Goal: Use online tool/utility: Utilize a website feature to perform a specific function

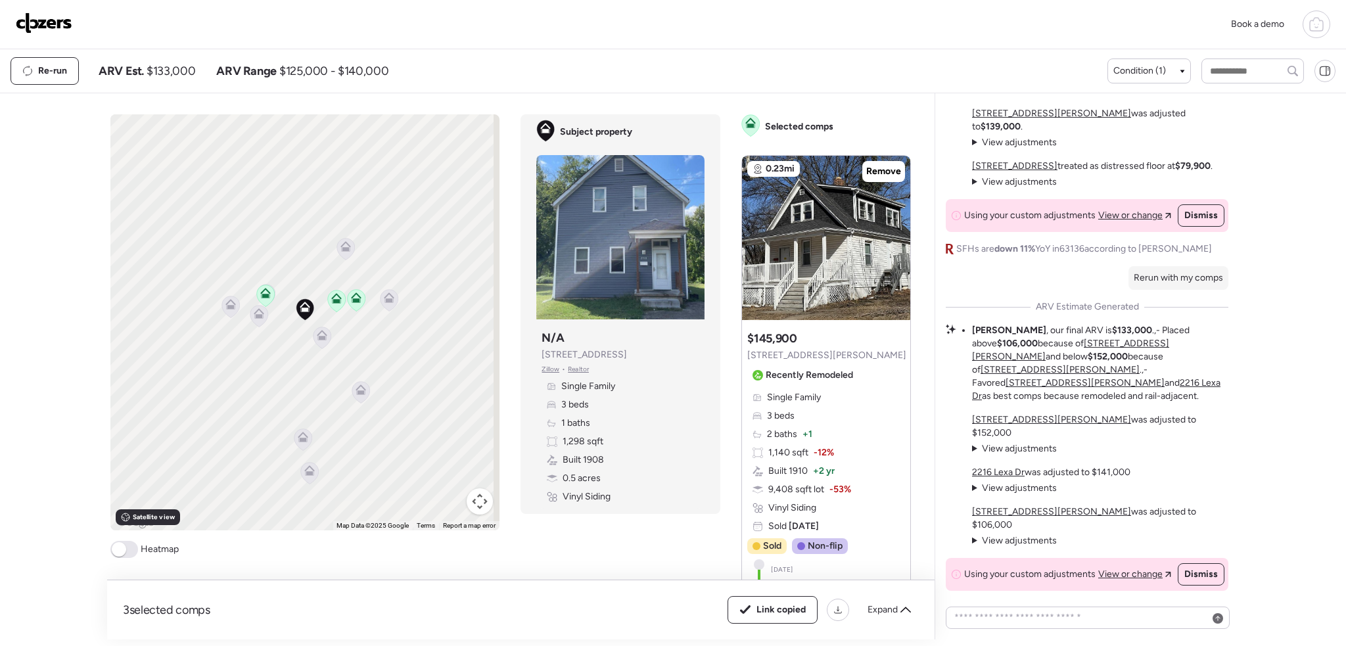
click at [55, 23] on img at bounding box center [44, 22] width 57 height 21
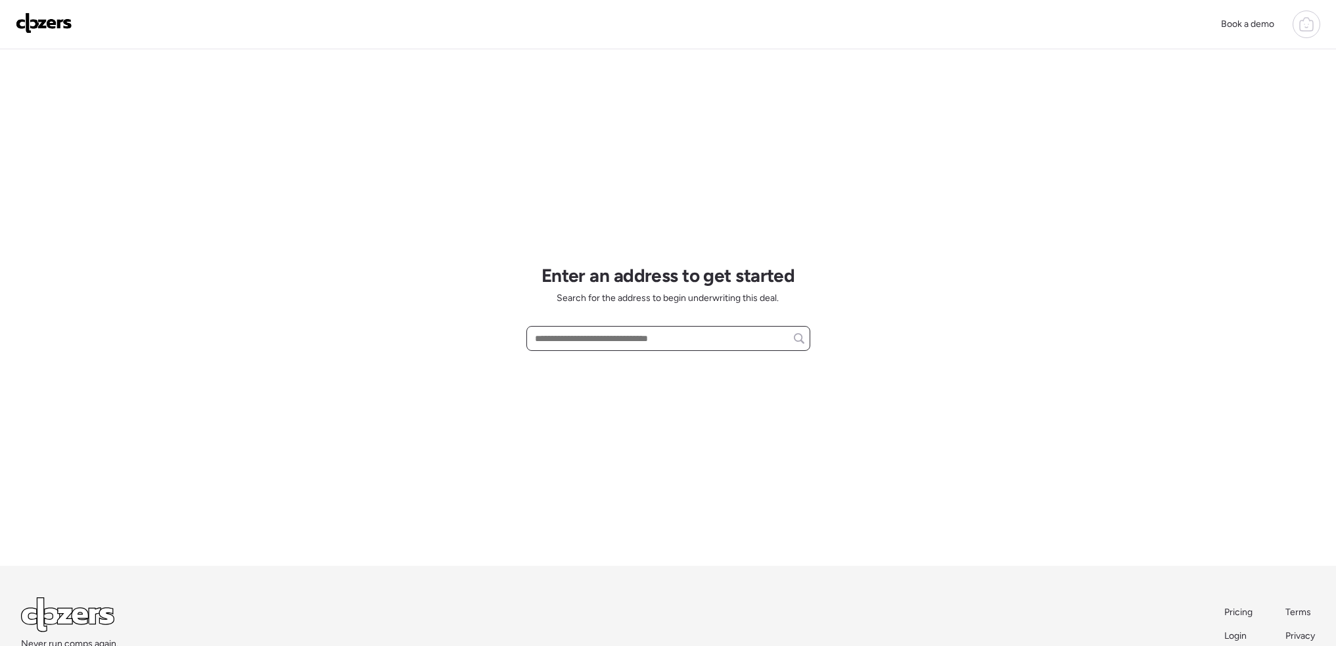
click at [621, 340] on input "text" at bounding box center [668, 338] width 272 height 18
paste input "**********"
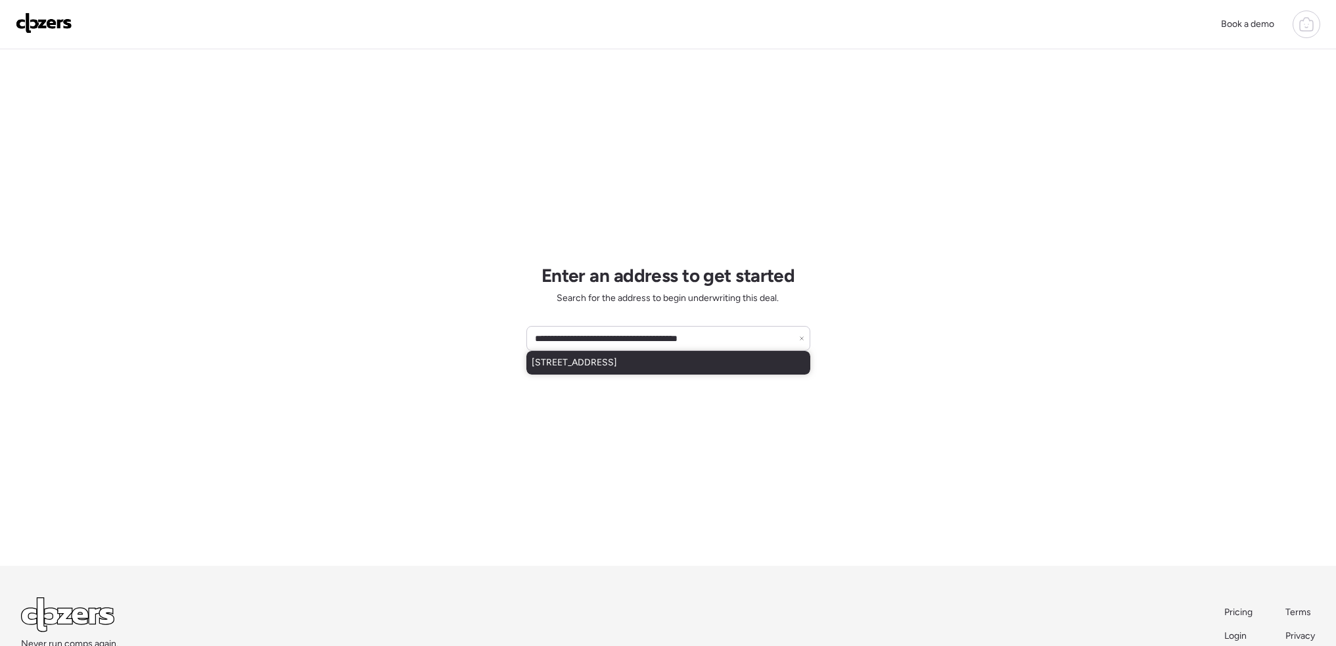
click at [617, 368] on span "10112 Crown Point Dr, Saint Louis, MO, 63136" at bounding box center [574, 362] width 85 height 13
type input "**********"
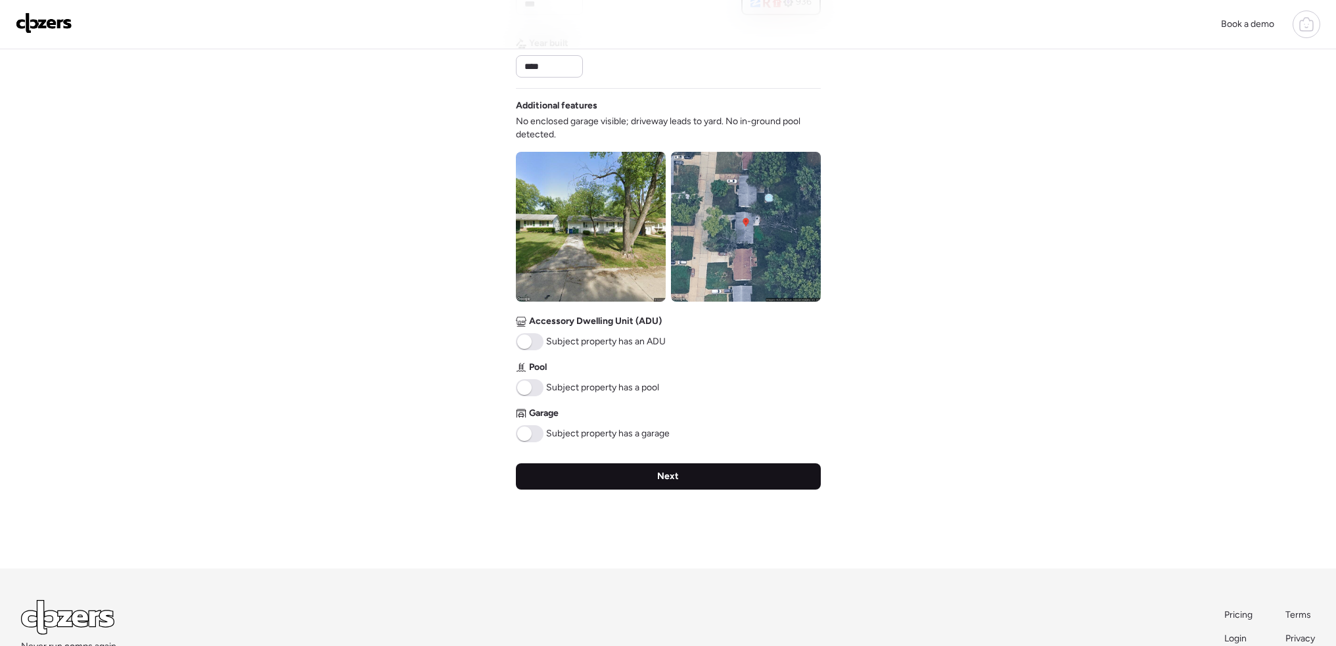
click at [658, 481] on span "Next" at bounding box center [668, 476] width 22 height 13
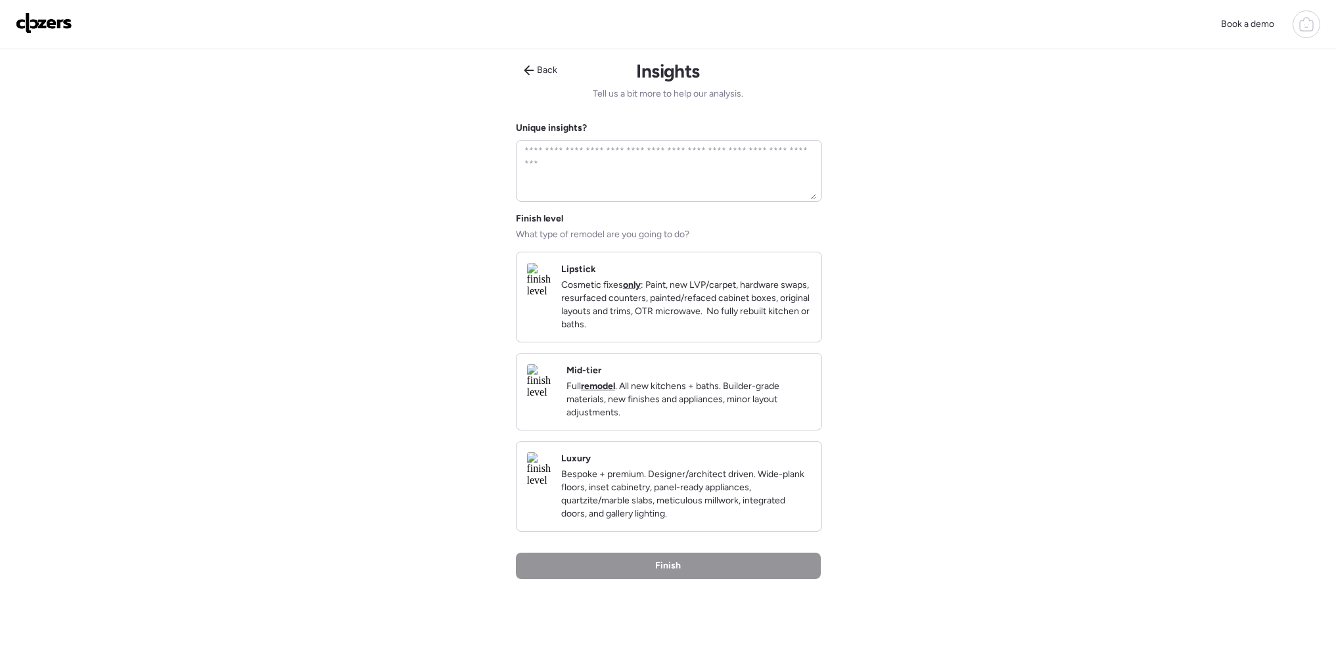
click at [706, 312] on p "Cosmetic fixes only : Paint, new LVP/carpet, hardware swaps, resurfaced counter…" at bounding box center [686, 305] width 250 height 53
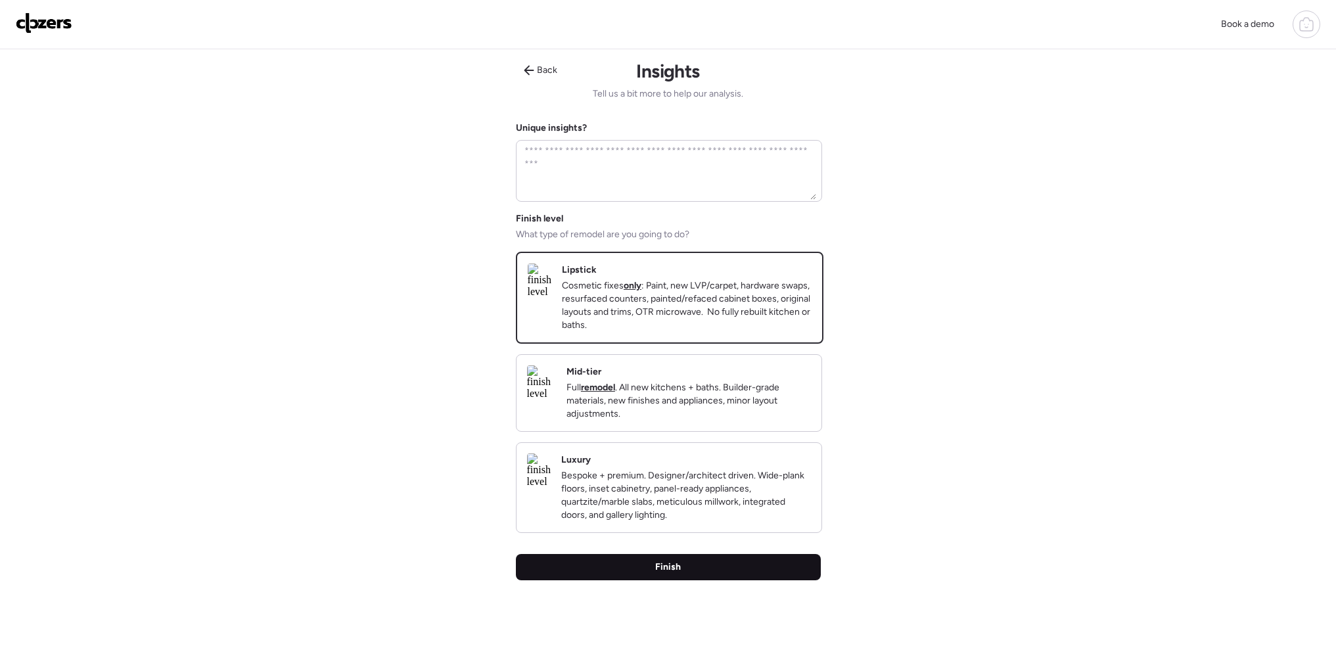
click at [702, 580] on div "Finish" at bounding box center [668, 567] width 305 height 26
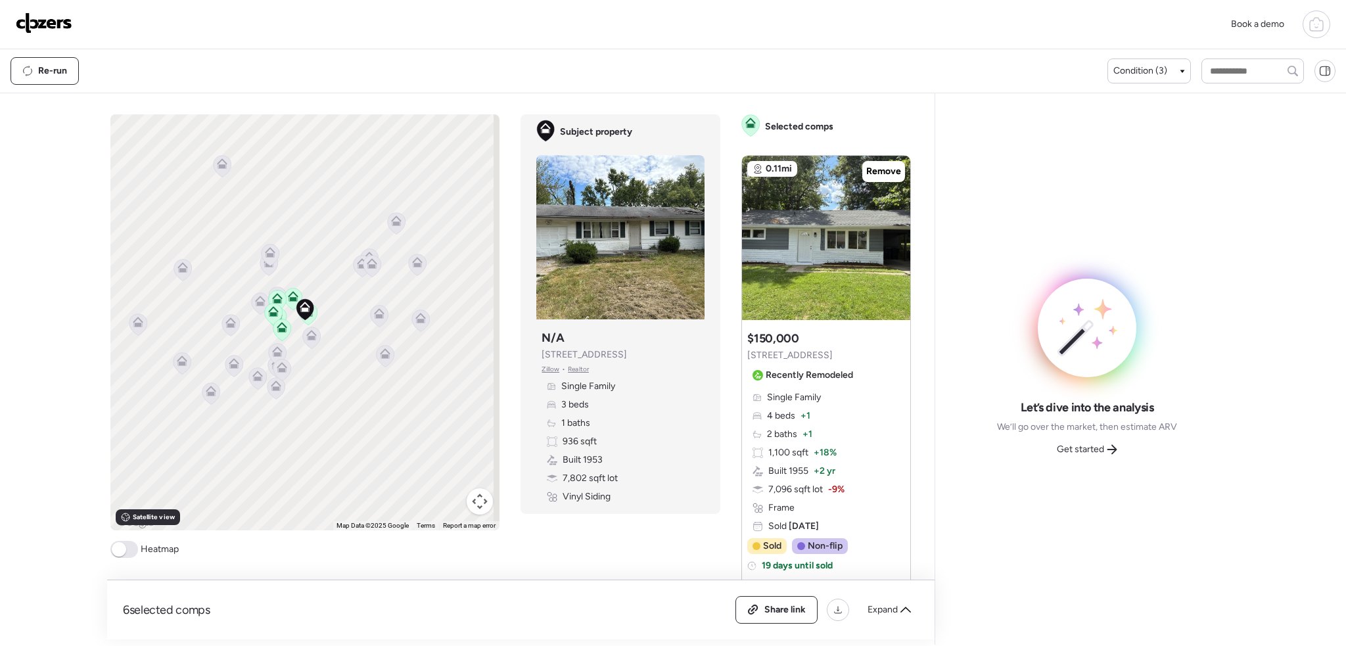
click at [126, 552] on span at bounding box center [119, 549] width 14 height 14
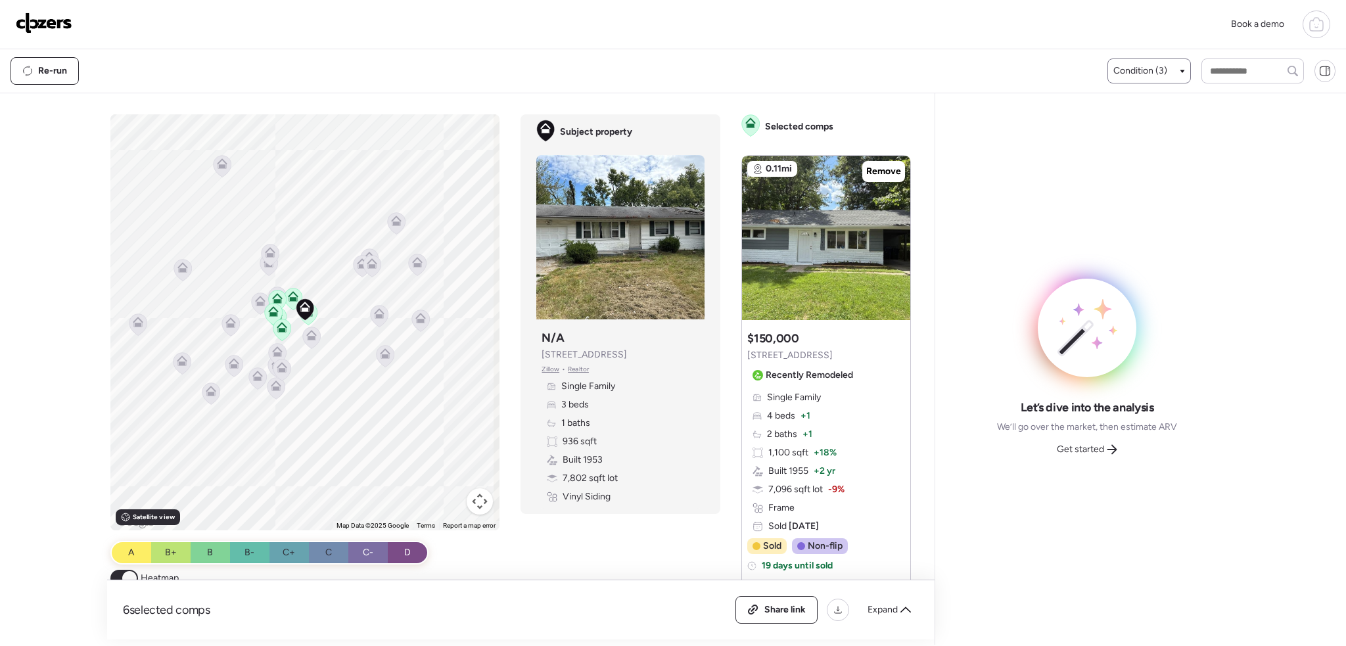
click at [1150, 68] on span "Condition (3)" at bounding box center [1141, 70] width 54 height 13
click at [1120, 155] on div "Well-Maintained – Contemporary" at bounding box center [1191, 151] width 164 height 37
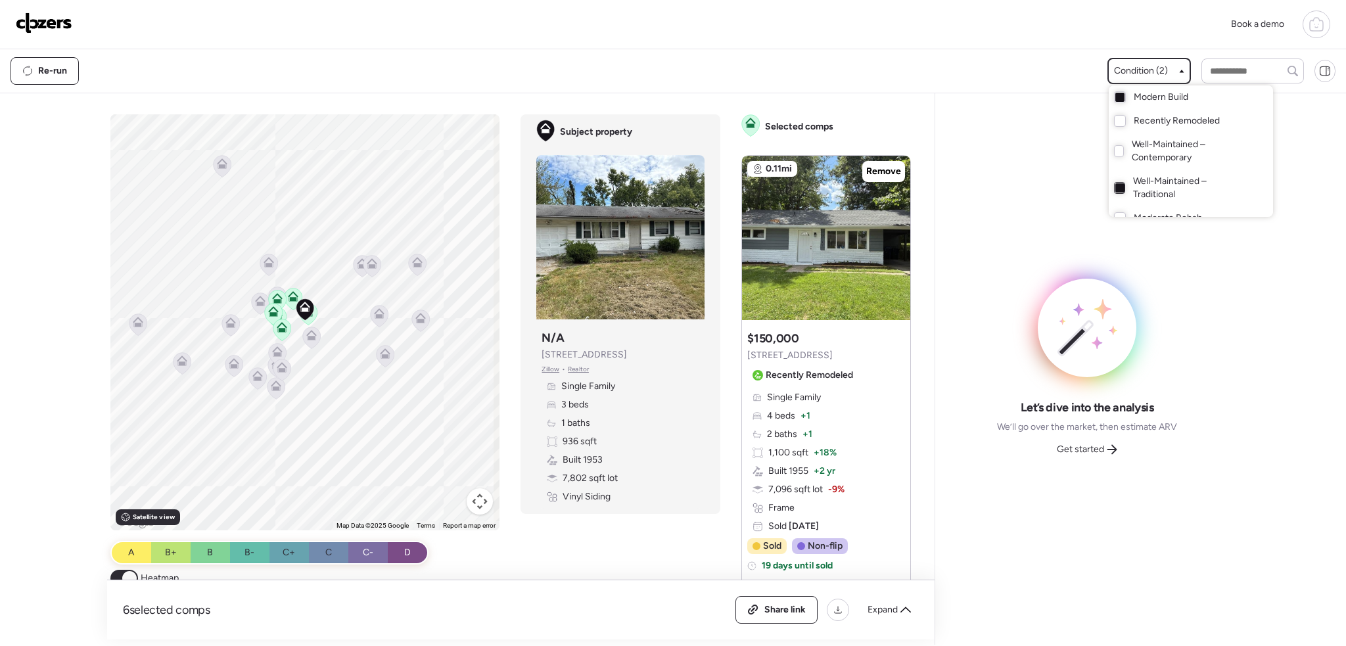
click at [1116, 186] on div at bounding box center [1120, 187] width 9 height 9
click at [1118, 96] on div at bounding box center [1120, 97] width 9 height 9
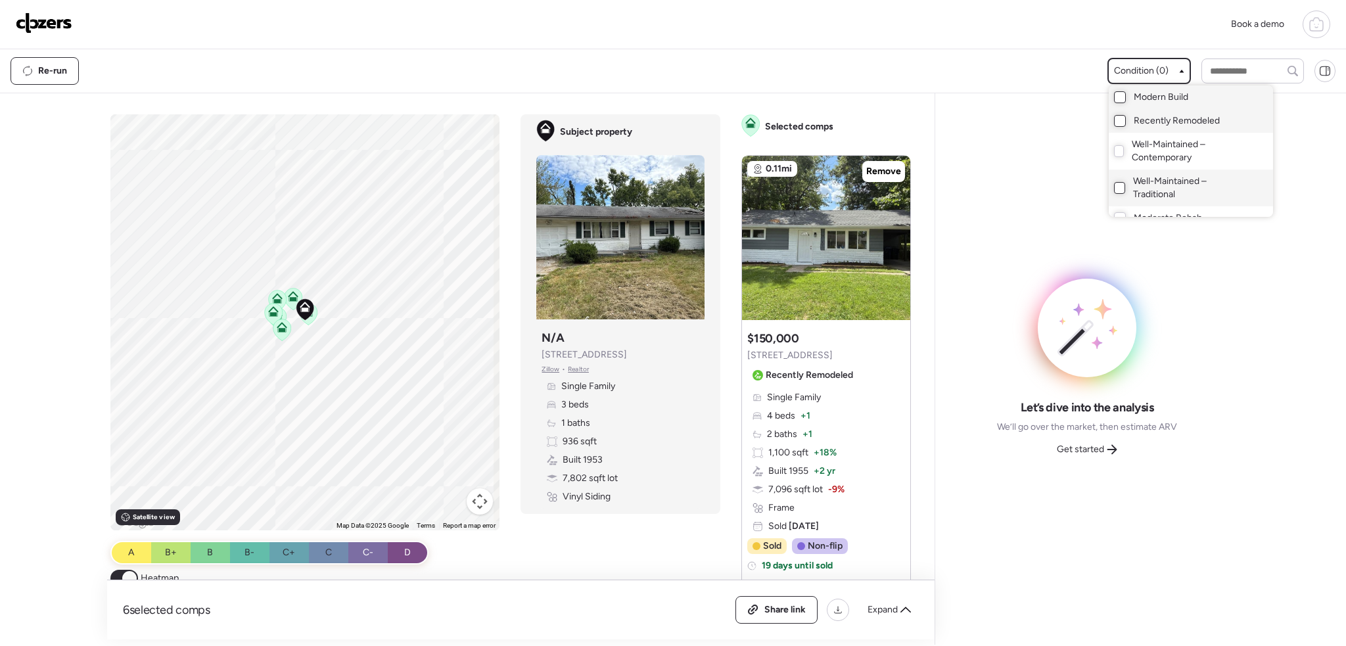
click at [1114, 121] on div at bounding box center [1120, 121] width 12 height 12
drag, startPoint x: 890, startPoint y: 611, endPoint x: 823, endPoint y: 291, distance: 327.1
click at [889, 611] on span "Expand" at bounding box center [883, 609] width 30 height 13
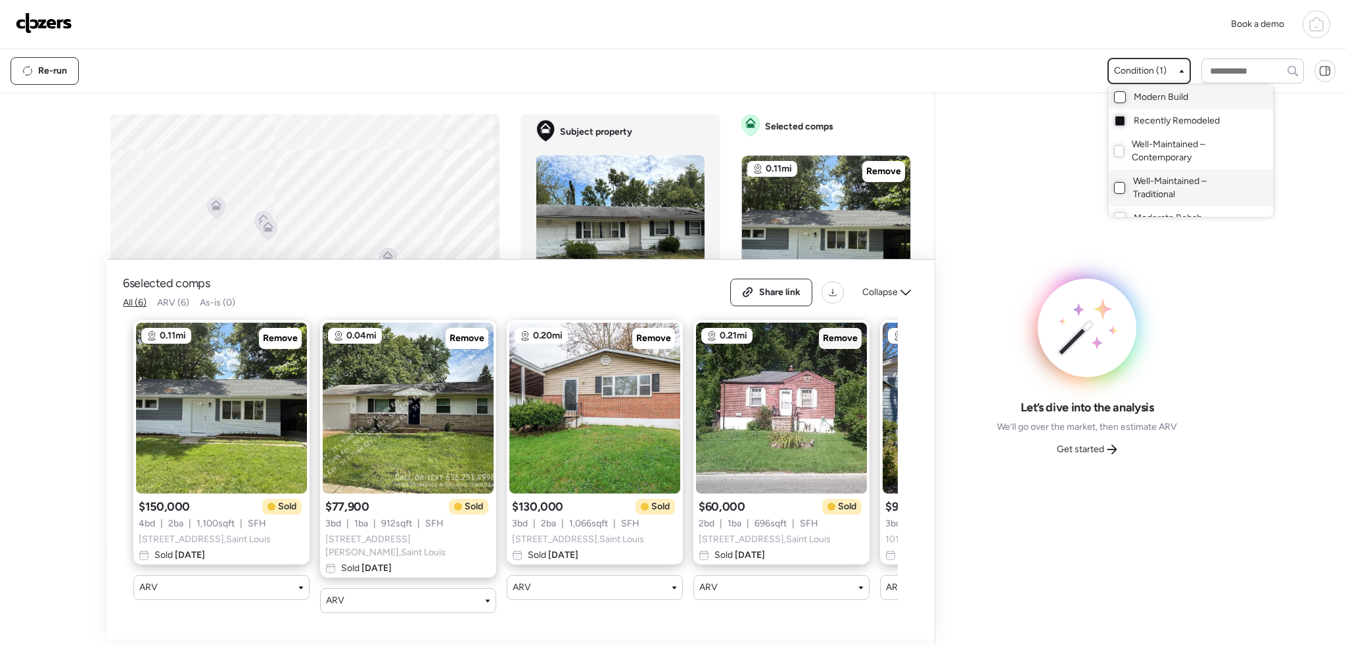
click at [851, 345] on span "Remove" at bounding box center [840, 338] width 35 height 13
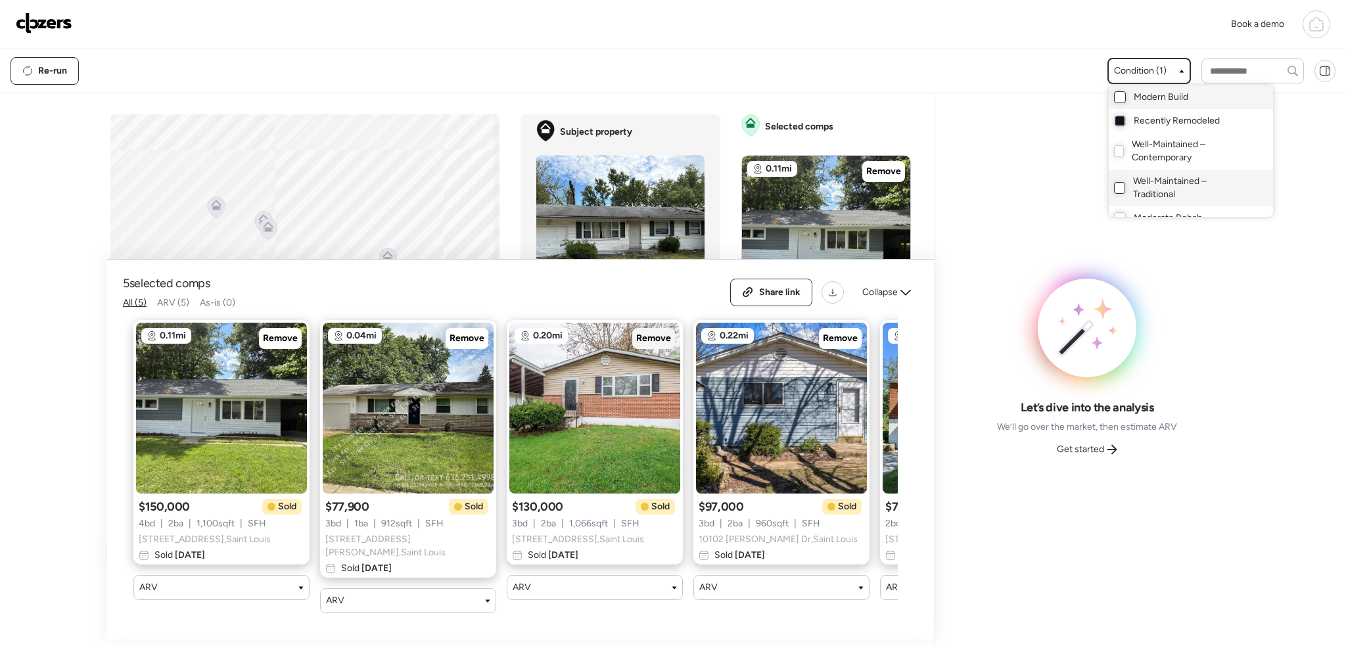
click at [646, 341] on span "Remove" at bounding box center [653, 338] width 35 height 13
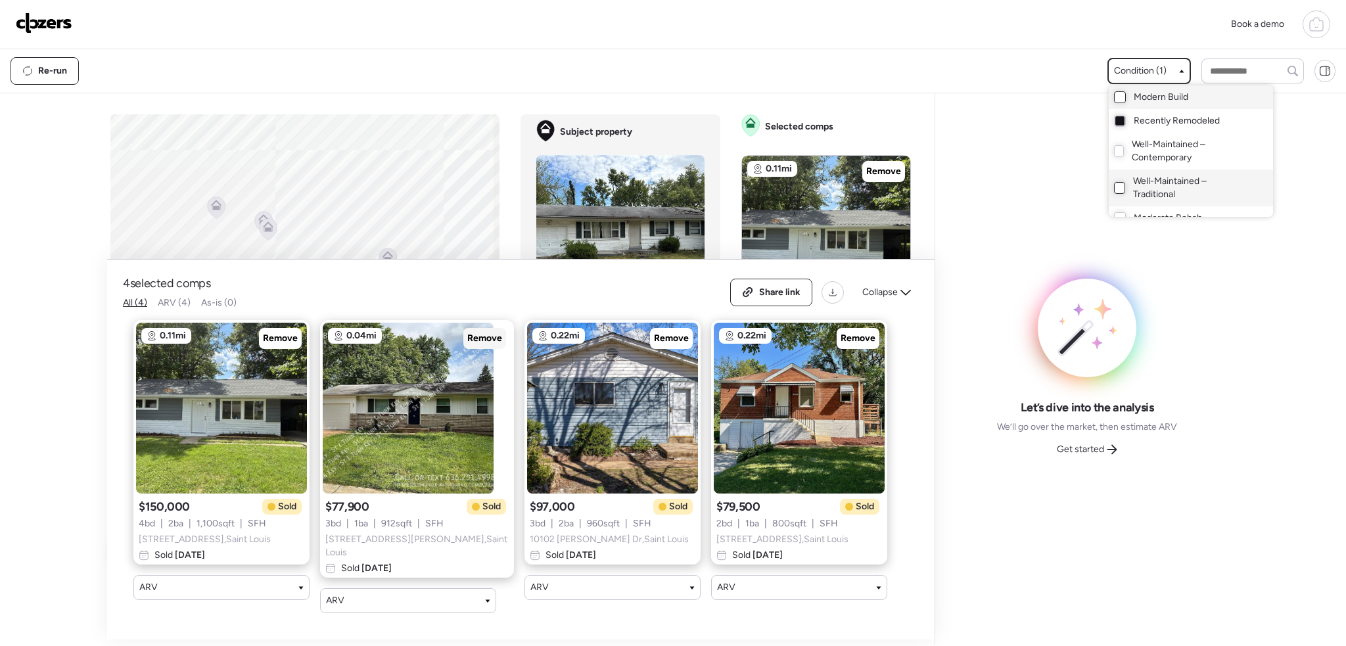
click at [472, 340] on span "Remove" at bounding box center [484, 338] width 35 height 13
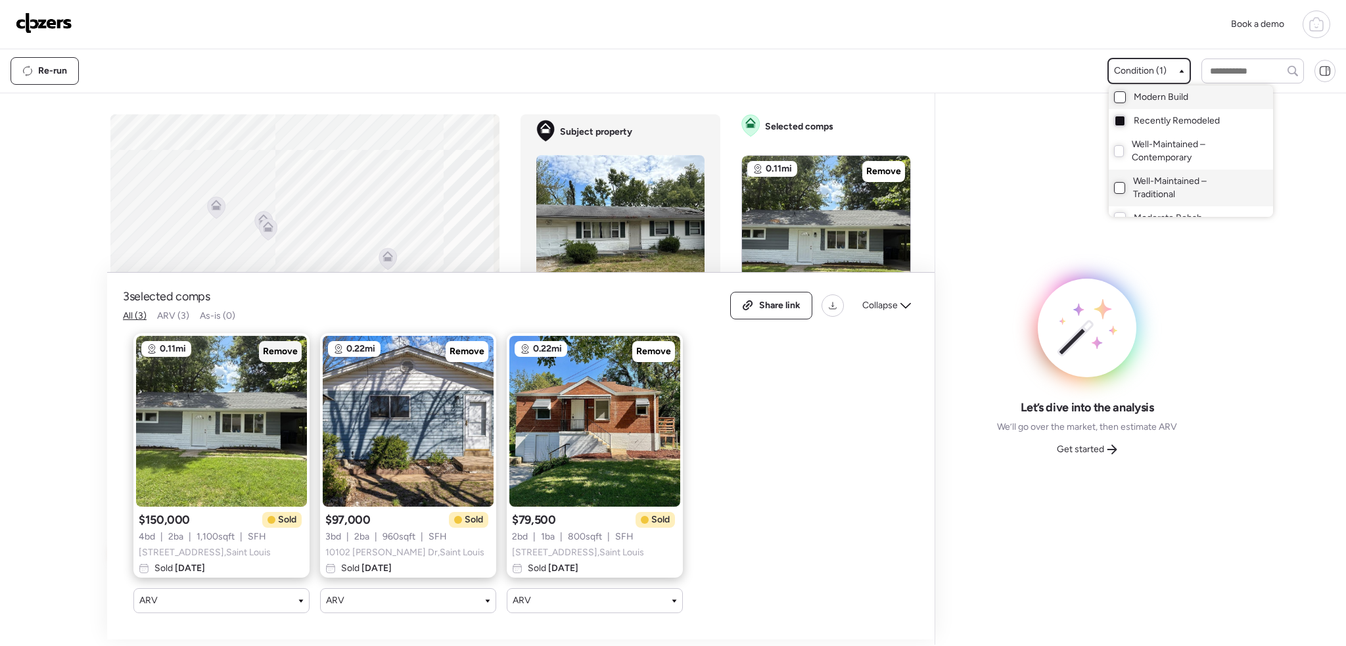
click at [283, 345] on span "Remove" at bounding box center [280, 351] width 35 height 13
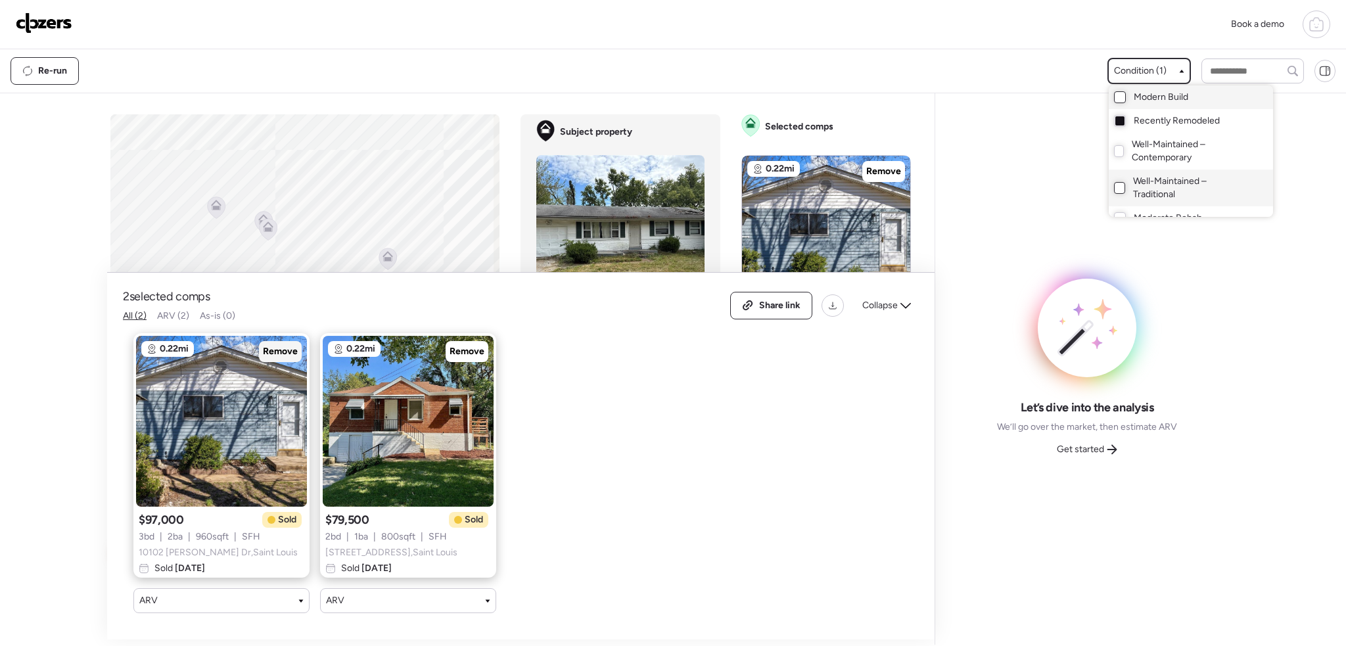
click at [283, 345] on span "Remove" at bounding box center [280, 351] width 35 height 13
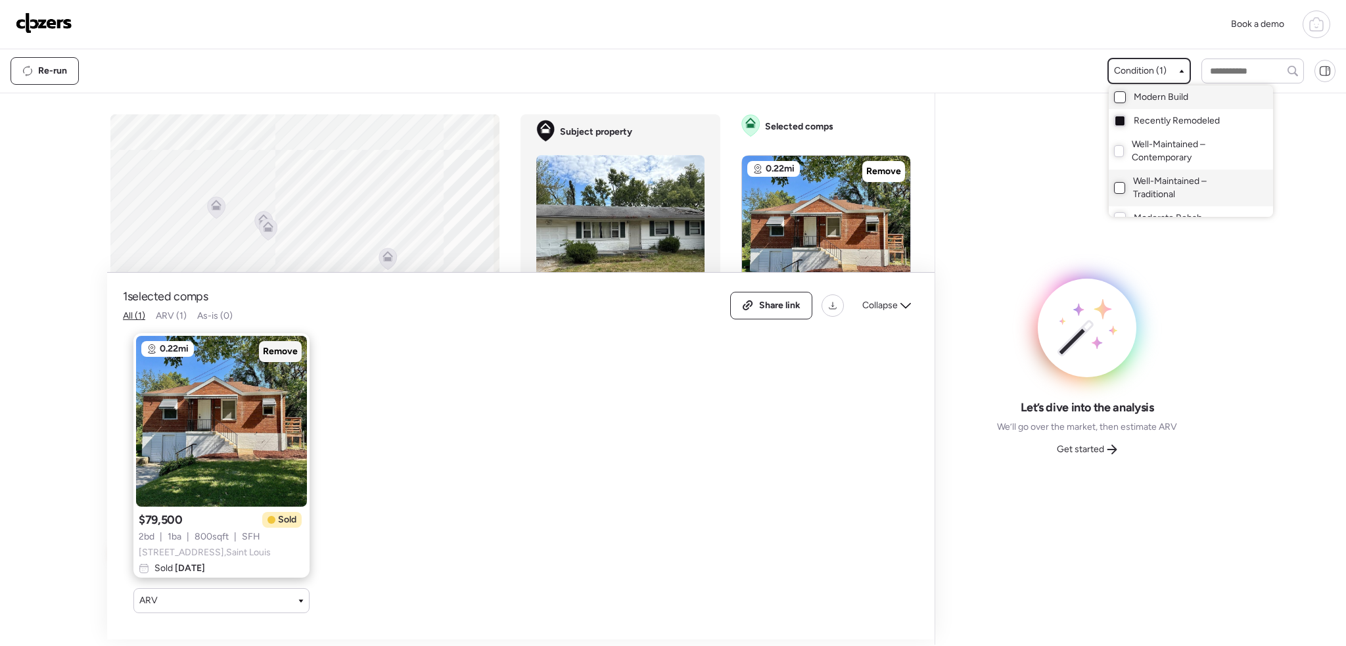
click at [283, 345] on span "Remove" at bounding box center [280, 351] width 35 height 13
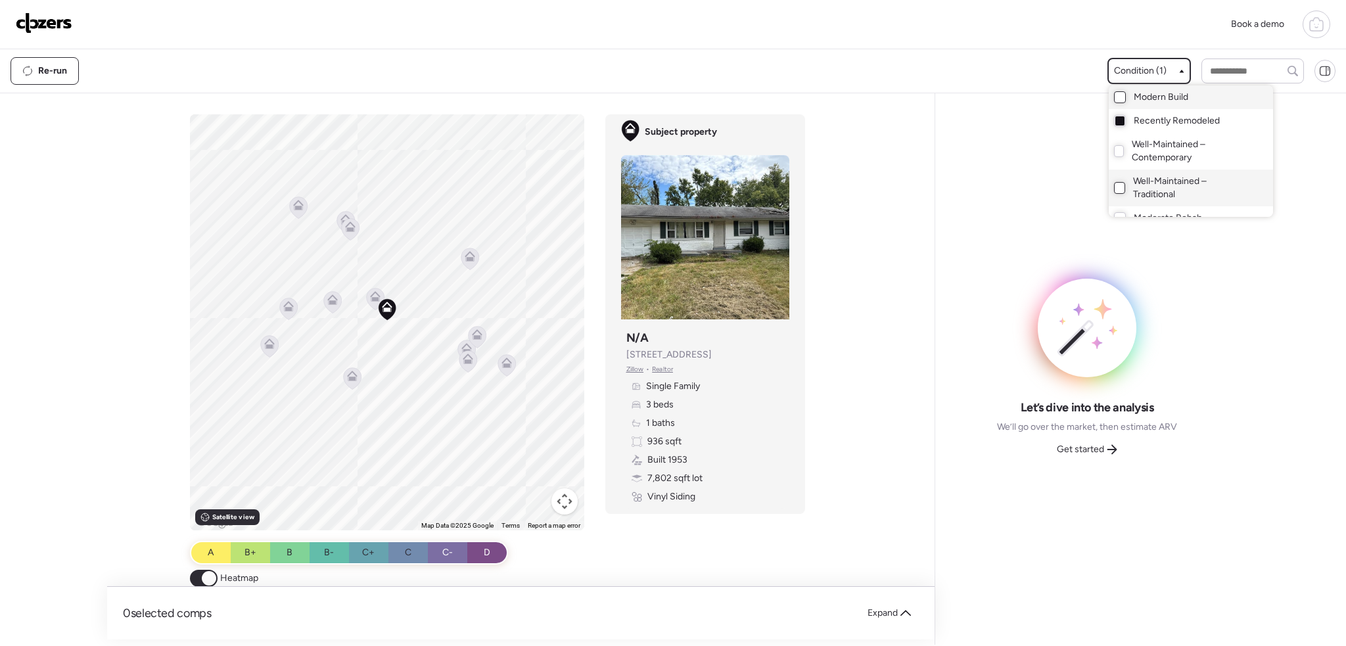
click at [350, 388] on div at bounding box center [673, 286] width 1346 height 646
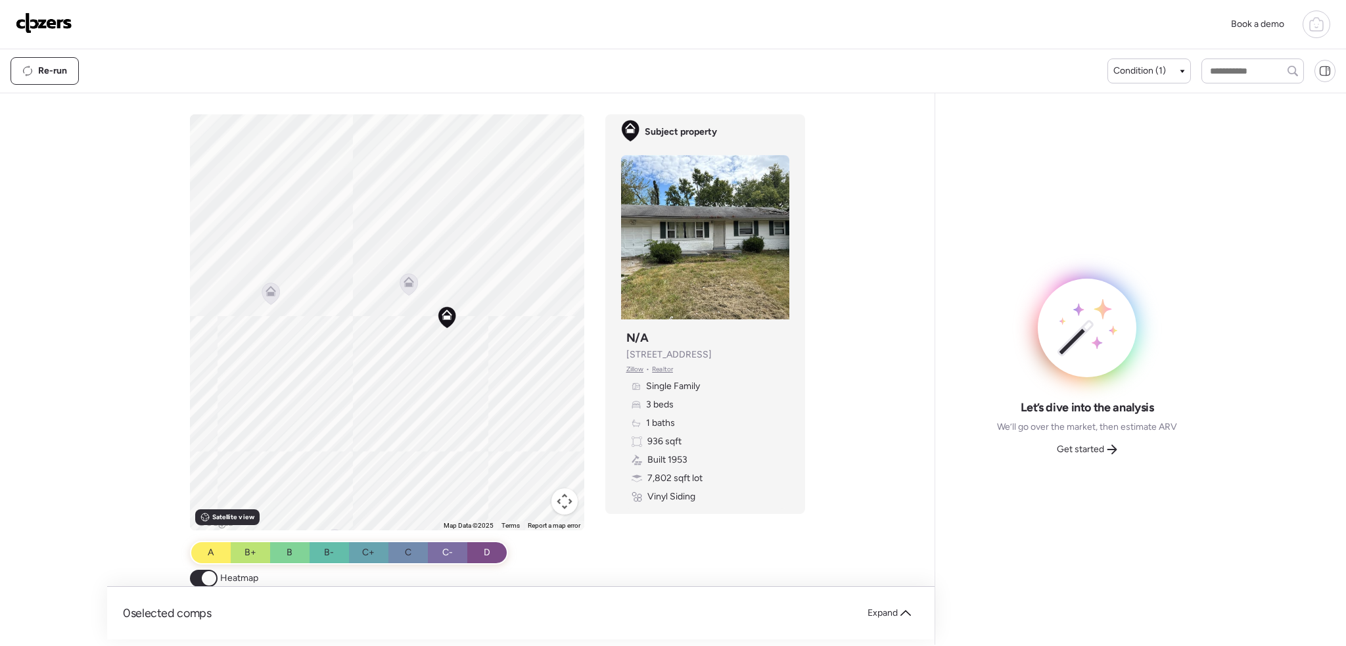
drag, startPoint x: 377, startPoint y: 326, endPoint x: 385, endPoint y: 371, distance: 46.0
click at [385, 371] on div "To activate drag with keyboard, press Alt + Enter. Once in keyboard drag state,…" at bounding box center [387, 322] width 394 height 416
click at [405, 284] on icon at bounding box center [408, 285] width 9 height 4
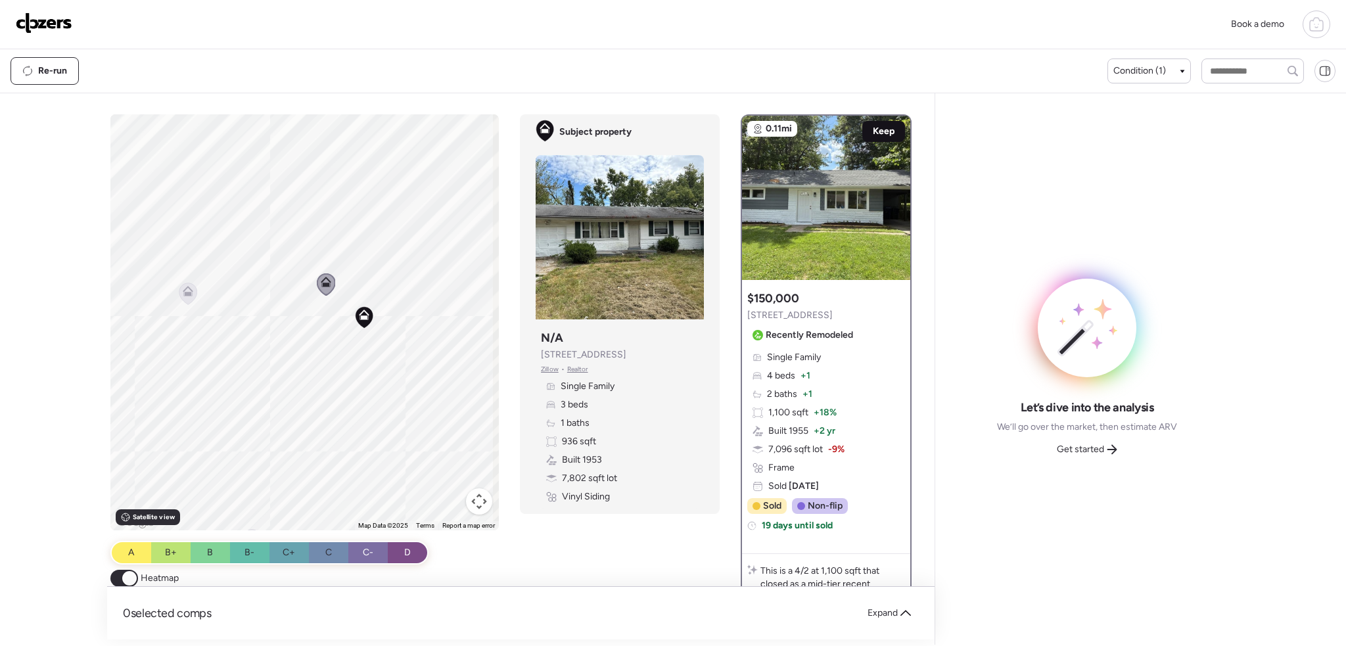
click at [873, 128] on span "Keep" at bounding box center [884, 131] width 22 height 13
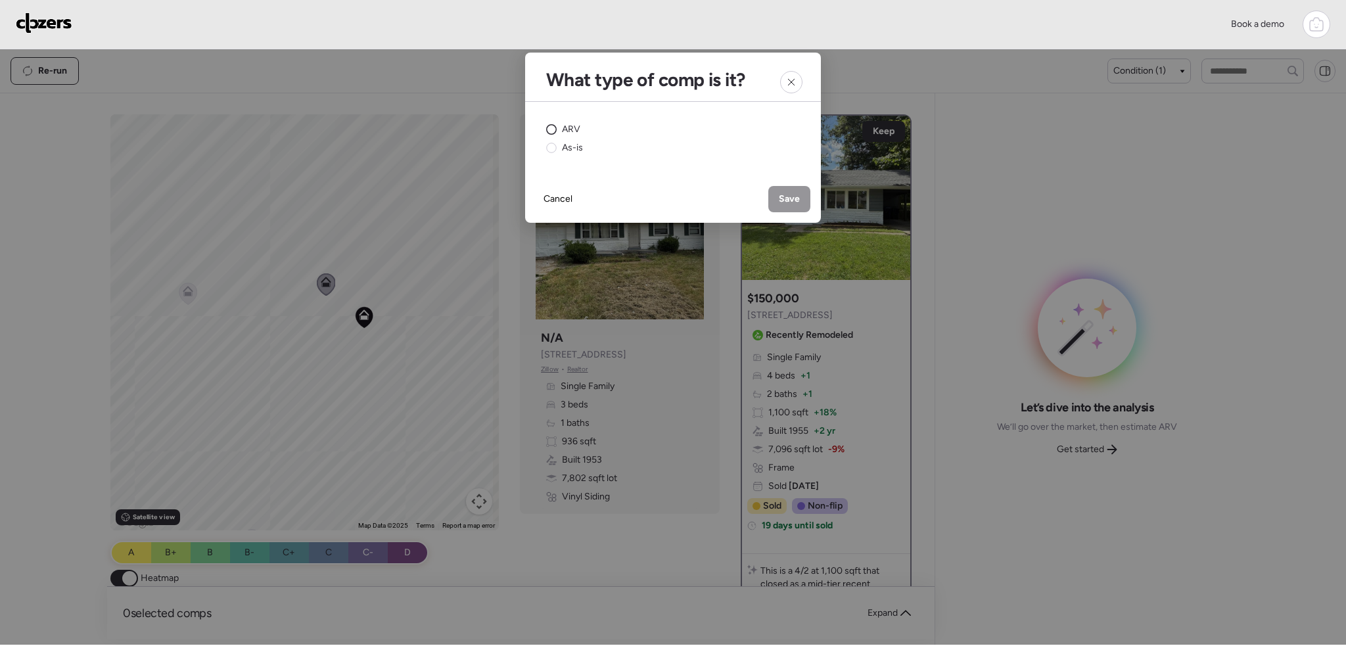
click at [561, 130] on div "ARV" at bounding box center [563, 129] width 34 height 13
click at [778, 195] on div "Save" at bounding box center [789, 199] width 42 height 26
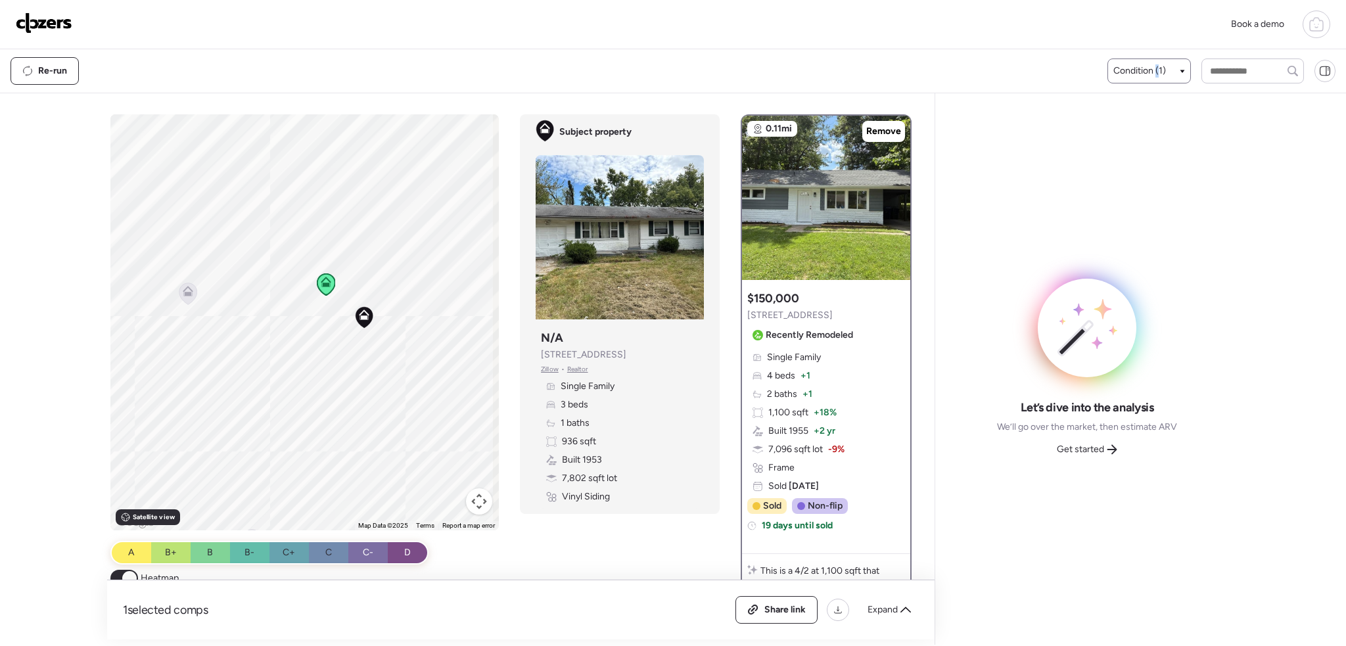
click at [1150, 74] on span "Condition (1)" at bounding box center [1140, 70] width 53 height 13
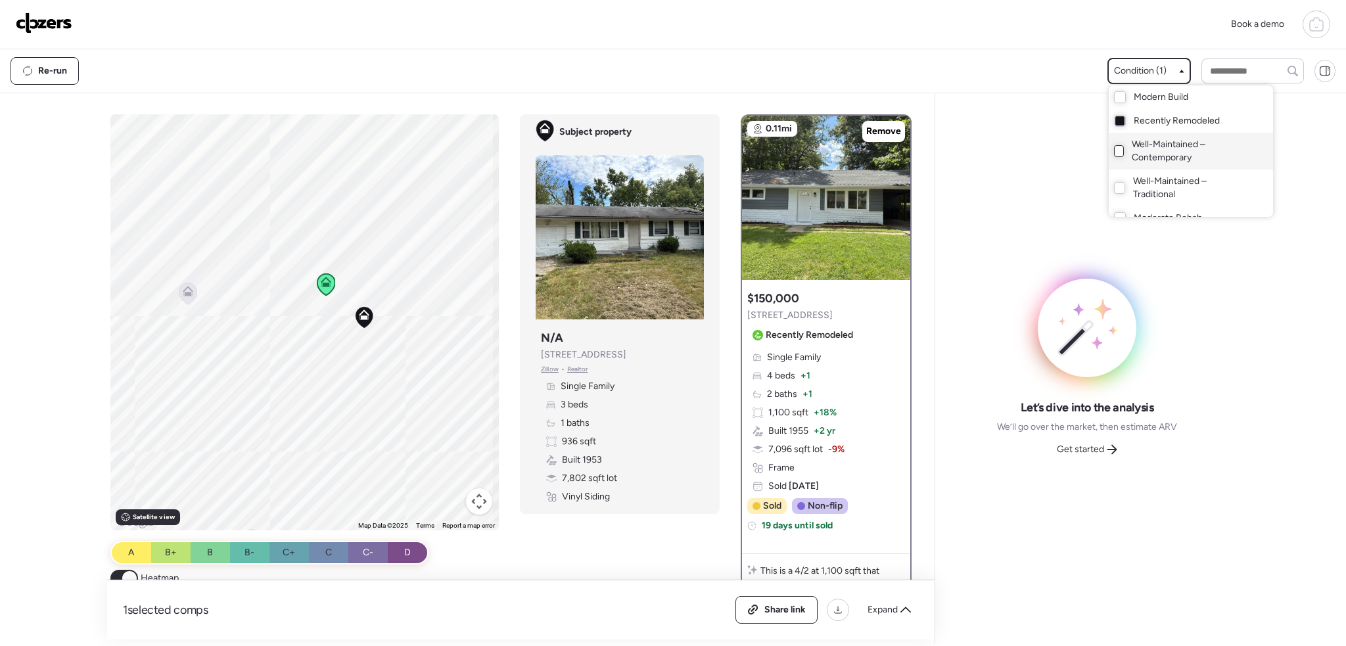
click at [1118, 147] on div at bounding box center [1119, 151] width 11 height 12
click at [287, 390] on div at bounding box center [673, 286] width 1346 height 646
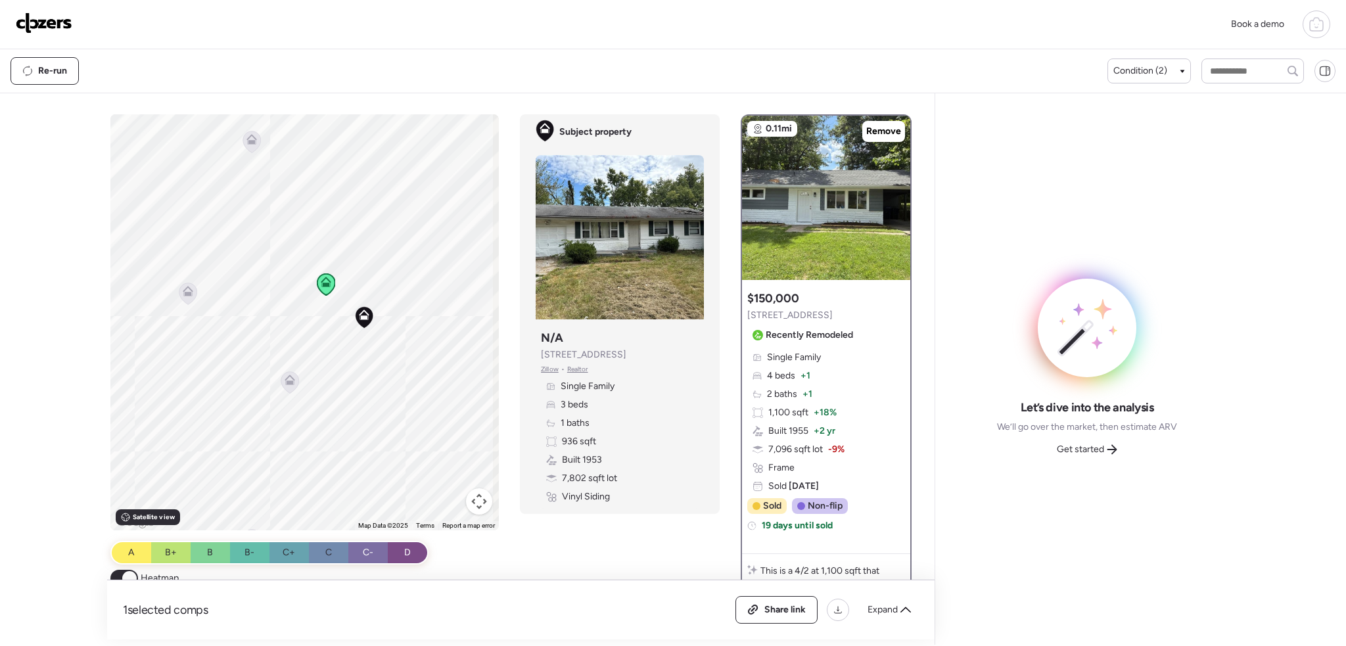
click at [287, 385] on icon at bounding box center [290, 382] width 18 height 22
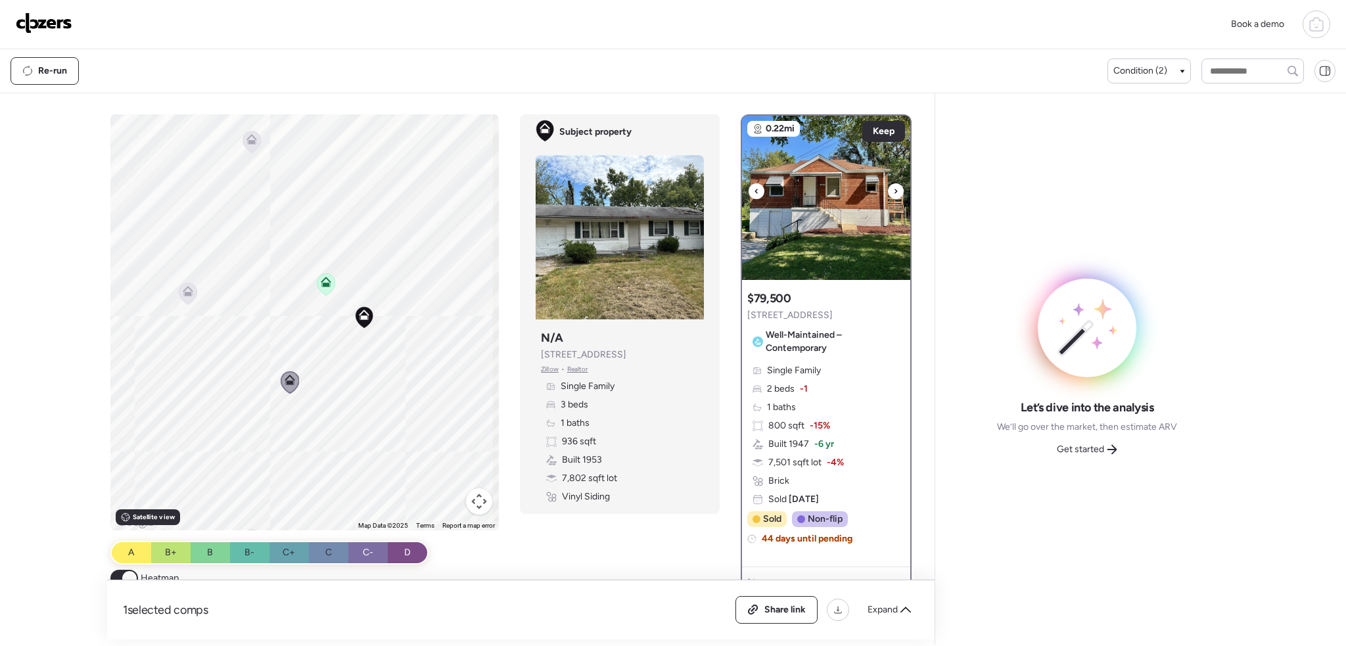
click at [888, 194] on div at bounding box center [896, 191] width 16 height 16
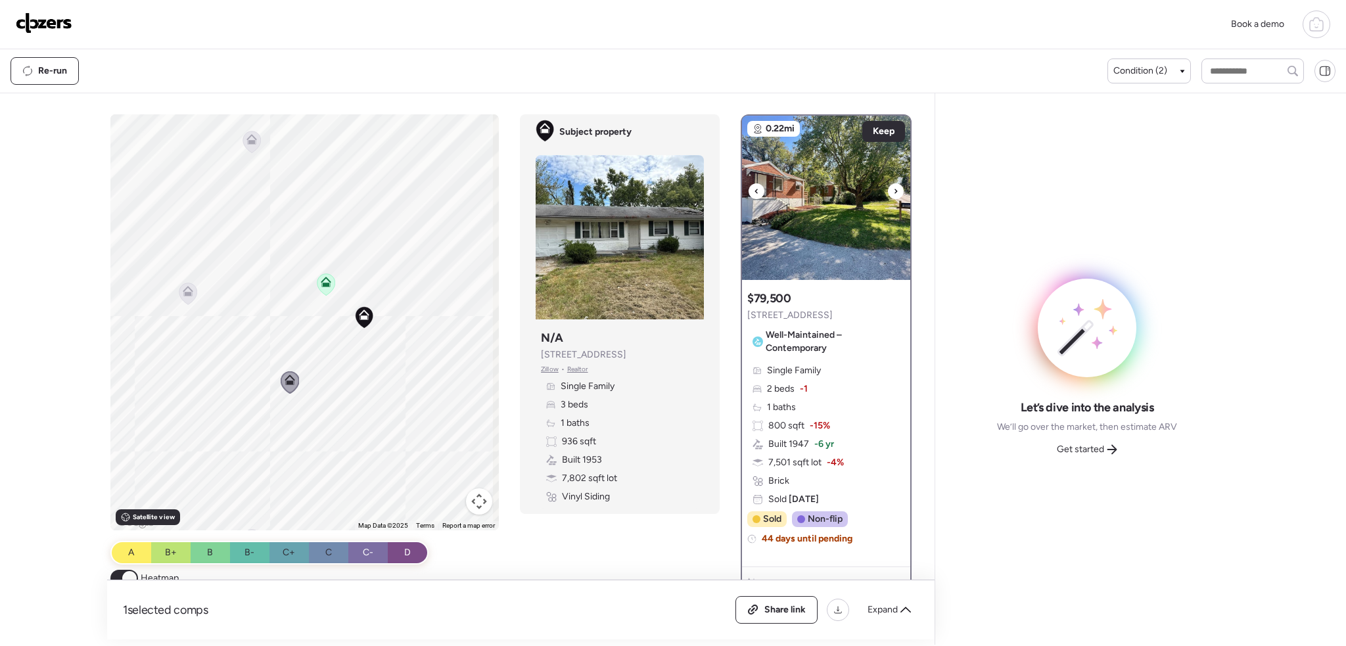
click at [888, 194] on div at bounding box center [896, 191] width 16 height 16
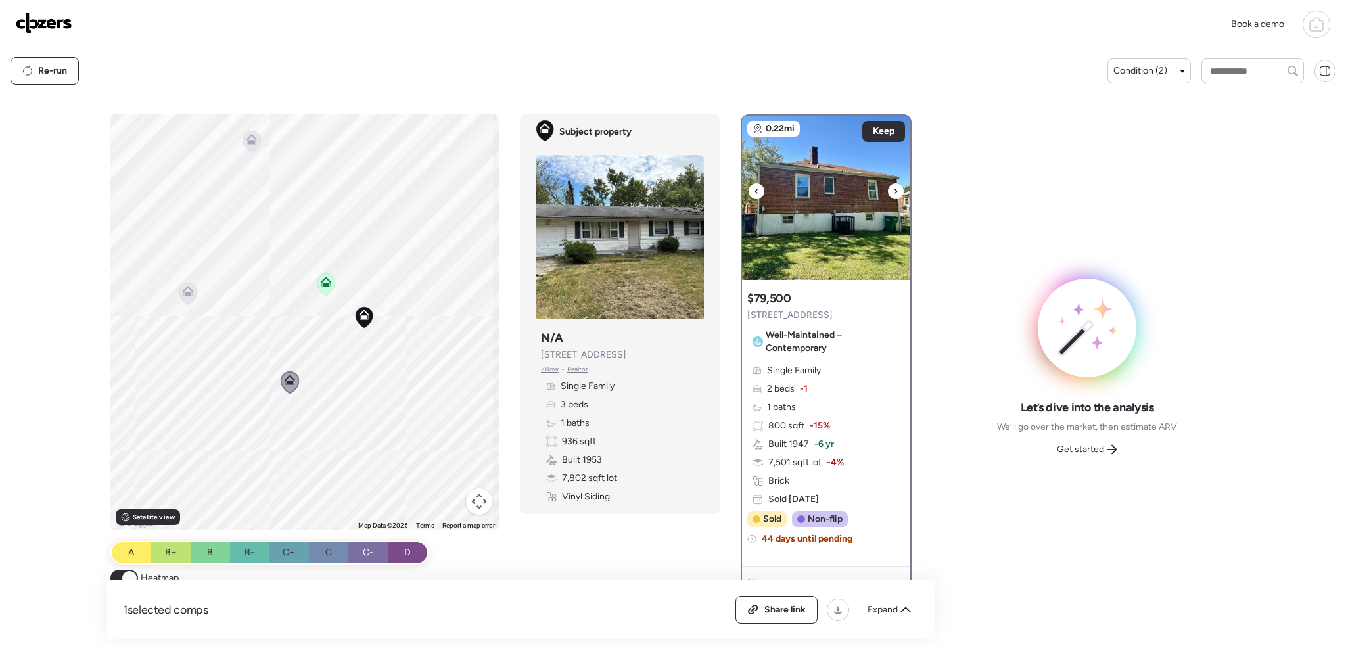
click at [888, 194] on div at bounding box center [896, 191] width 16 height 16
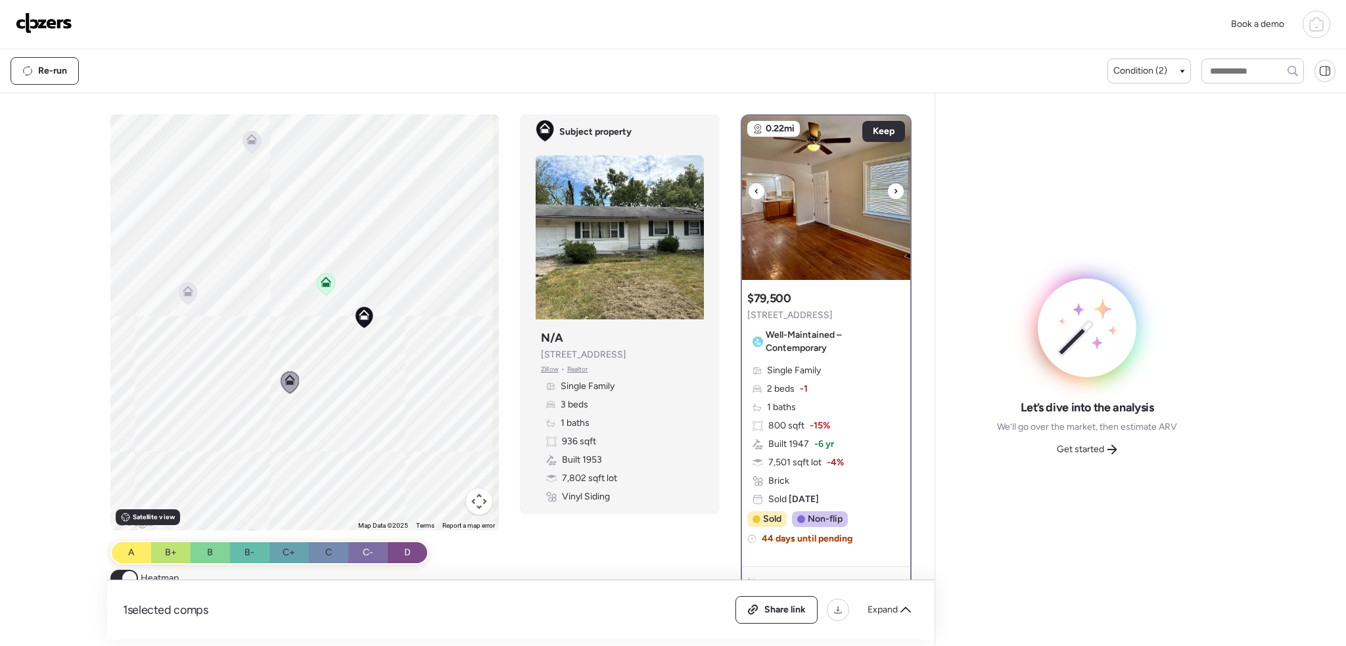
click at [888, 194] on div at bounding box center [896, 191] width 16 height 16
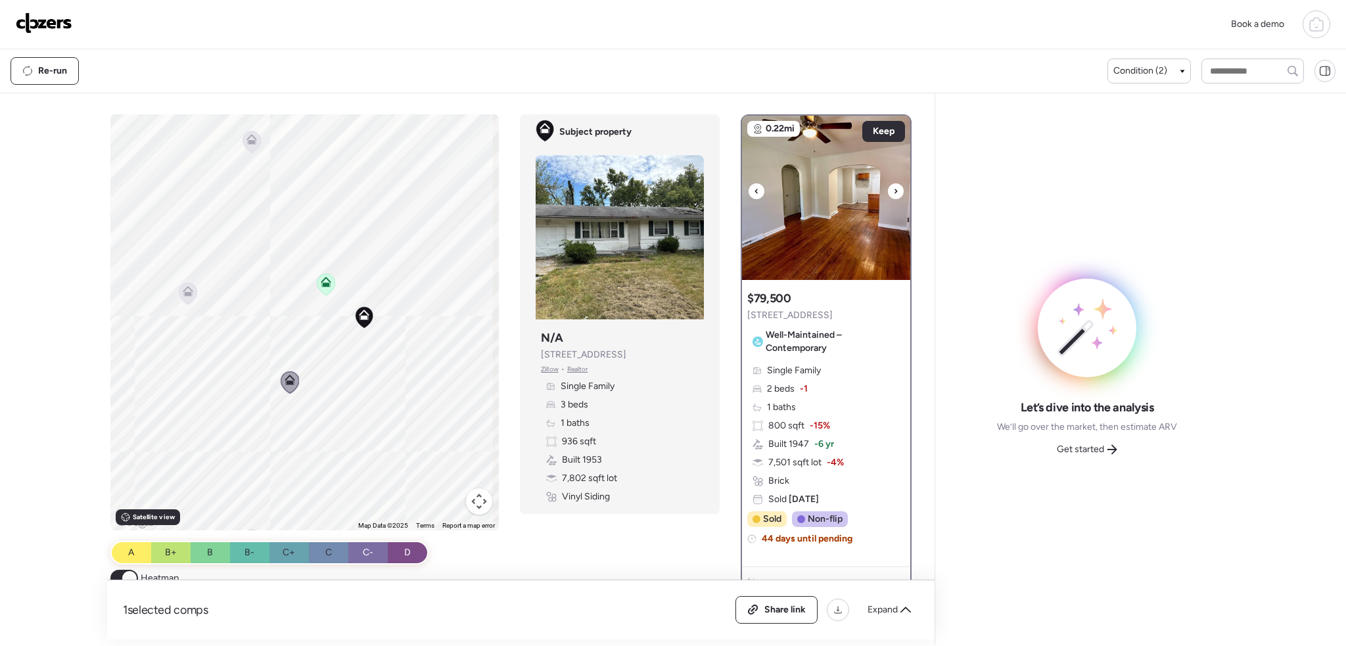
click at [888, 194] on div at bounding box center [896, 191] width 16 height 16
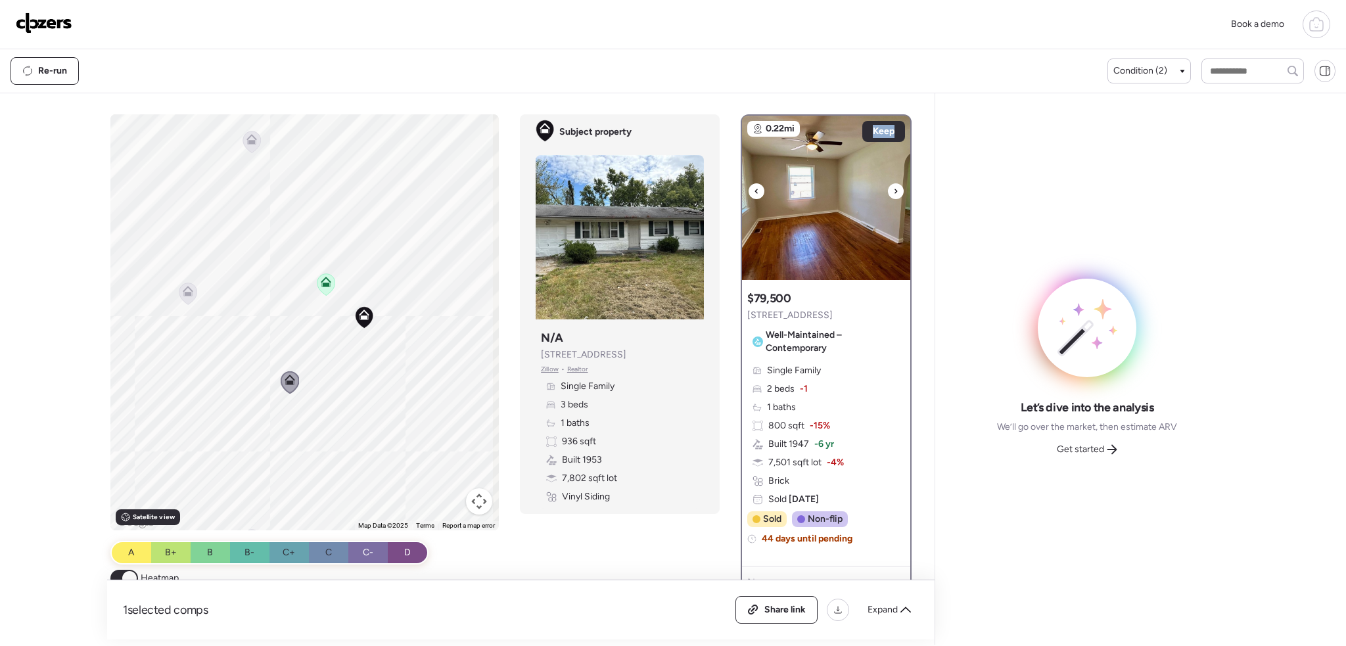
click at [888, 194] on div at bounding box center [896, 191] width 16 height 16
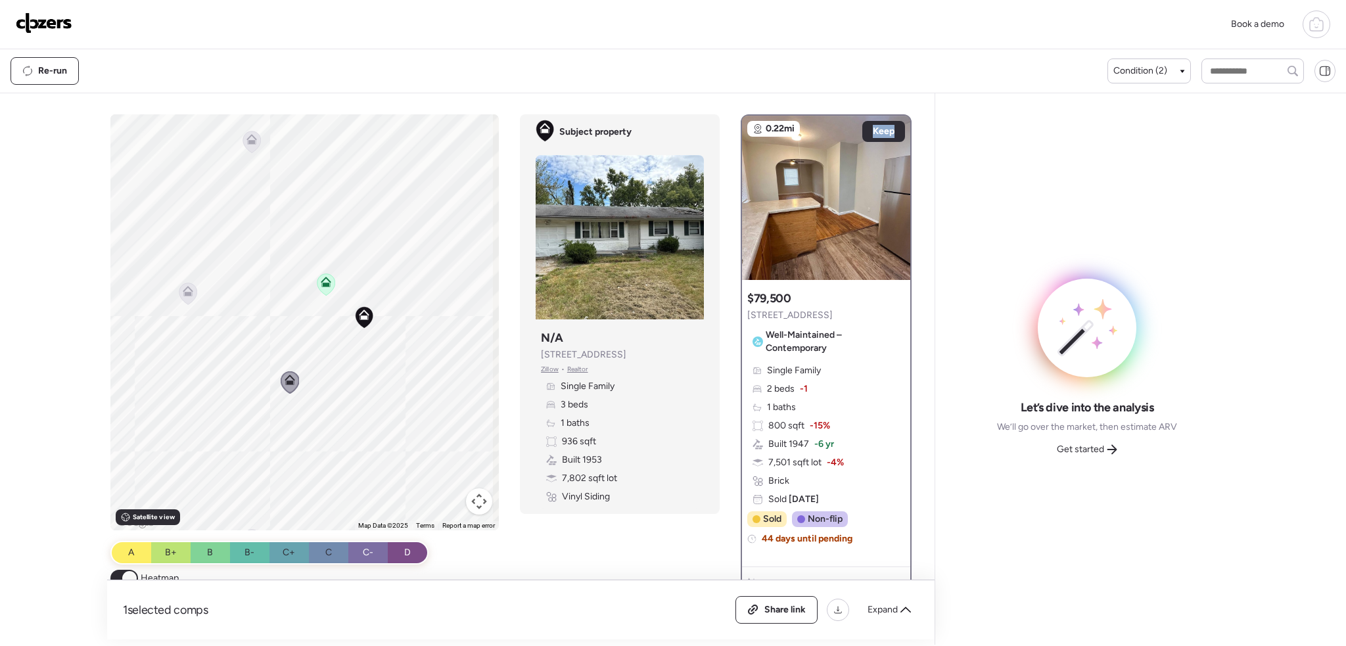
click at [179, 285] on icon at bounding box center [188, 294] width 18 height 22
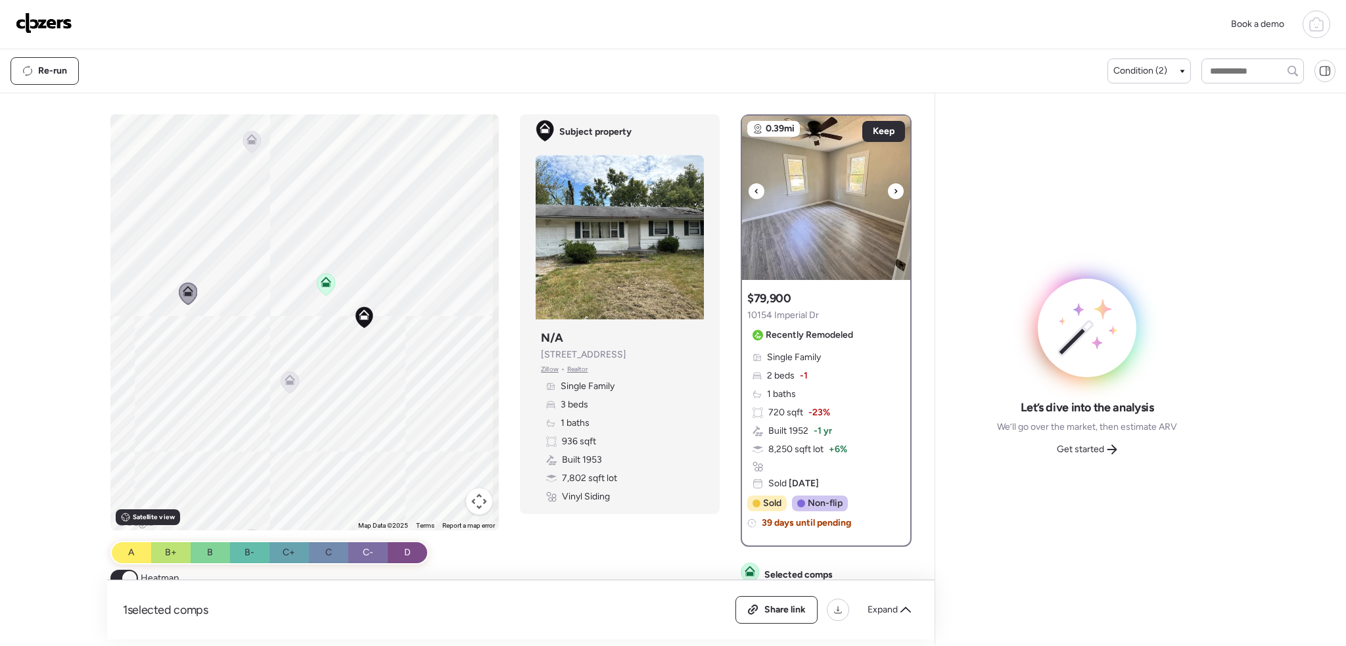
click at [893, 189] on icon at bounding box center [895, 191] width 5 height 16
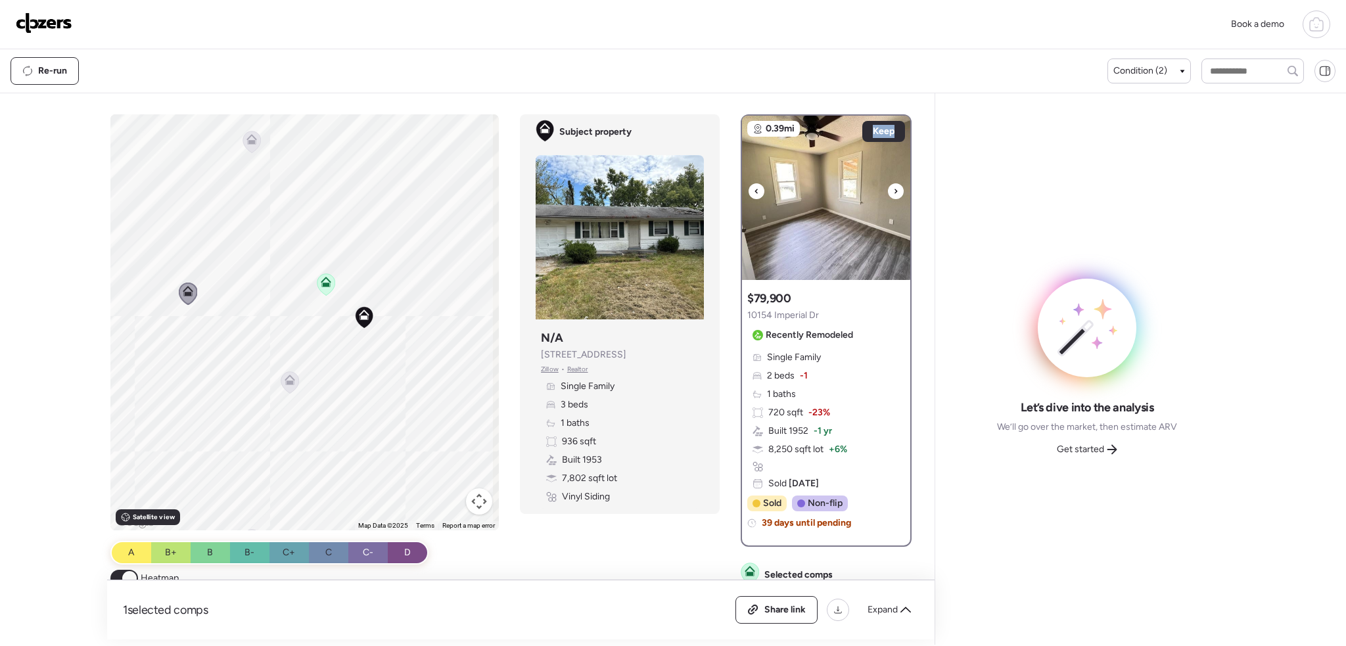
click at [893, 189] on icon at bounding box center [895, 191] width 5 height 16
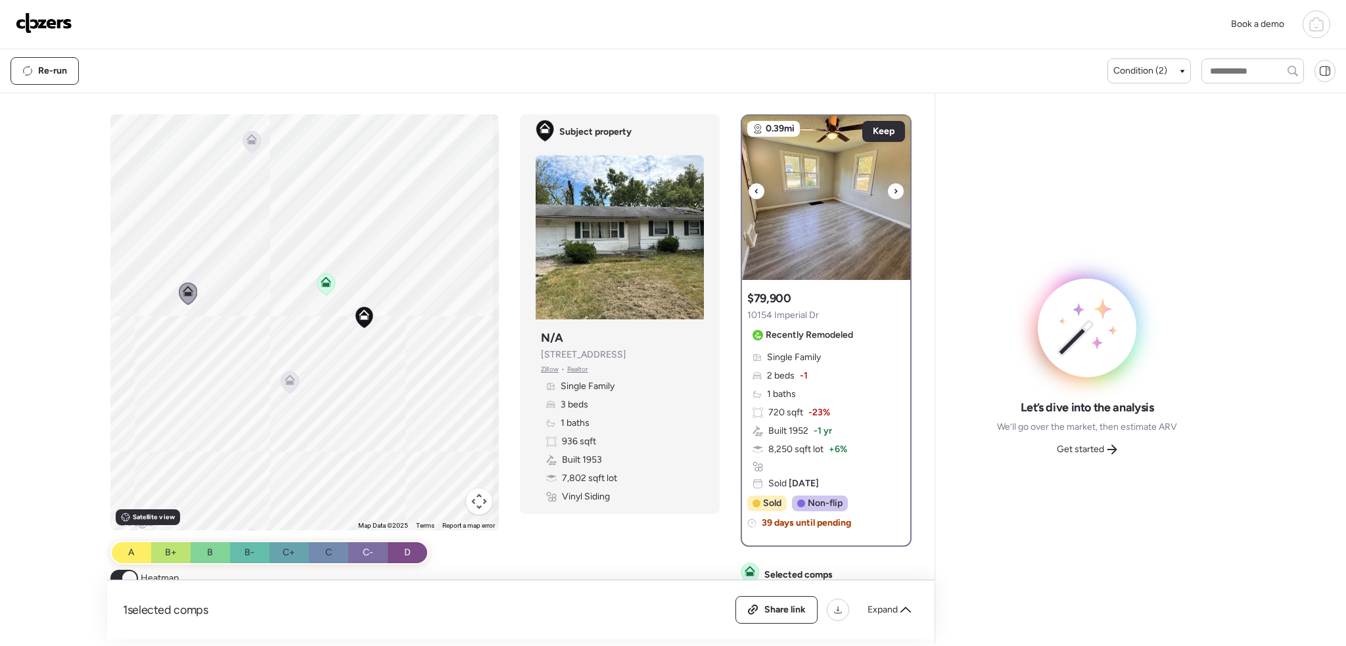
click at [893, 189] on icon at bounding box center [895, 191] width 5 height 16
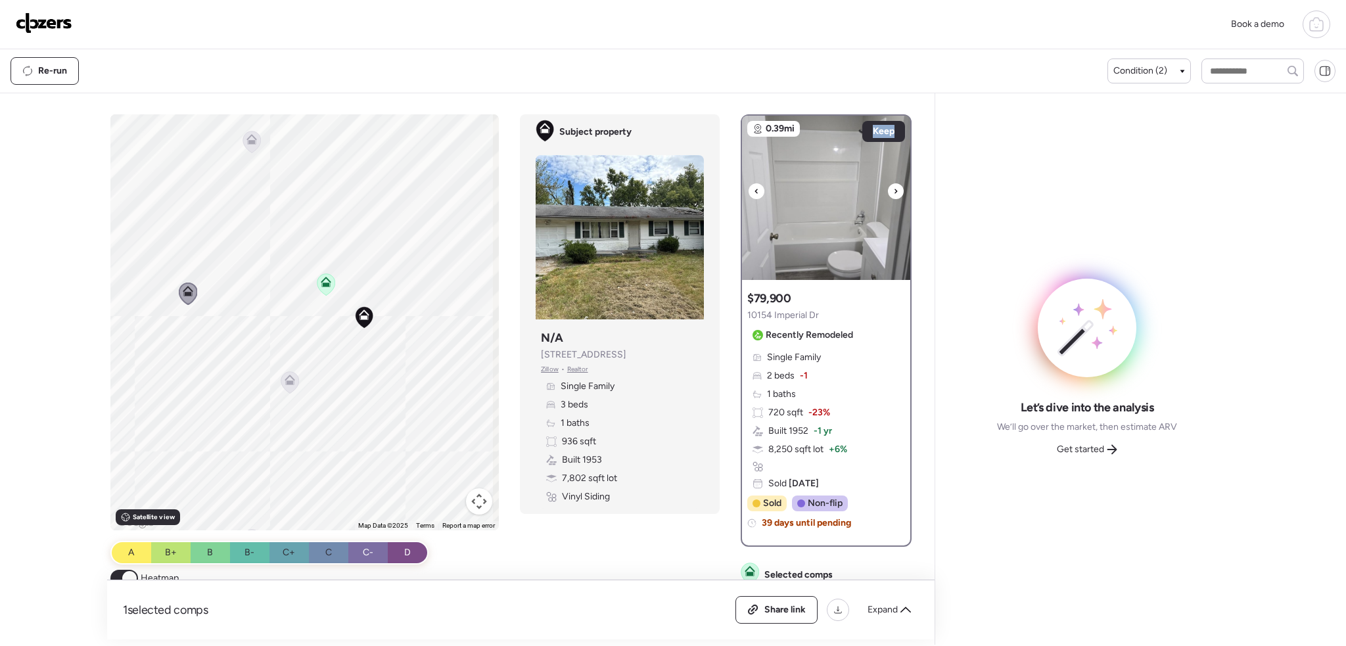
click at [893, 189] on icon at bounding box center [895, 191] width 5 height 16
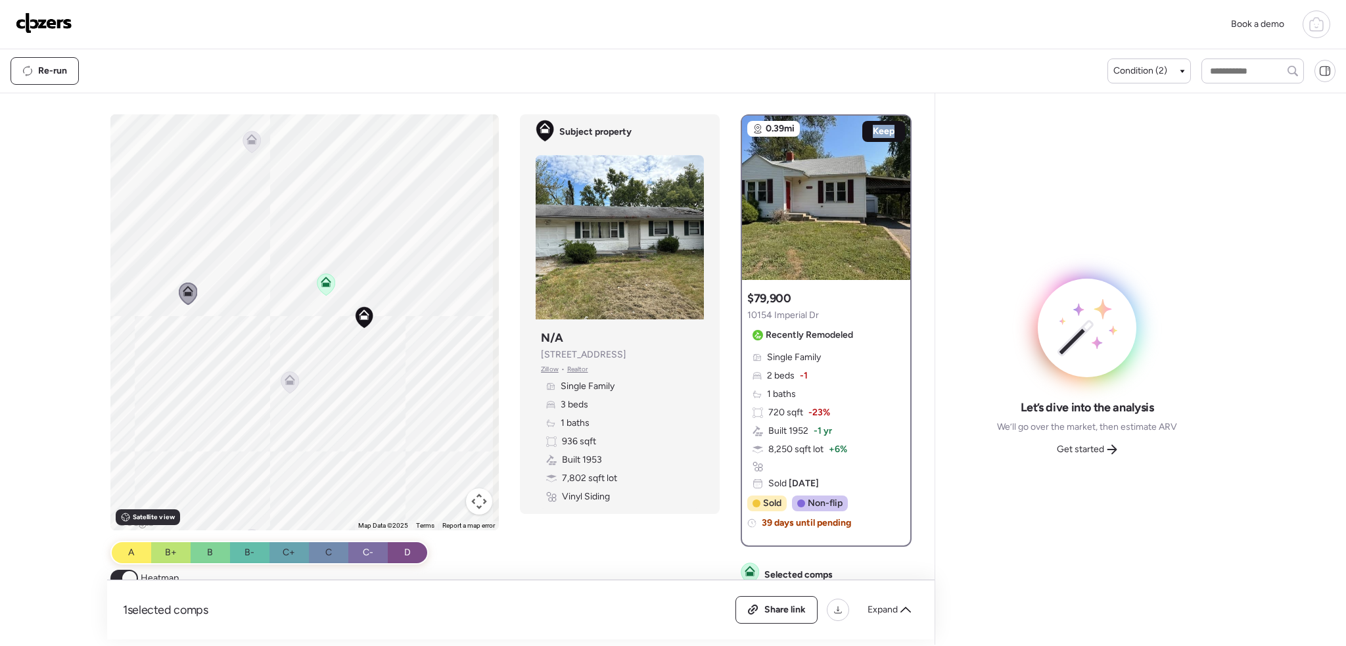
click at [884, 128] on span "Keep" at bounding box center [884, 131] width 22 height 13
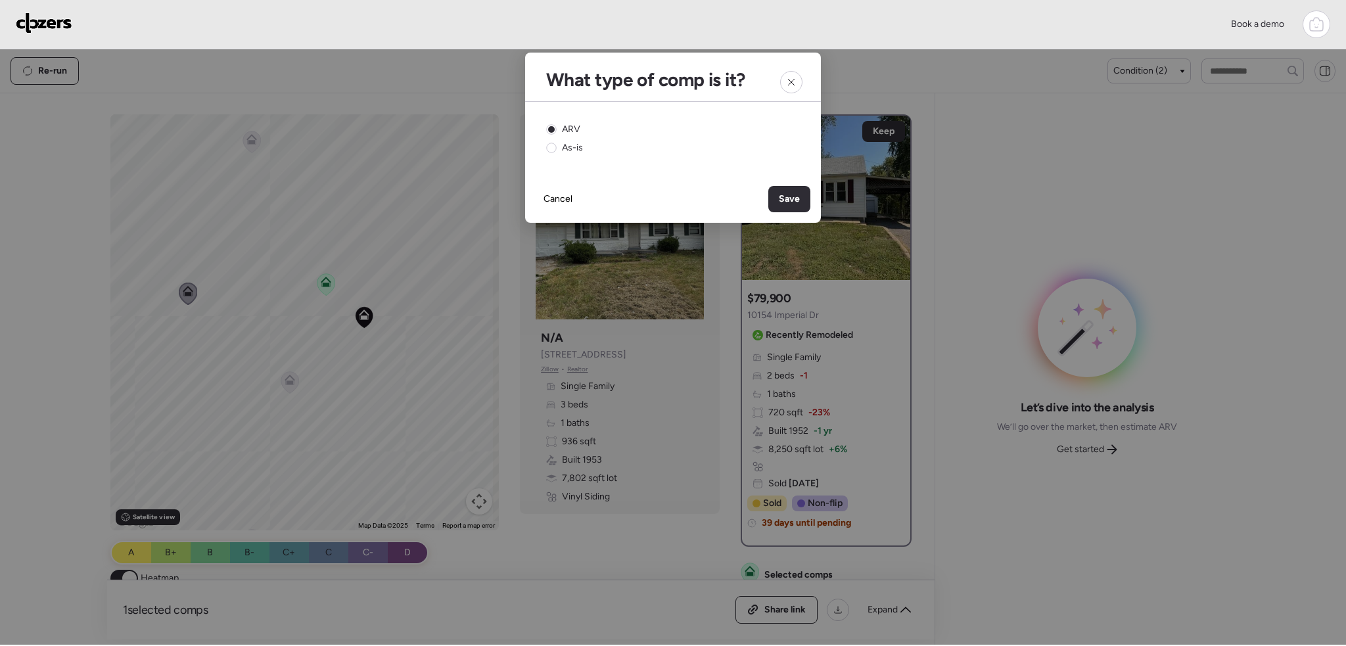
click at [790, 199] on span "Save" at bounding box center [789, 199] width 21 height 13
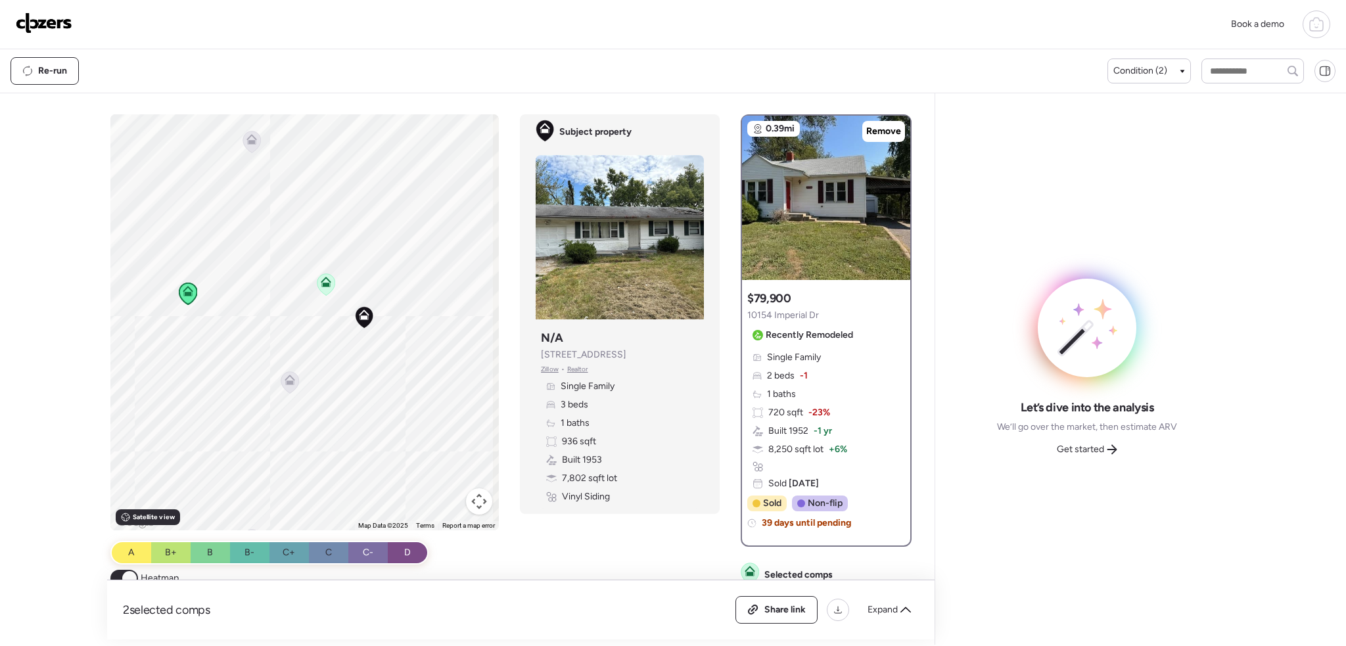
click at [250, 145] on icon at bounding box center [252, 142] width 18 height 22
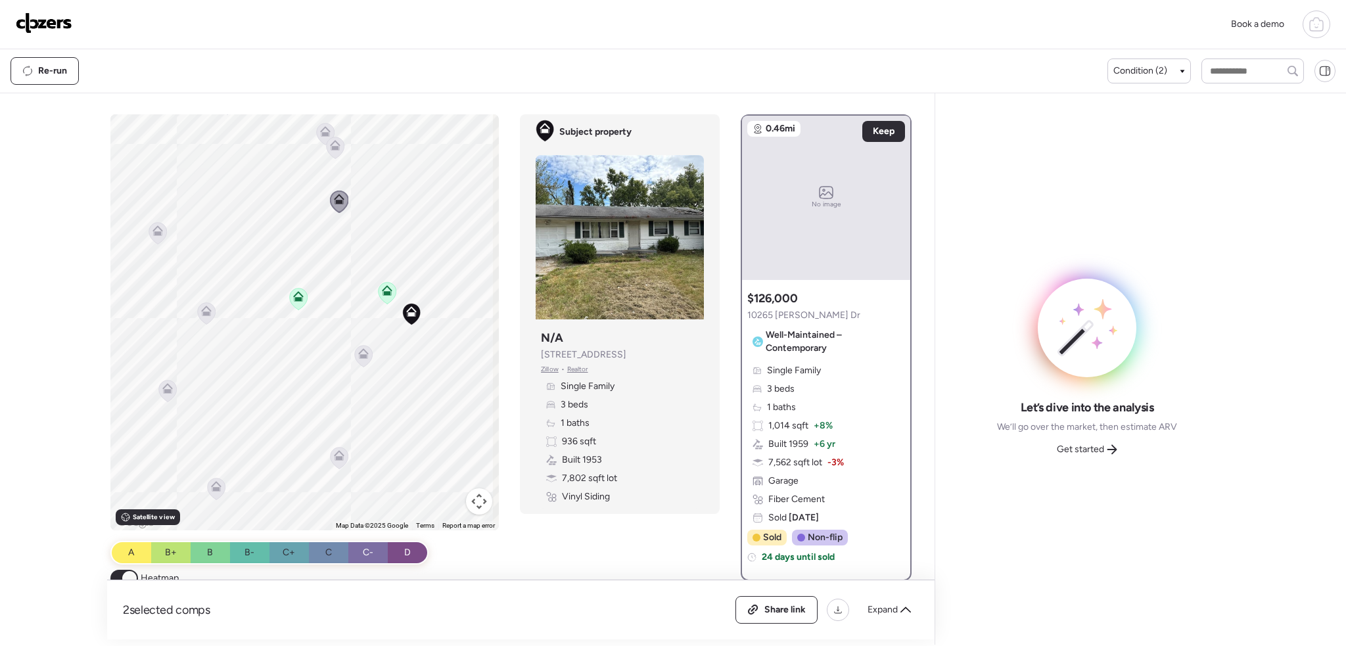
drag, startPoint x: 266, startPoint y: 312, endPoint x: 250, endPoint y: 320, distance: 18.2
click at [250, 321] on div "To activate drag with keyboard, press Alt + Enter. Once in keyboard drag state,…" at bounding box center [304, 322] width 389 height 416
click at [342, 357] on icon at bounding box center [344, 356] width 9 height 4
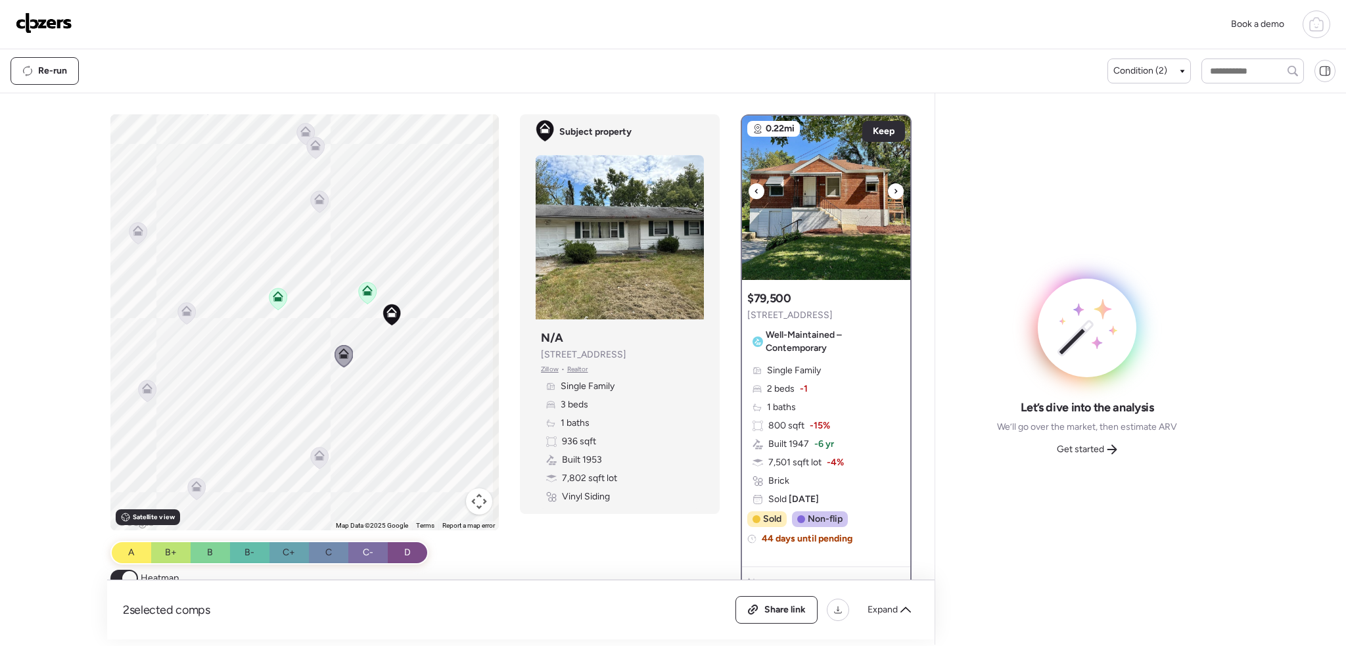
click at [888, 187] on div at bounding box center [896, 191] width 16 height 16
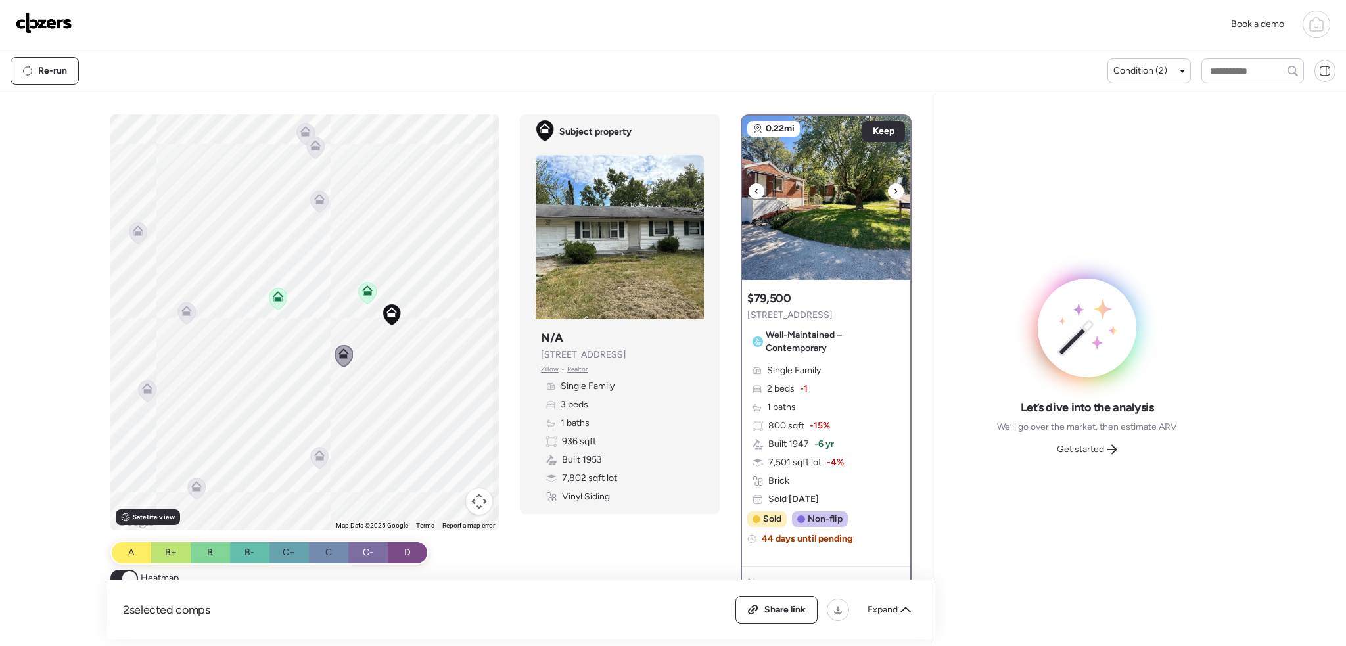
click at [888, 187] on div at bounding box center [896, 191] width 16 height 16
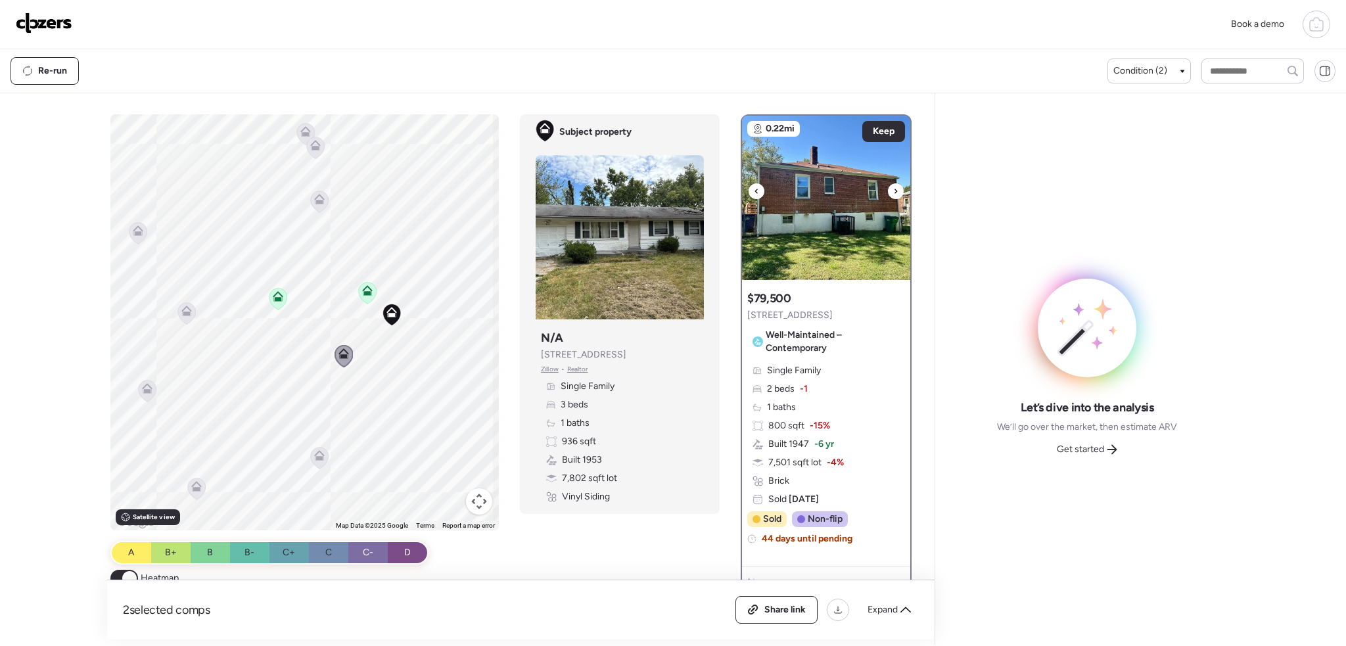
click at [888, 187] on div at bounding box center [896, 191] width 16 height 16
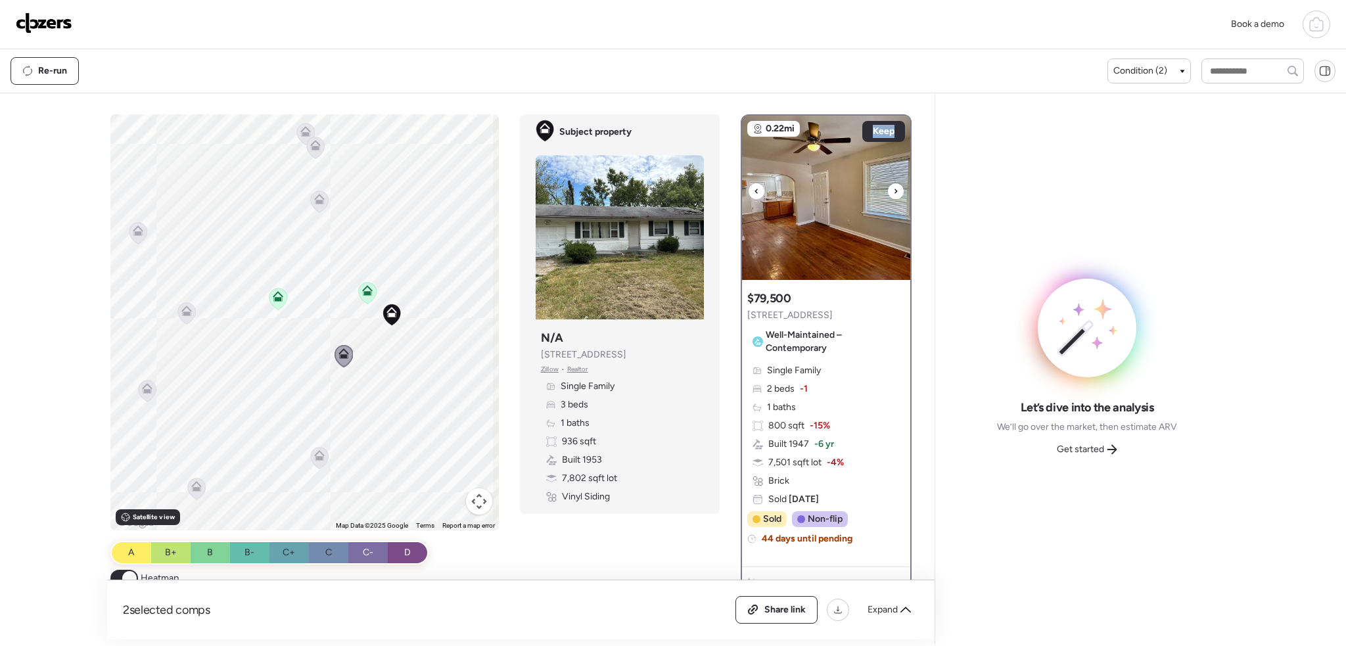
click at [888, 187] on div at bounding box center [896, 191] width 16 height 16
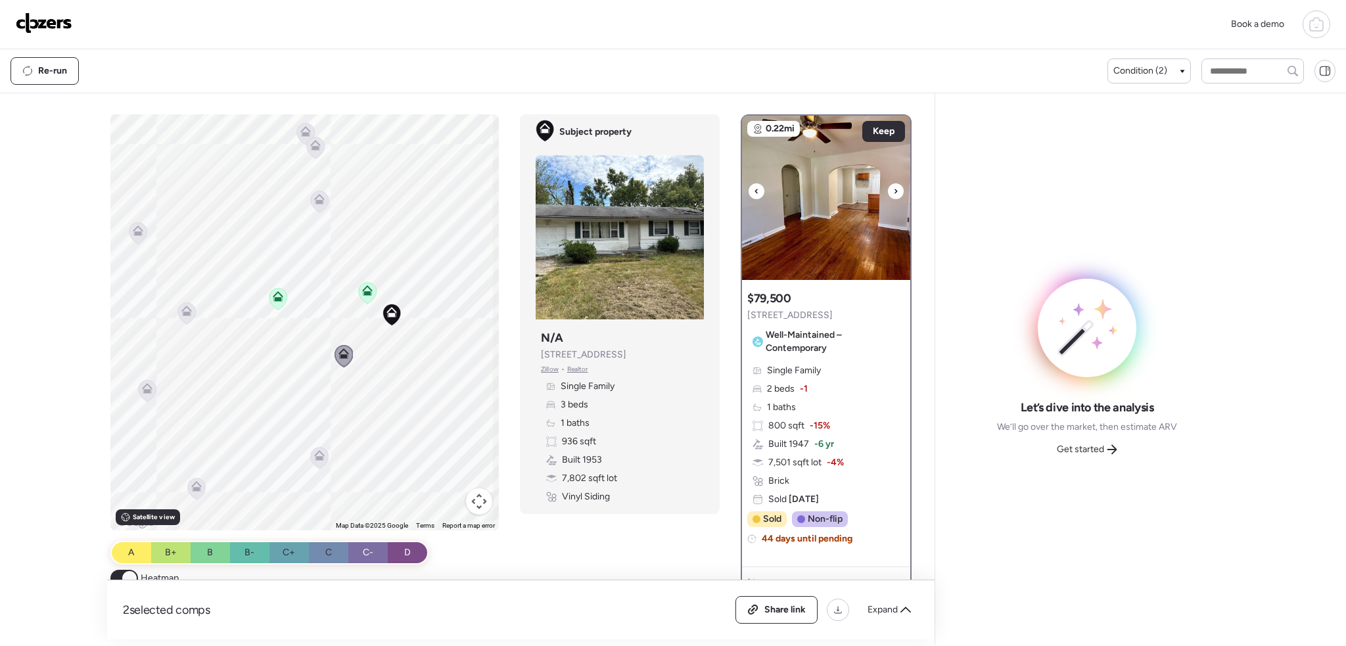
click at [888, 187] on div at bounding box center [896, 191] width 16 height 16
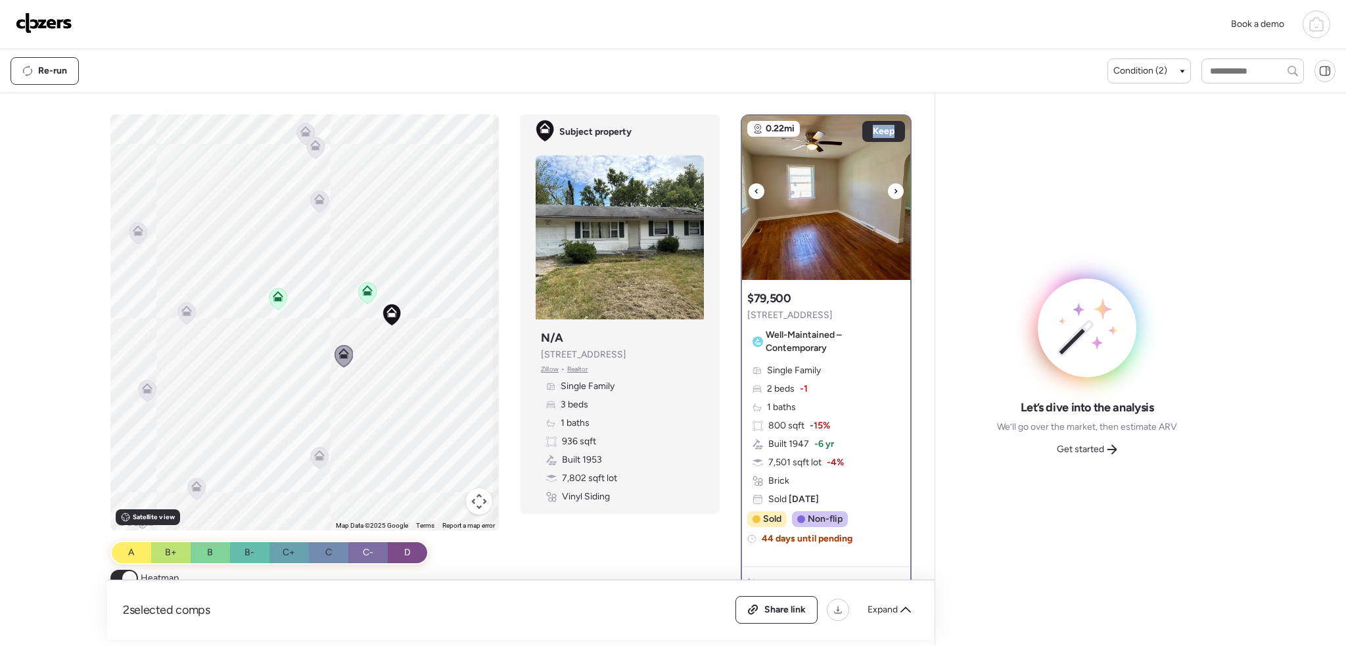
click at [888, 187] on div at bounding box center [896, 191] width 16 height 16
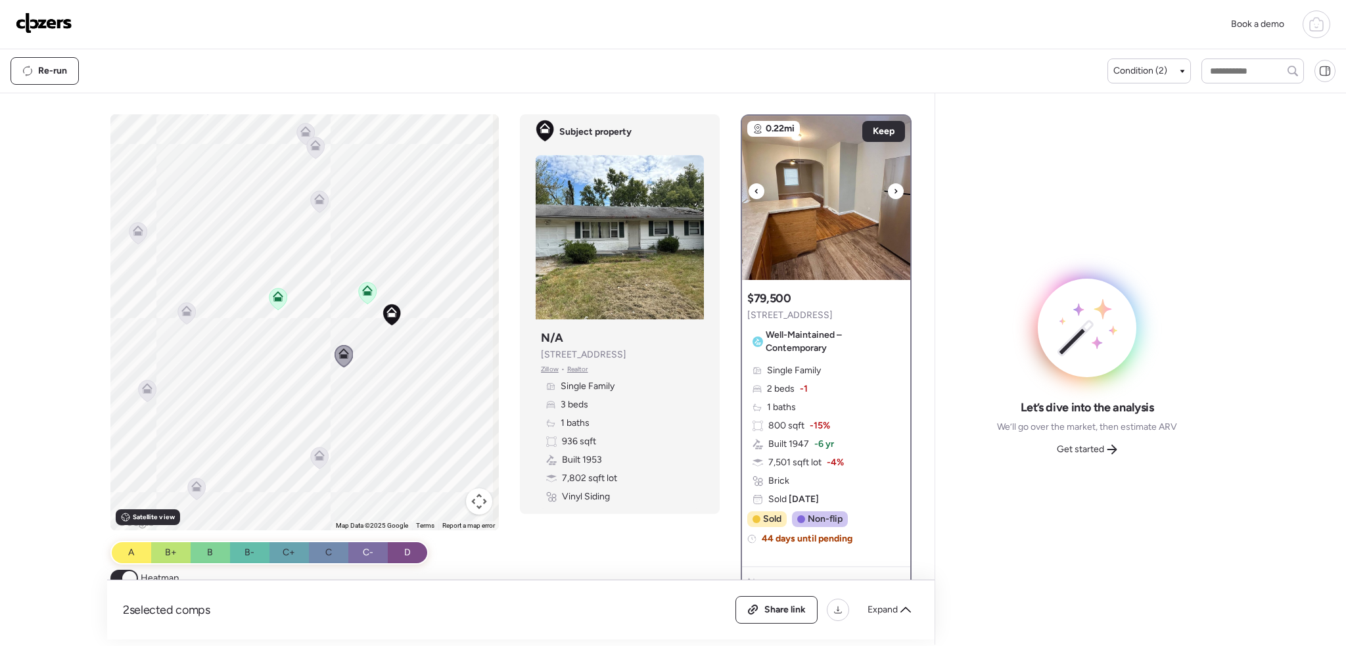
click at [888, 187] on div at bounding box center [896, 191] width 16 height 16
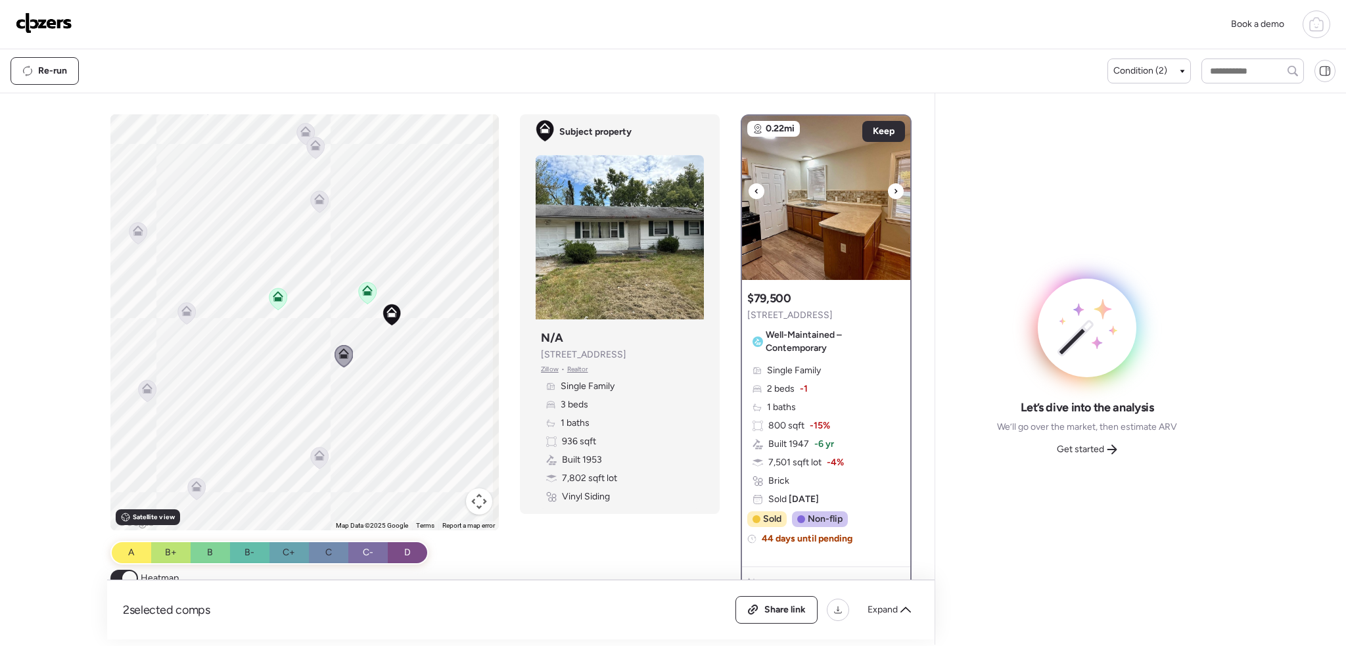
click at [888, 187] on div at bounding box center [896, 191] width 16 height 16
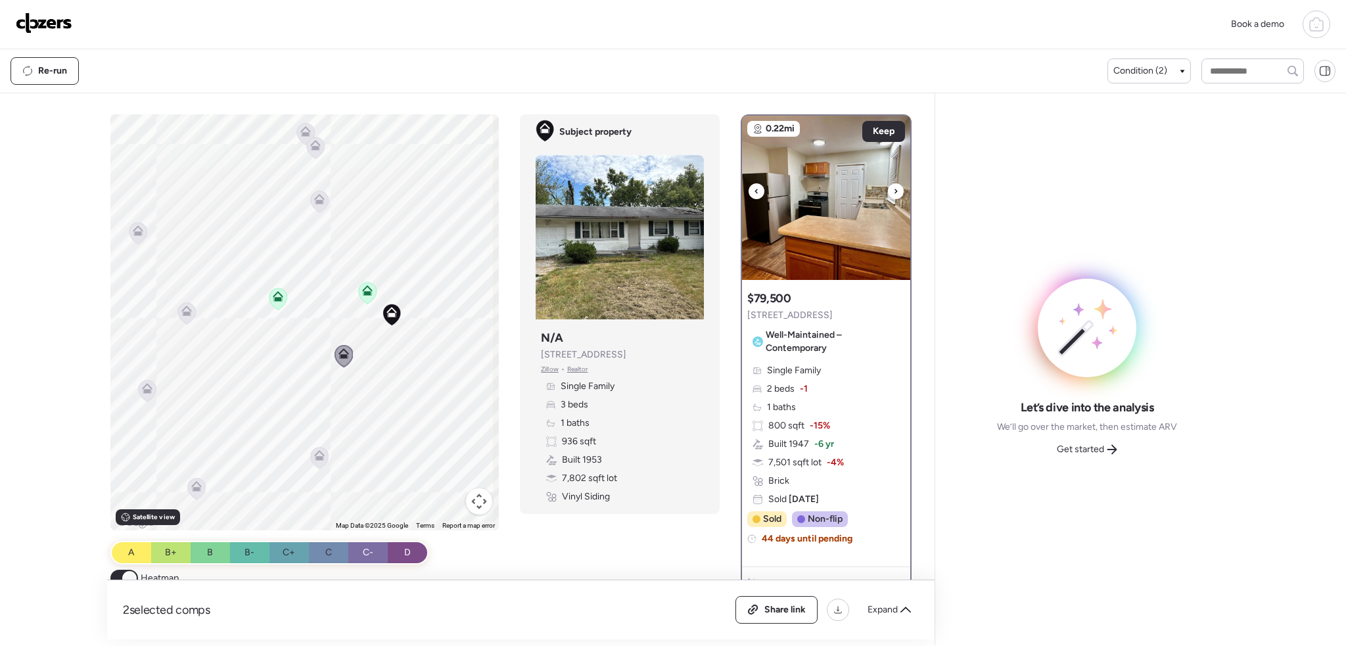
click at [888, 187] on div at bounding box center [896, 191] width 16 height 16
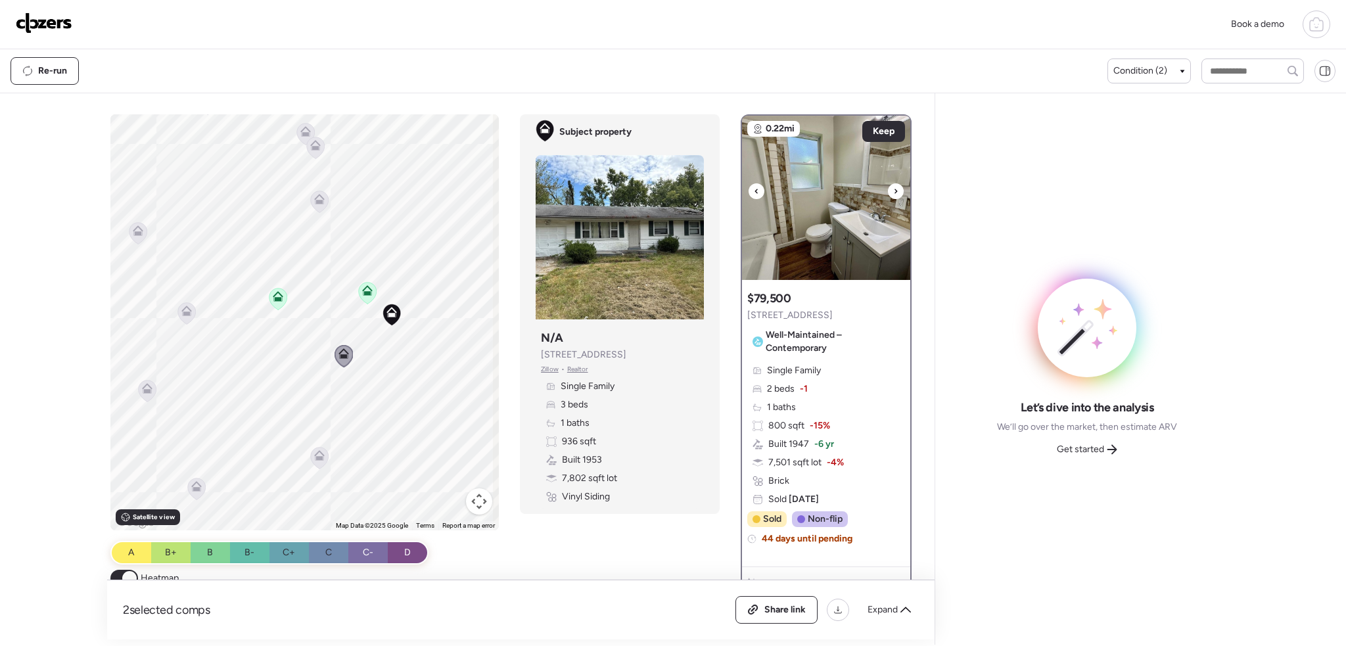
click at [893, 189] on icon at bounding box center [895, 191] width 5 height 16
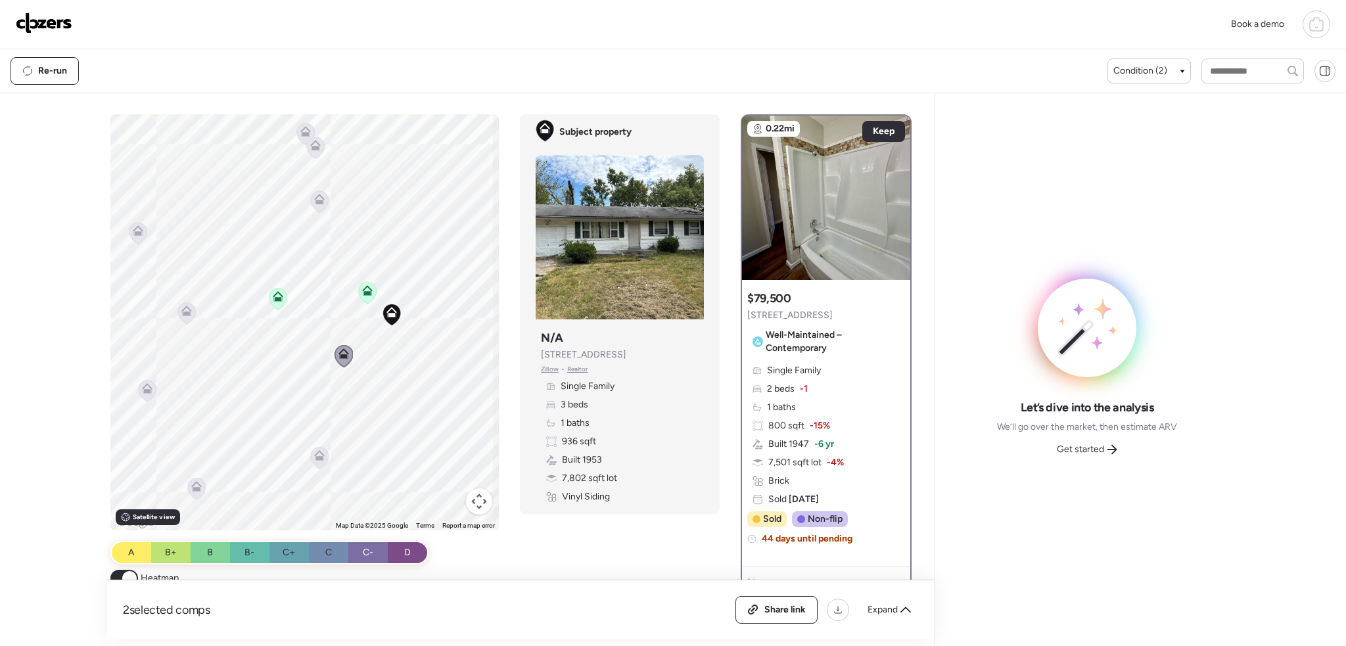
click at [340, 358] on icon at bounding box center [344, 356] width 9 height 4
click at [392, 314] on icon at bounding box center [392, 312] width 11 height 11
click at [364, 293] on icon at bounding box center [368, 293] width 9 height 4
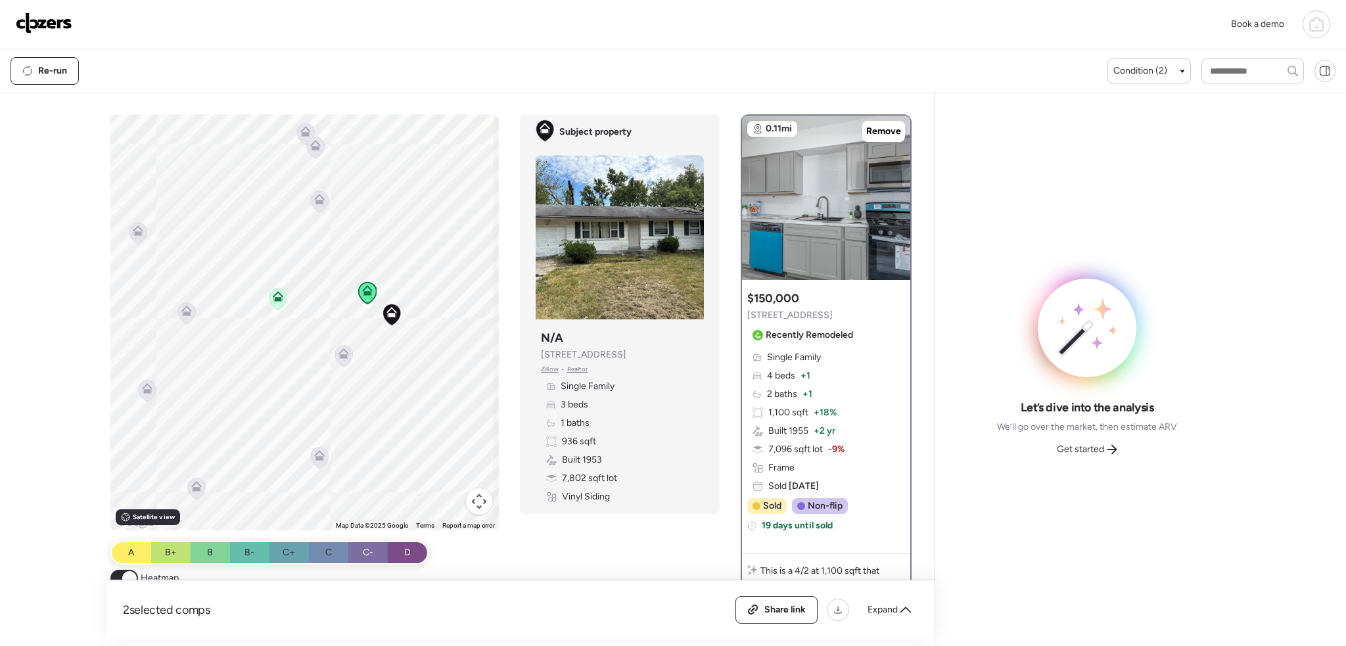
click at [54, 19] on img at bounding box center [44, 22] width 57 height 21
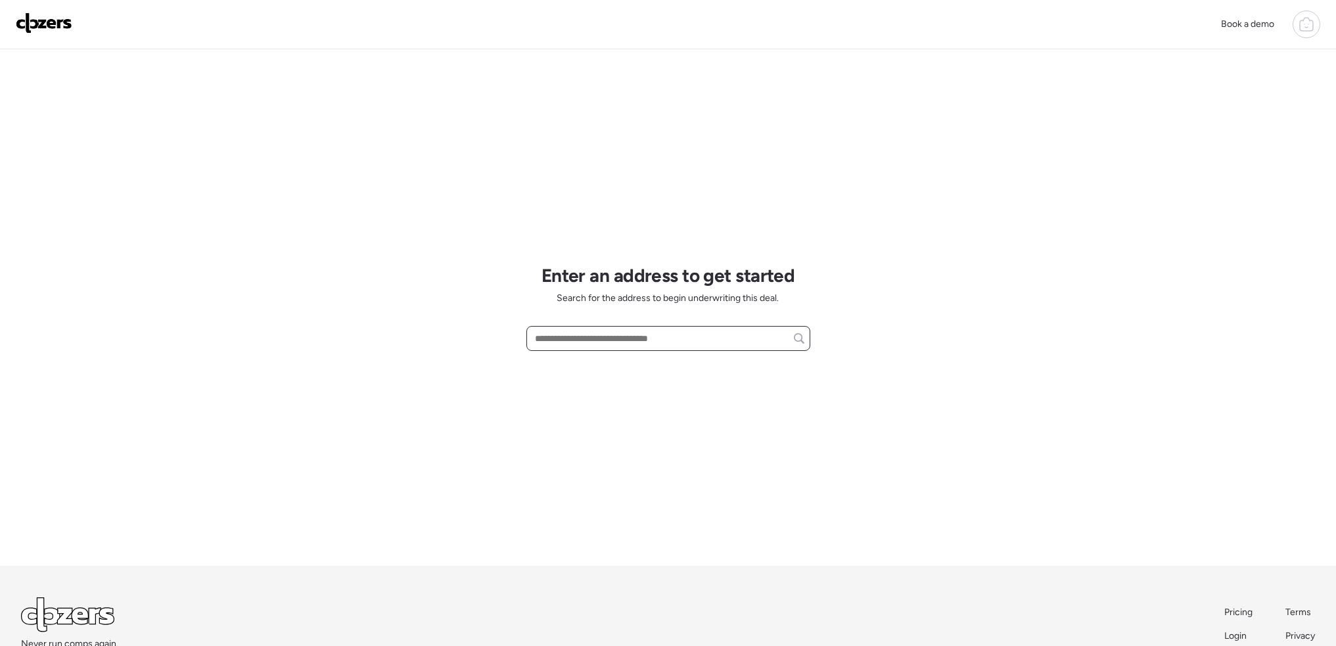
click at [580, 342] on input "text" at bounding box center [668, 338] width 272 height 18
paste input "**********"
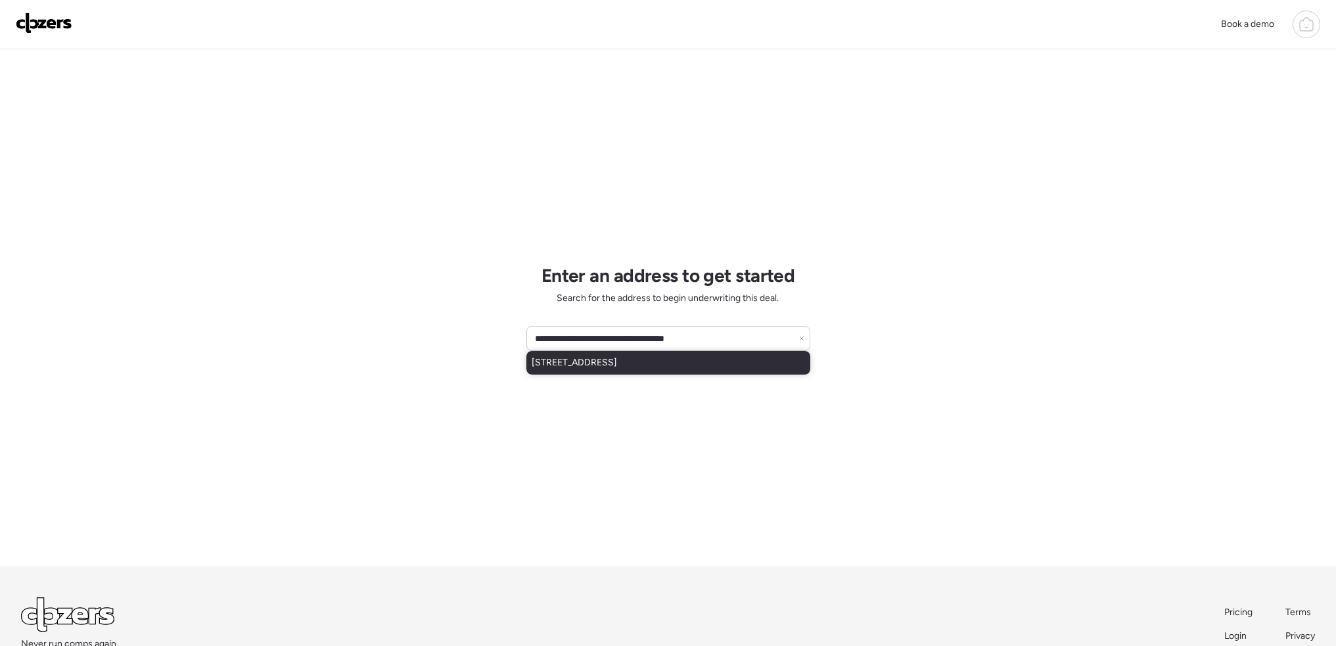
click at [589, 363] on span "7200 Jenwood Ave, Saint Louis, MO, 63136" at bounding box center [574, 362] width 85 height 13
type input "**********"
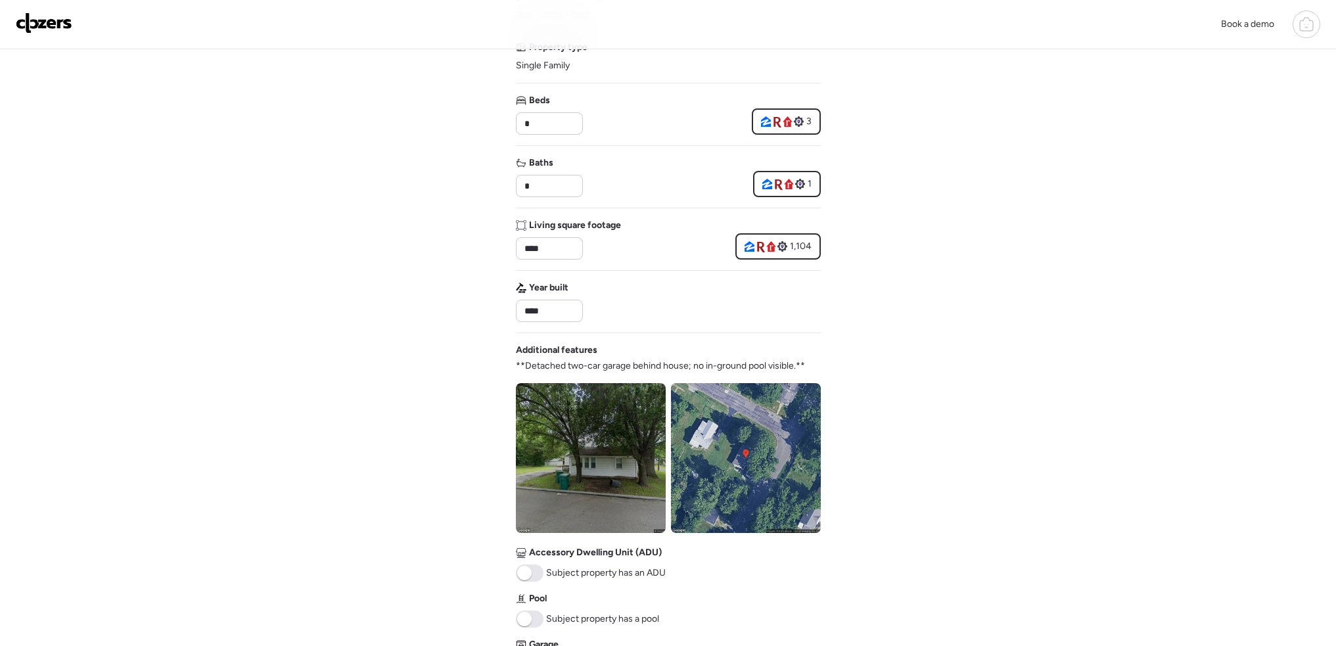
scroll to position [263, 0]
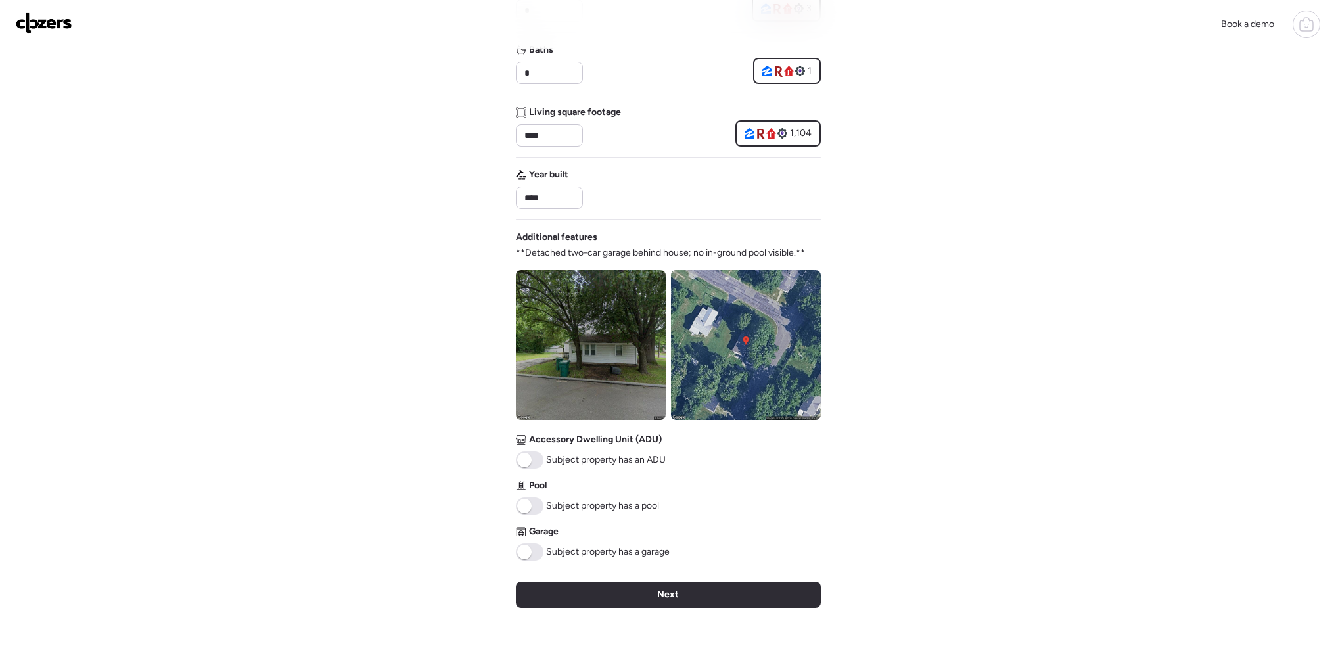
click at [651, 608] on div "Verify basic info Please verify that our data for this property is correct. Add…" at bounding box center [668, 236] width 305 height 901
click at [651, 601] on div "Next" at bounding box center [668, 595] width 305 height 26
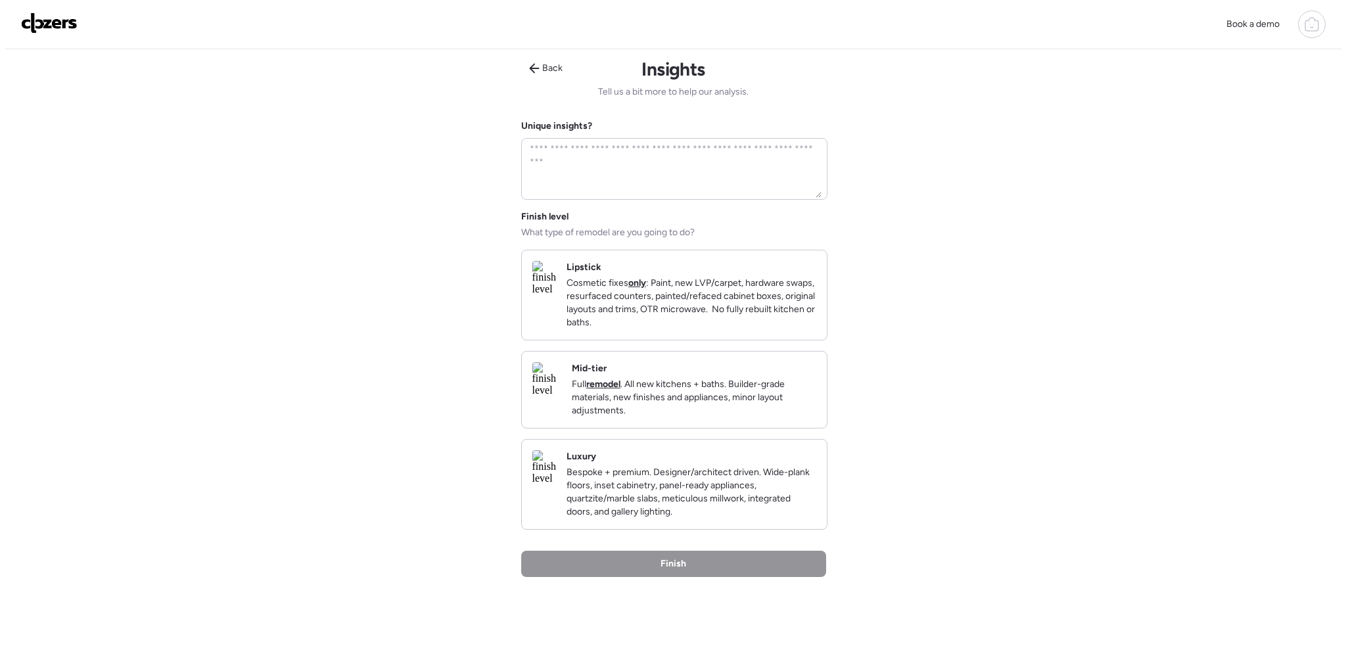
scroll to position [0, 0]
click at [743, 299] on p "Cosmetic fixes only : Paint, new LVP/carpet, hardware swaps, resurfaced counter…" at bounding box center [686, 305] width 250 height 53
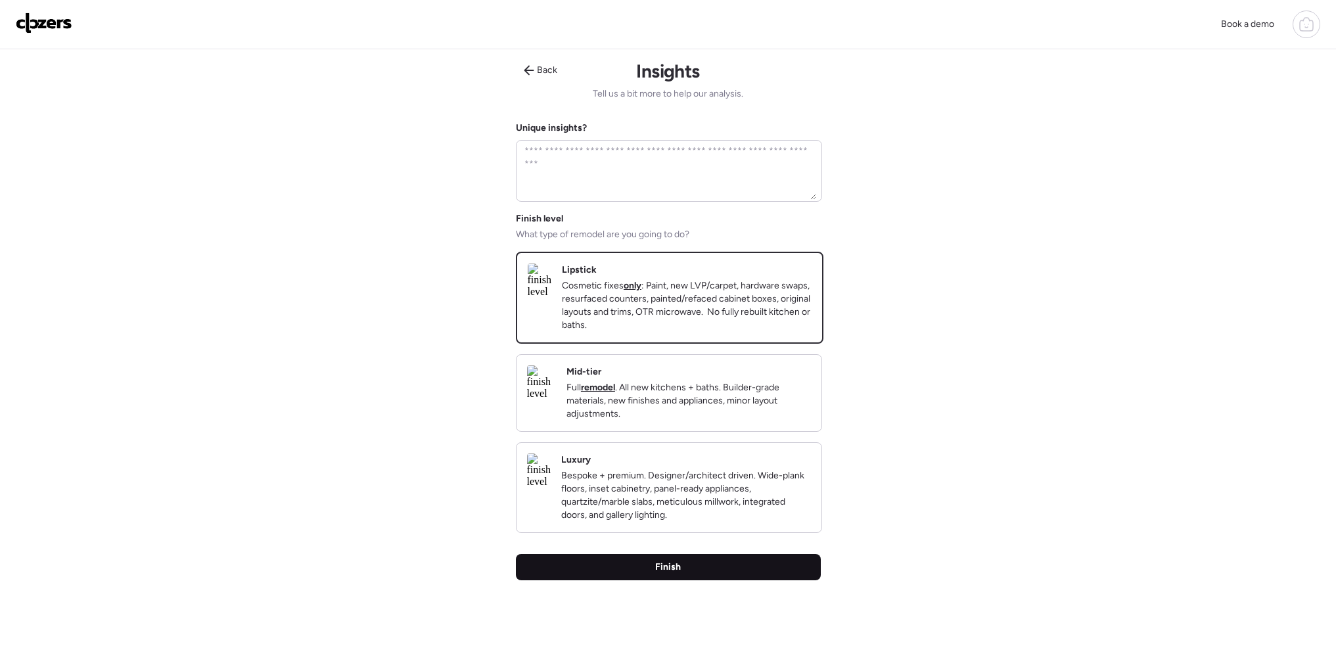
click at [713, 580] on div "Finish" at bounding box center [668, 567] width 305 height 26
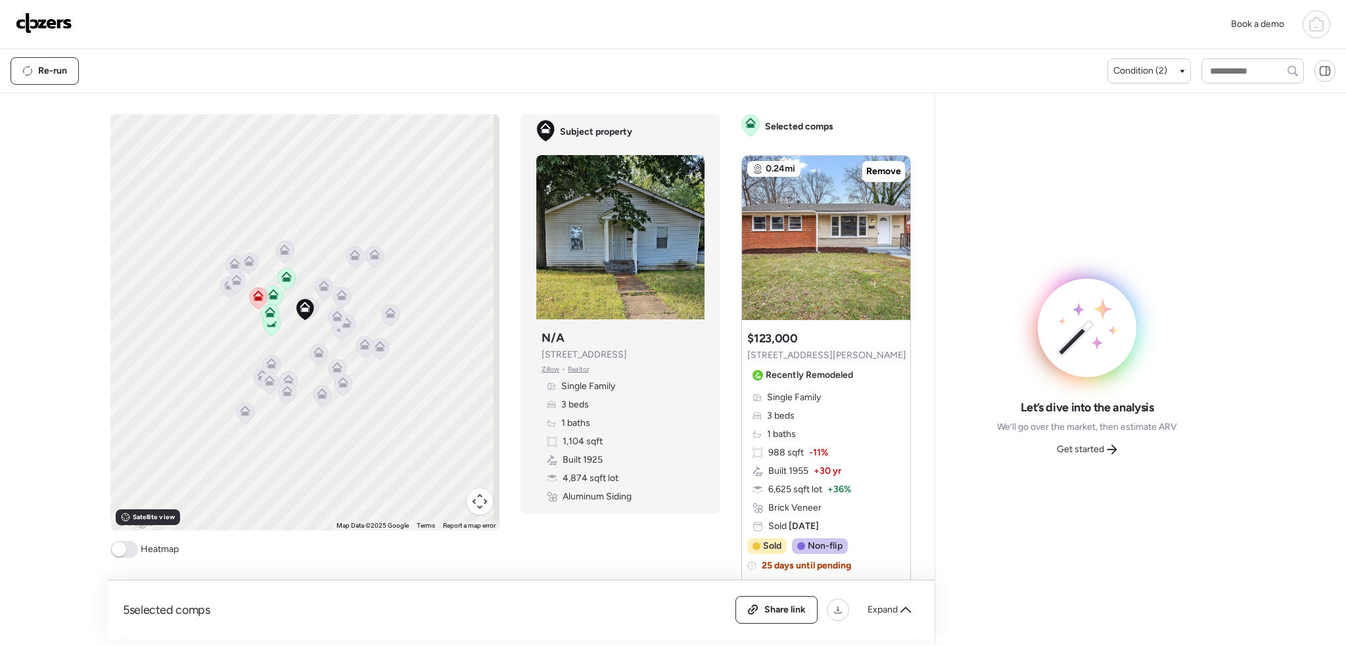
click at [124, 540] on div "To activate drag with keyboard, press Alt + Enter. Once in keyboard drag state,…" at bounding box center [305, 336] width 390 height 444
click at [130, 551] on span at bounding box center [124, 549] width 28 height 17
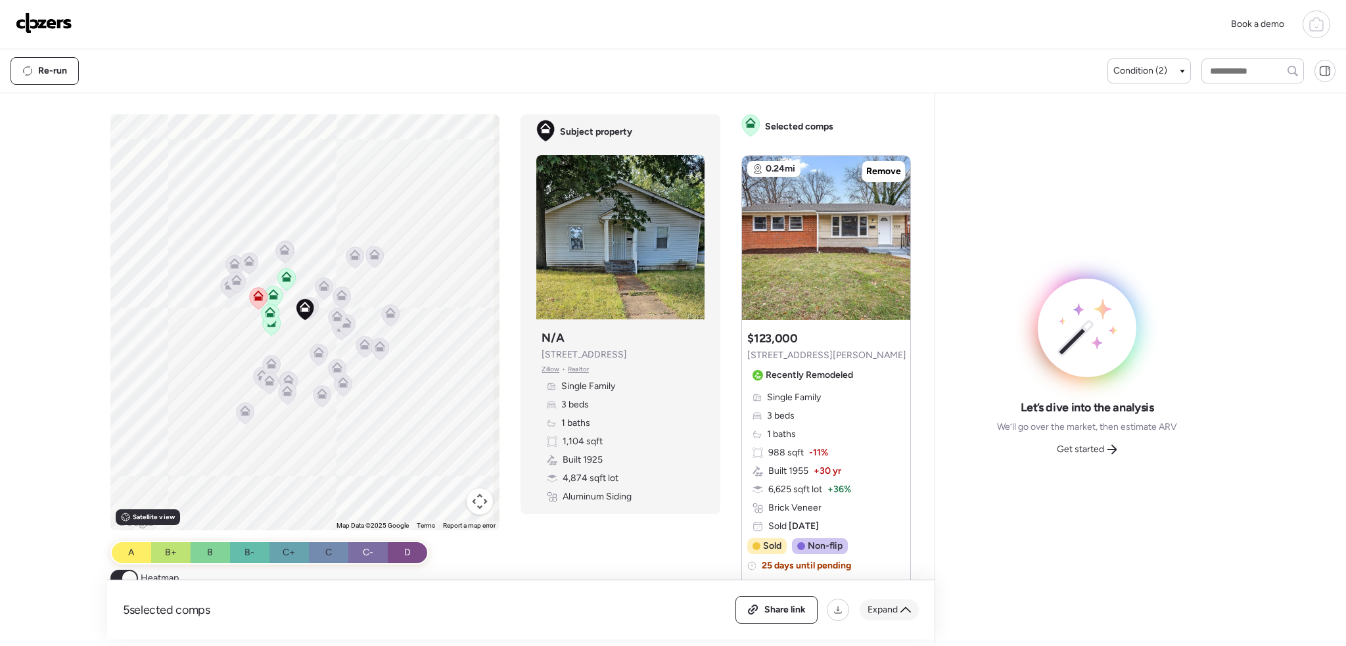
click at [881, 614] on span "Expand" at bounding box center [883, 609] width 30 height 13
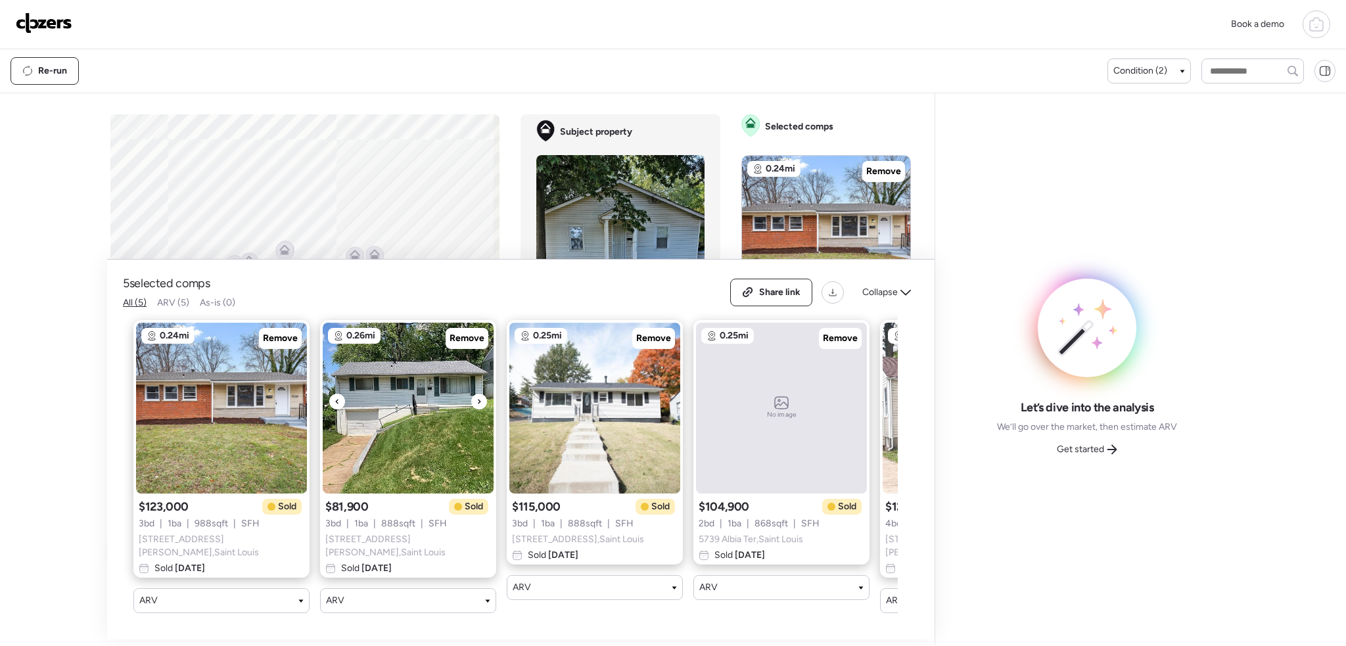
click at [468, 348] on div "Remove" at bounding box center [467, 338] width 43 height 21
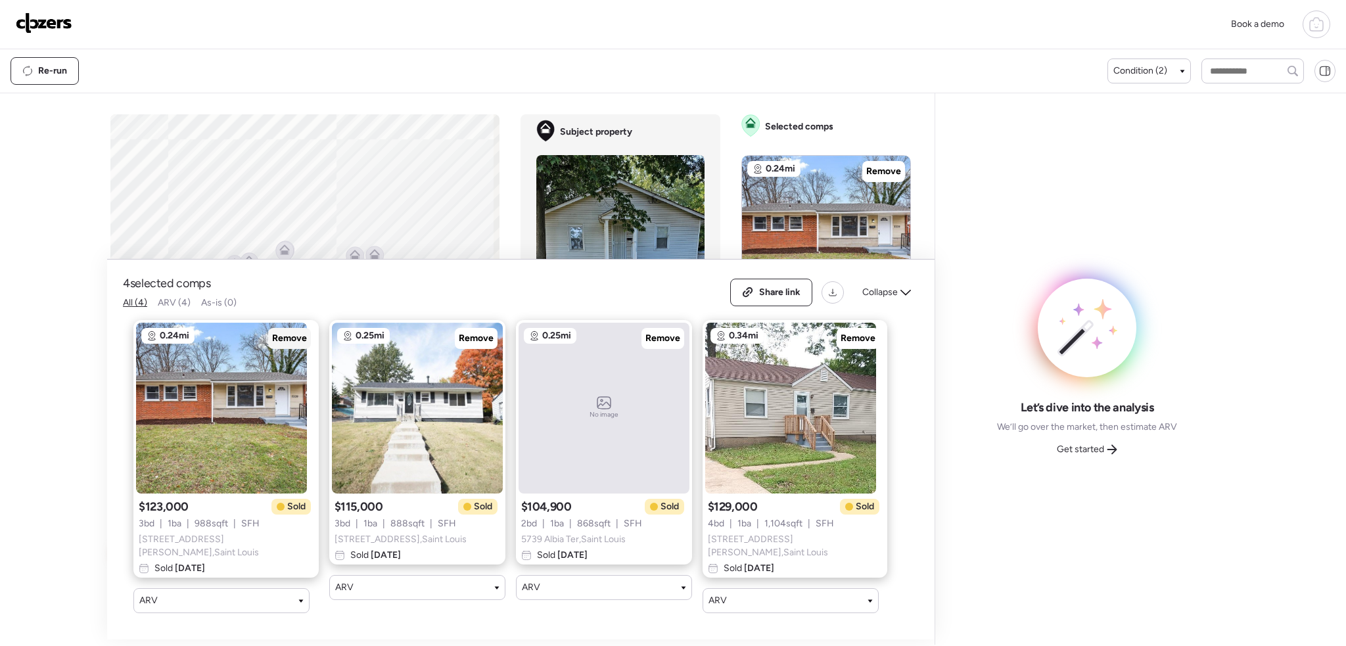
click at [272, 342] on span "Remove" at bounding box center [289, 338] width 35 height 13
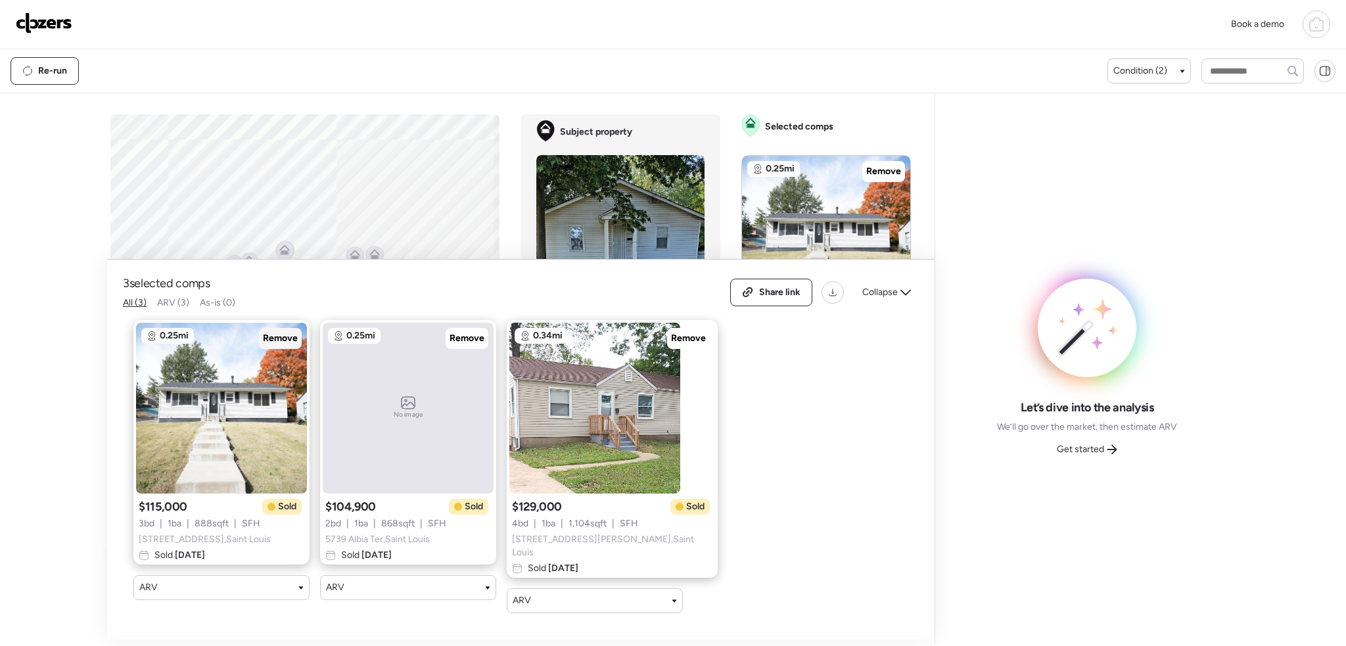
click at [291, 345] on span "Remove" at bounding box center [280, 338] width 35 height 13
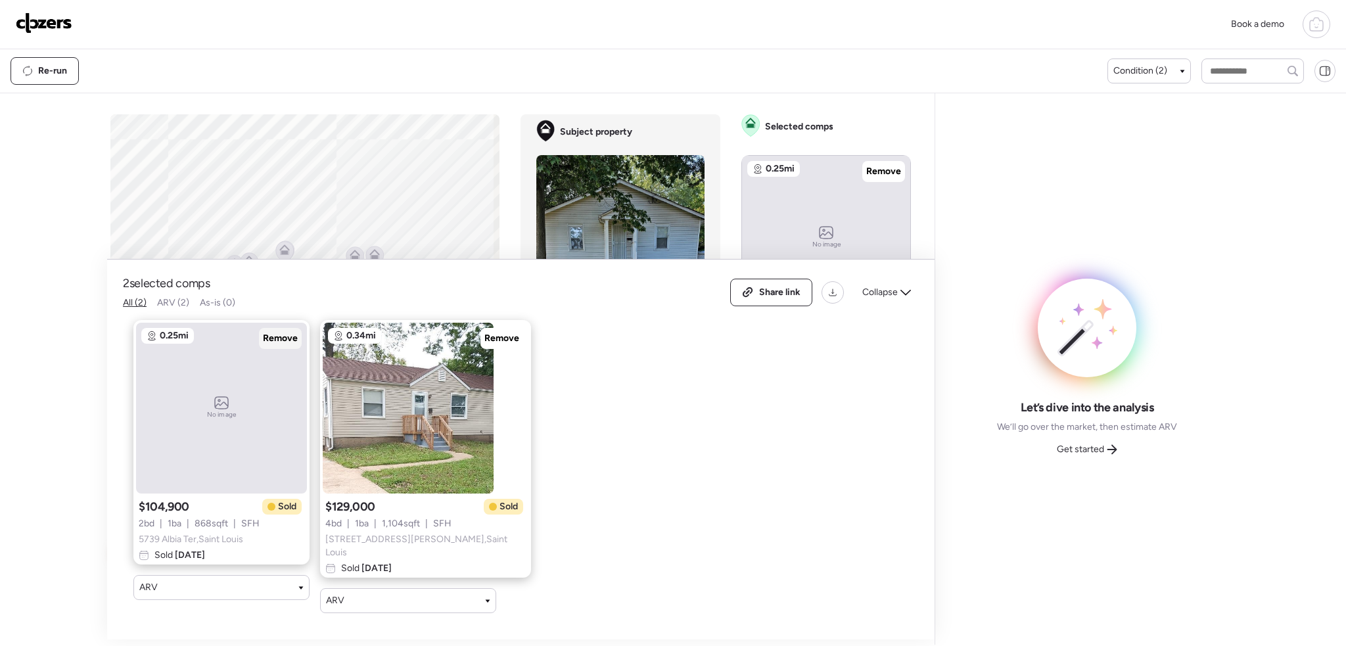
click at [287, 345] on span "Remove" at bounding box center [280, 338] width 35 height 13
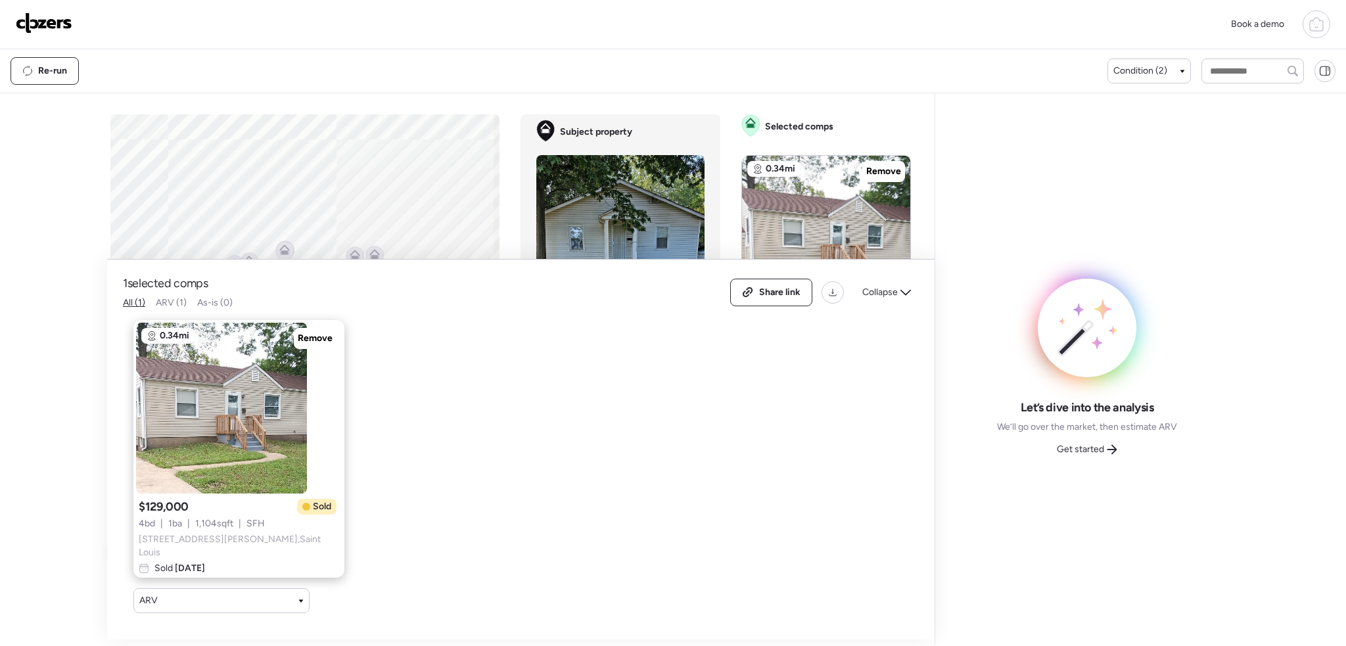
click at [298, 345] on span "Remove" at bounding box center [315, 338] width 35 height 13
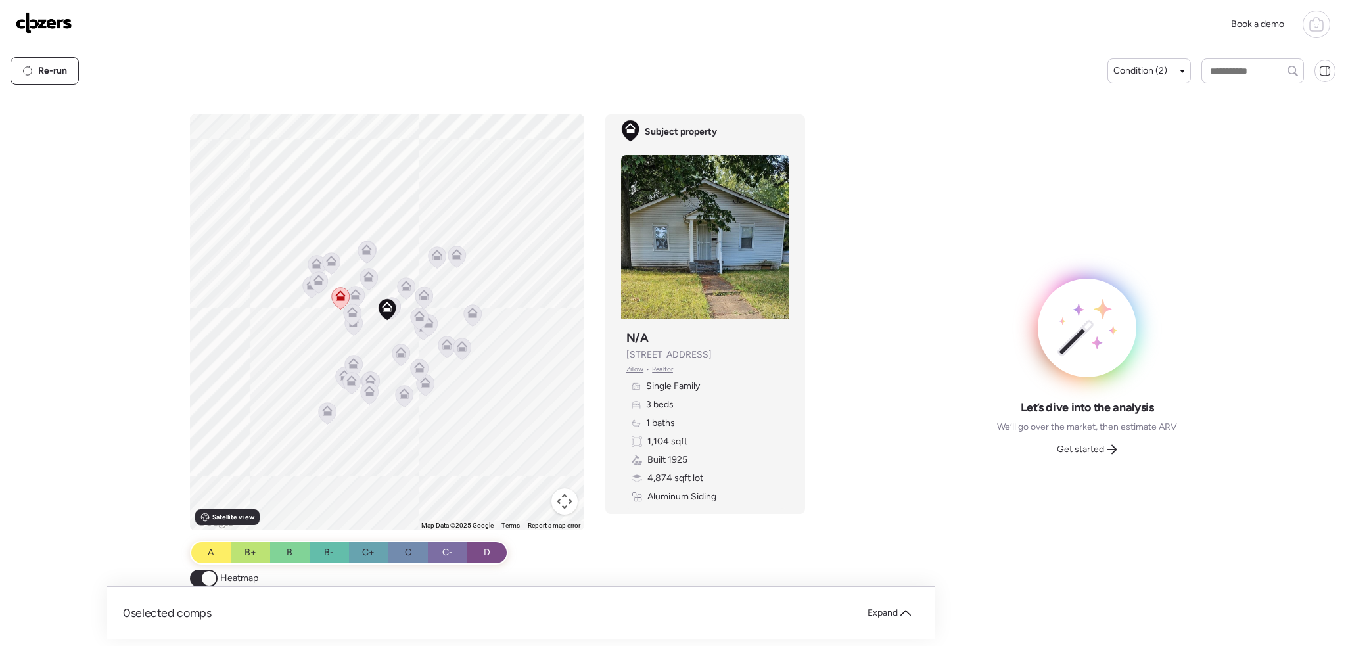
click at [1146, 46] on div "Book a demo" at bounding box center [673, 24] width 1346 height 49
click at [1150, 59] on div "Condition (2)" at bounding box center [1149, 71] width 83 height 25
click at [1140, 79] on div "Condition (2)" at bounding box center [1149, 71] width 83 height 25
click at [1182, 68] on div "Condition (2)" at bounding box center [1149, 71] width 83 height 25
click at [1180, 70] on icon at bounding box center [1182, 71] width 5 height 3
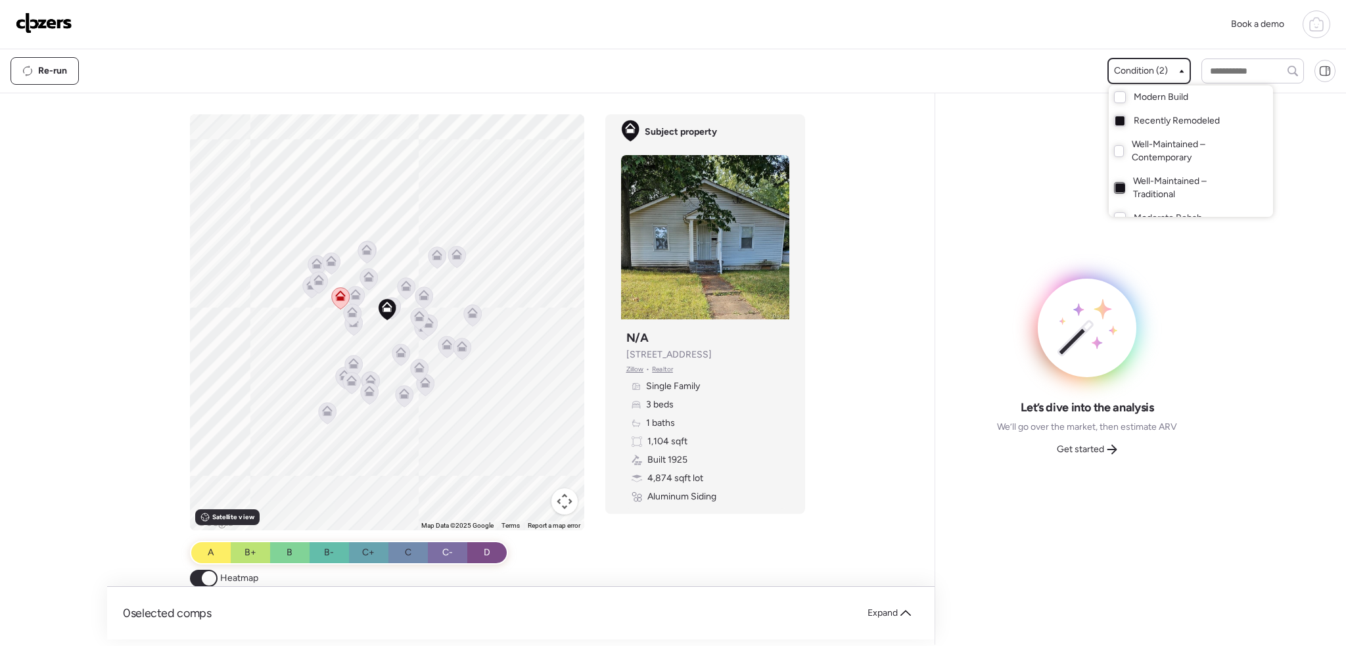
click at [1119, 187] on div at bounding box center [1120, 187] width 9 height 9
drag, startPoint x: 364, startPoint y: 337, endPoint x: 346, endPoint y: 332, distance: 19.0
click at [362, 337] on div at bounding box center [673, 286] width 1346 height 646
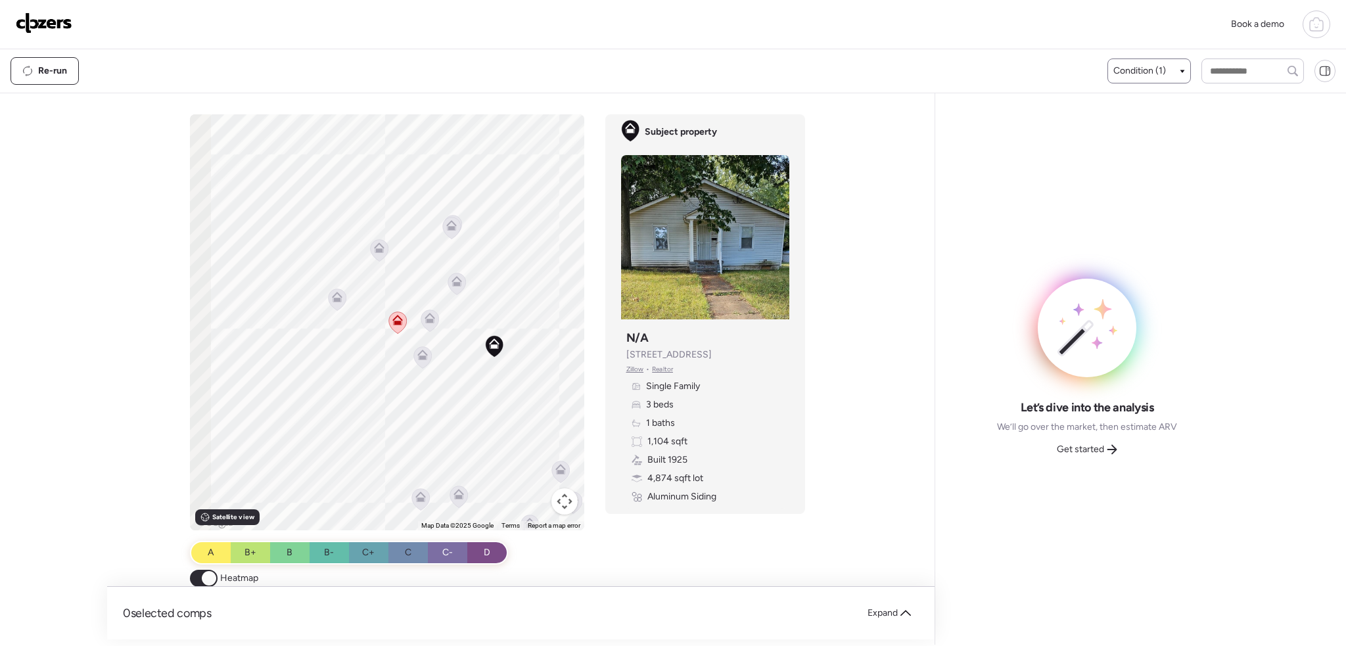
drag, startPoint x: 336, startPoint y: 328, endPoint x: 422, endPoint y: 381, distance: 101.2
click at [422, 381] on div "To activate drag with keyboard, press Alt + Enter. Once in keyboard drag state,…" at bounding box center [387, 322] width 394 height 416
click at [441, 365] on icon at bounding box center [441, 361] width 11 height 11
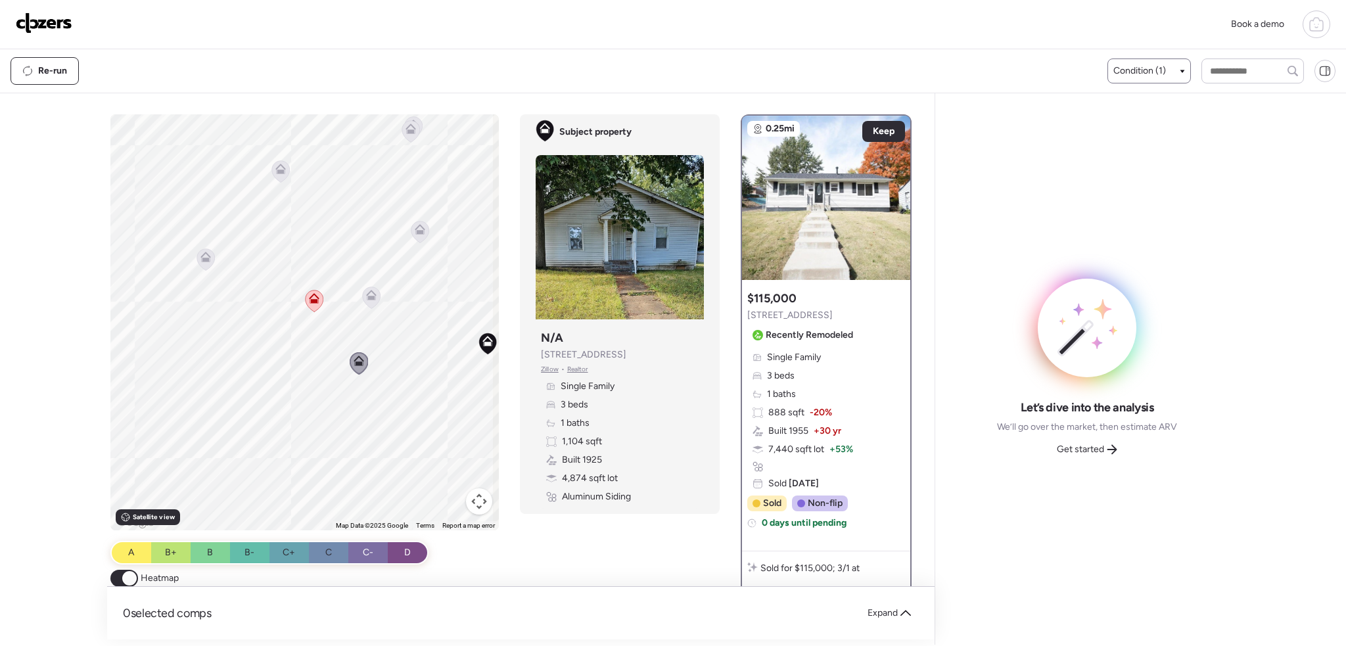
drag, startPoint x: 477, startPoint y: 355, endPoint x: 451, endPoint y: 356, distance: 25.7
click at [451, 356] on div "To activate drag with keyboard, press Alt + Enter. Once in keyboard drag state,…" at bounding box center [513, 376] width 806 height 525
click at [880, 125] on span "Keep" at bounding box center [884, 131] width 22 height 13
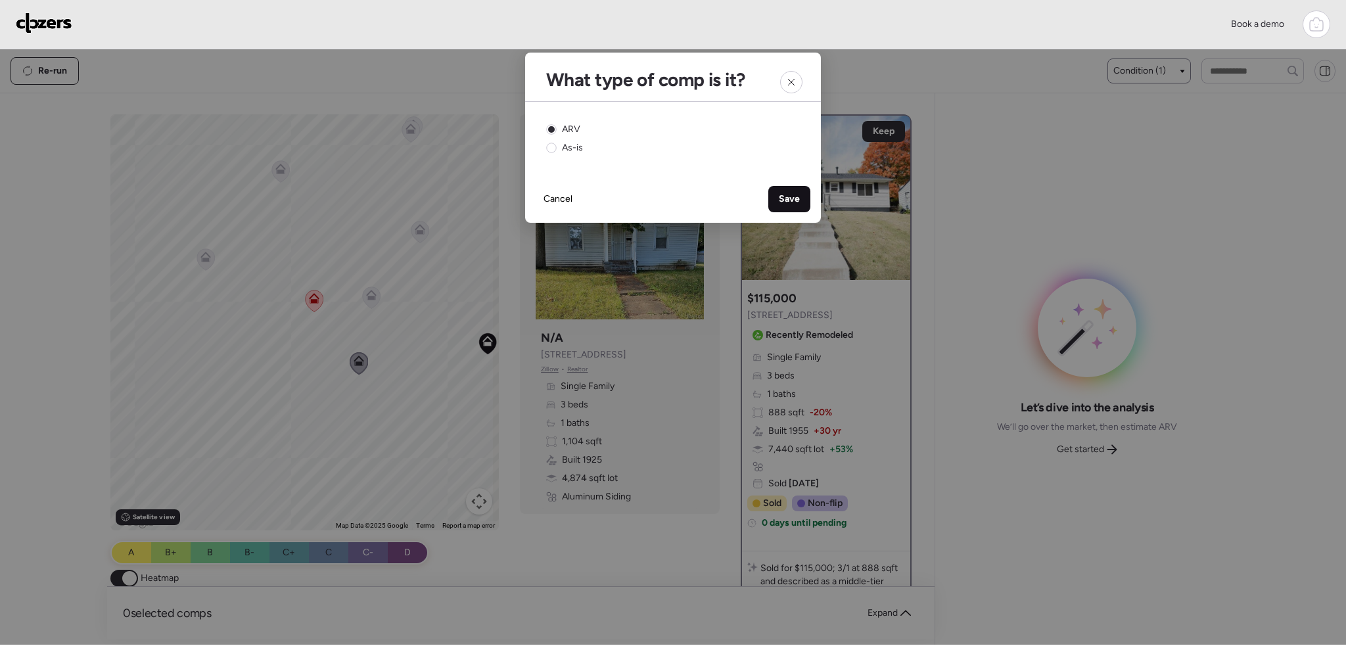
click at [791, 197] on span "Save" at bounding box center [789, 199] width 21 height 13
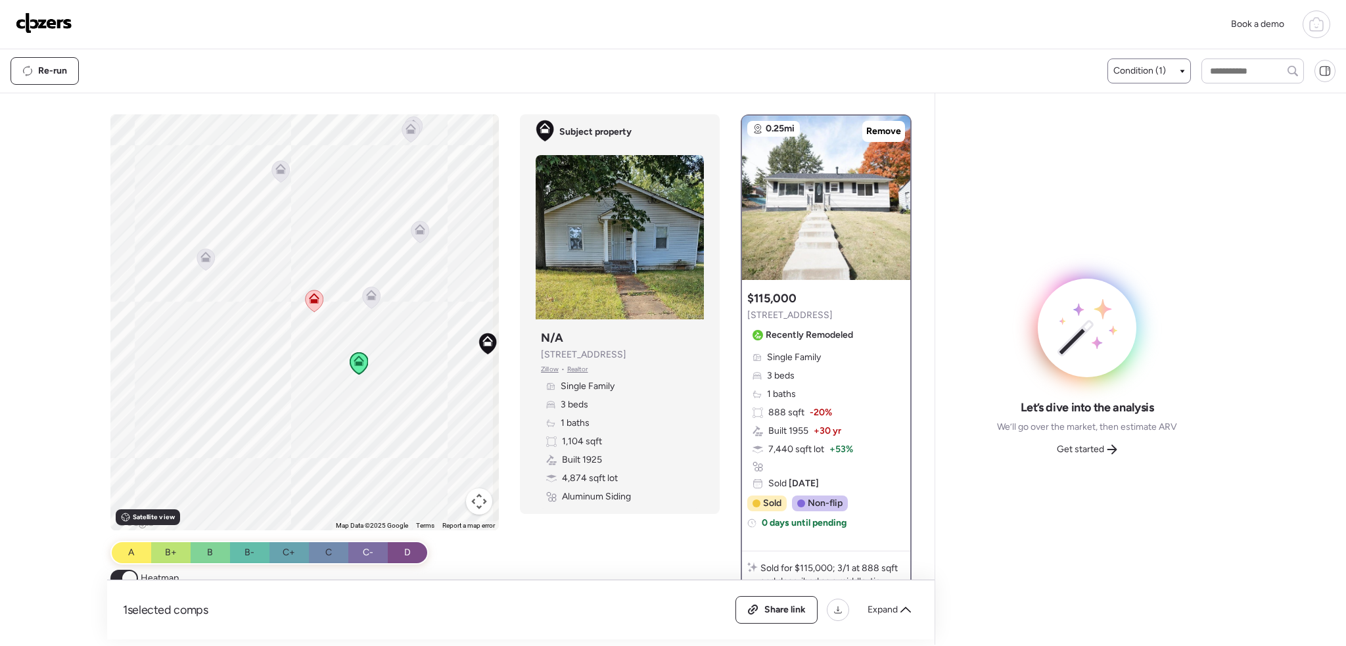
click at [369, 296] on icon at bounding box center [371, 298] width 9 height 4
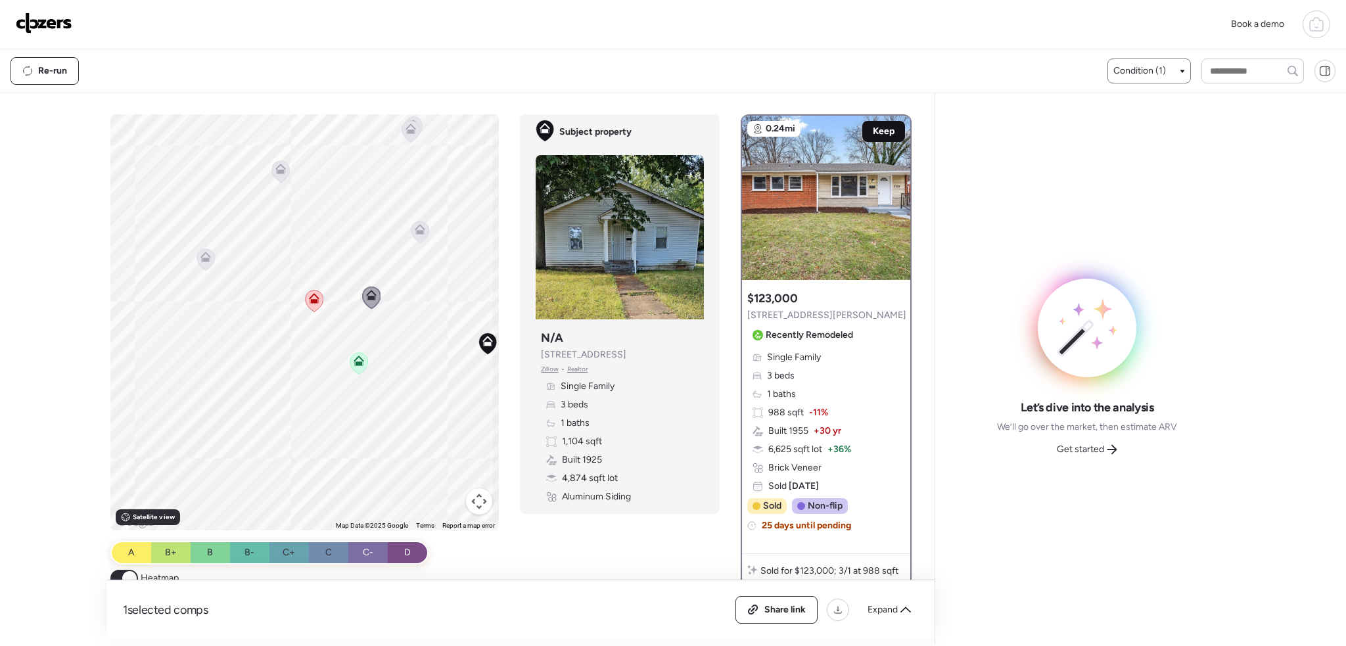
click at [873, 126] on span "Keep" at bounding box center [884, 131] width 22 height 13
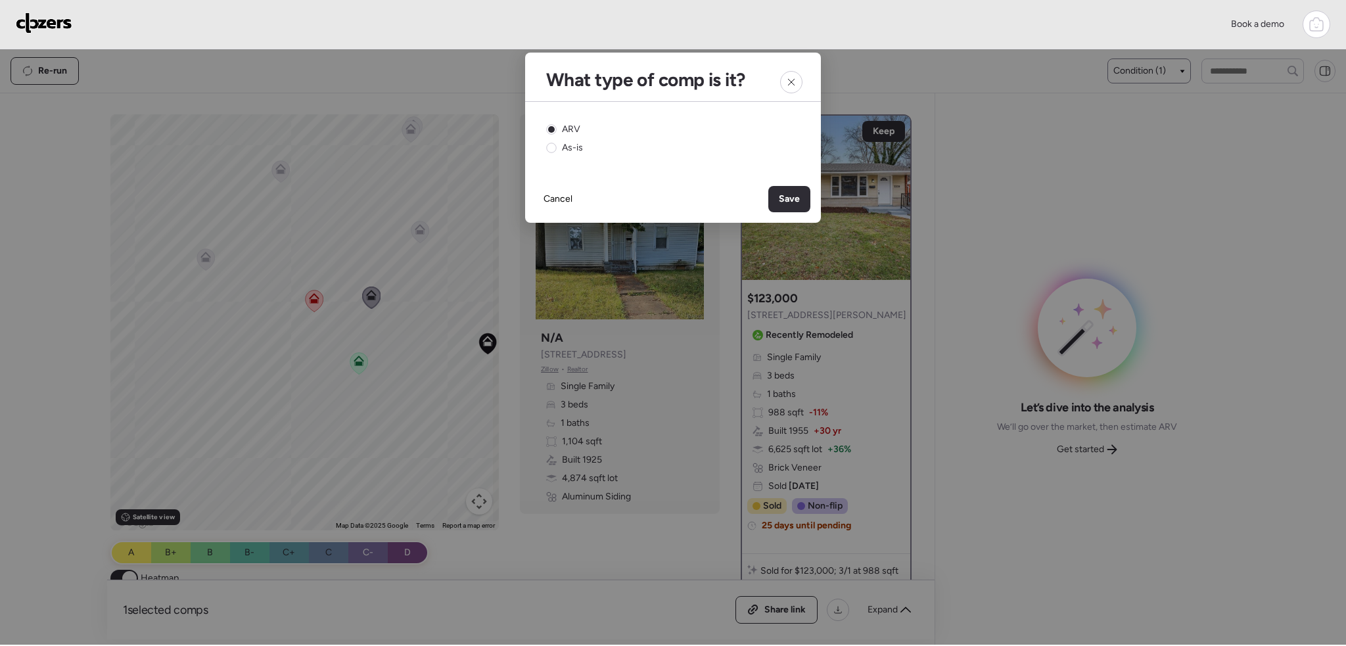
click at [792, 202] on span "Save" at bounding box center [789, 199] width 21 height 13
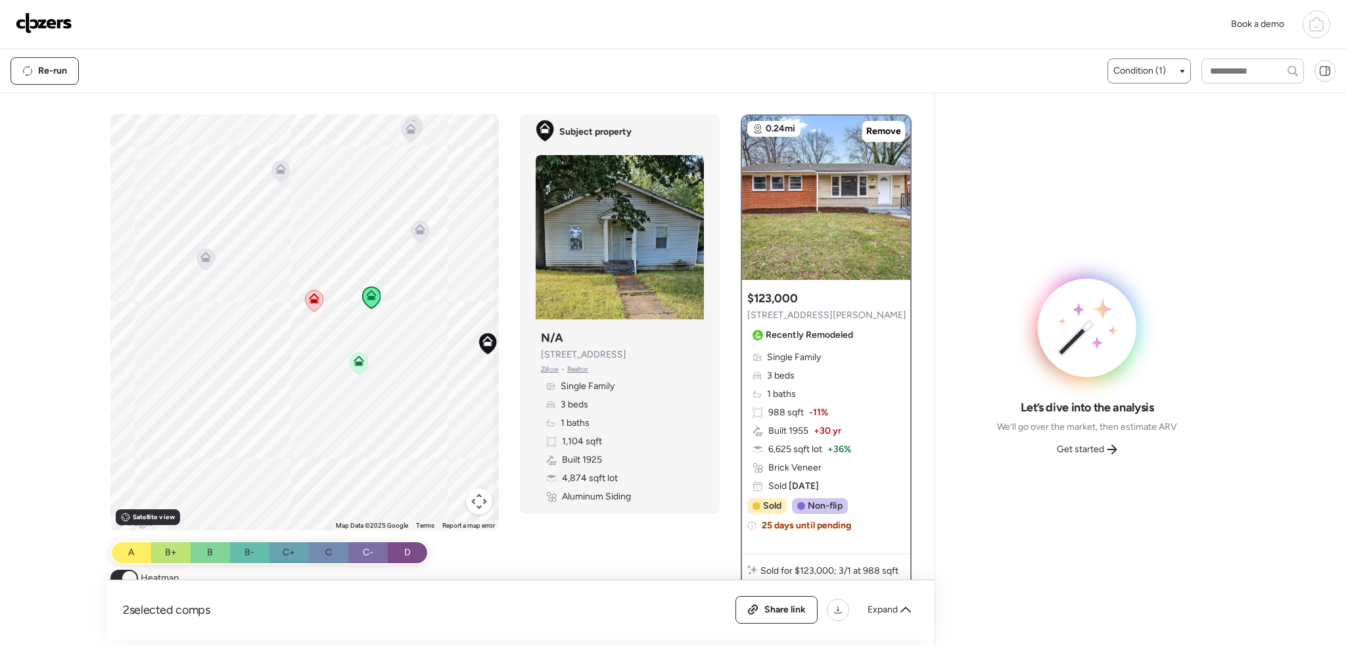
click at [416, 231] on icon at bounding box center [420, 232] width 9 height 4
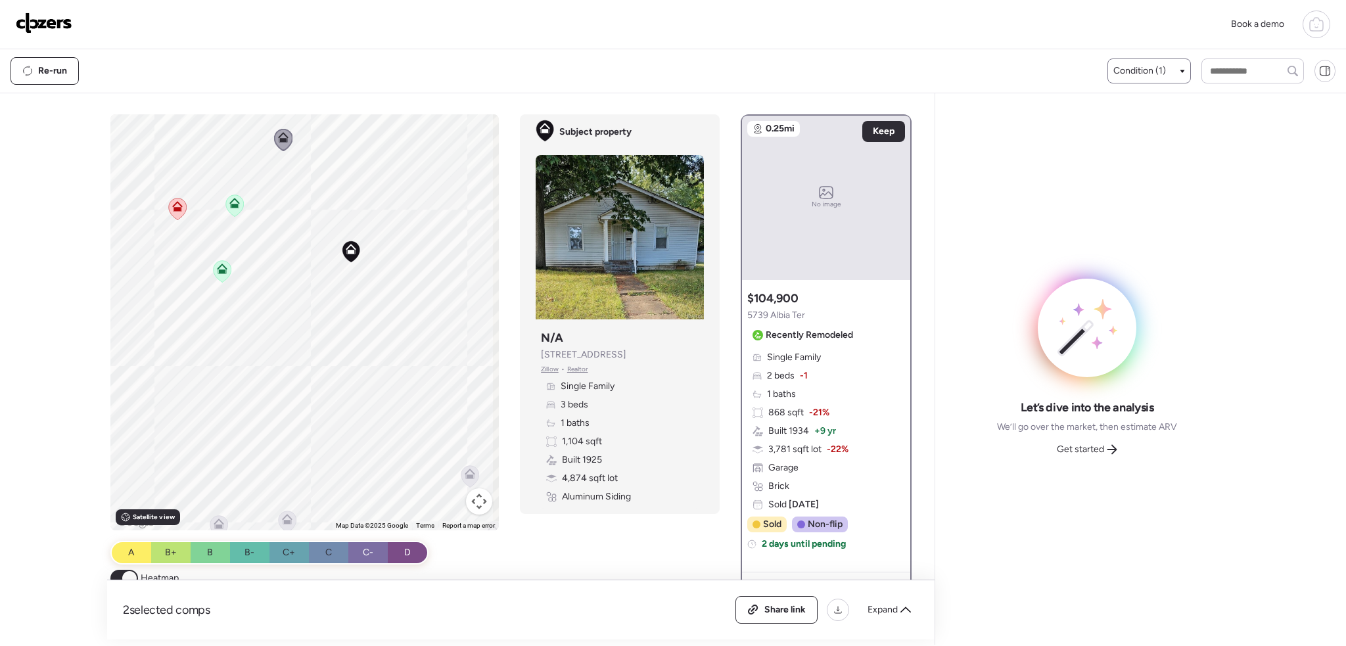
drag, startPoint x: 335, startPoint y: 339, endPoint x: 251, endPoint y: 279, distance: 103.1
click at [243, 273] on div "To activate drag with keyboard, press Alt + Enter. Once in keyboard drag state,…" at bounding box center [304, 322] width 389 height 416
drag, startPoint x: 365, startPoint y: 281, endPoint x: 268, endPoint y: 225, distance: 112.2
click at [266, 215] on div "To activate drag with keyboard, press Alt + Enter. Once in keyboard drag state,…" at bounding box center [304, 322] width 389 height 416
drag, startPoint x: 371, startPoint y: 310, endPoint x: 425, endPoint y: 381, distance: 89.1
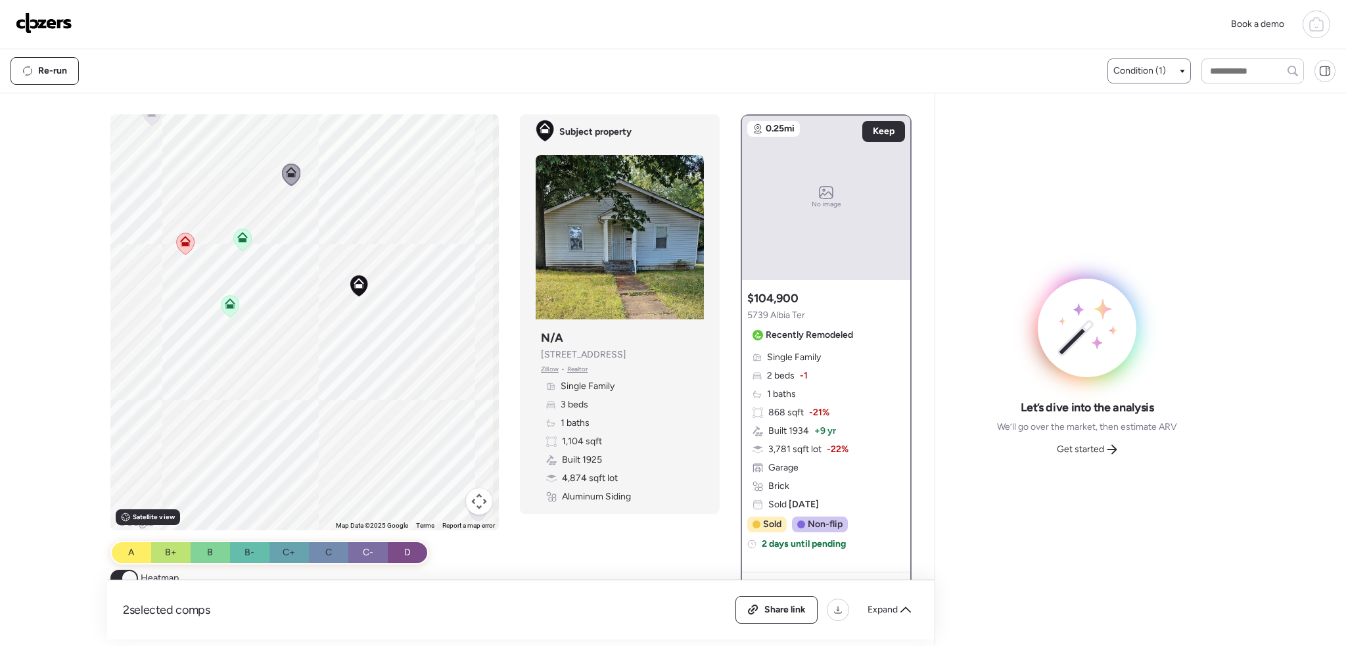
click at [480, 415] on div "To activate drag with keyboard, press Alt + Enter. Once in keyboard drag state,…" at bounding box center [304, 322] width 389 height 416
click at [351, 340] on div "To activate drag with keyboard, press Alt + Enter. Once in keyboard drag state,…" at bounding box center [304, 322] width 389 height 416
click at [249, 302] on icon at bounding box center [249, 301] width 9 height 4
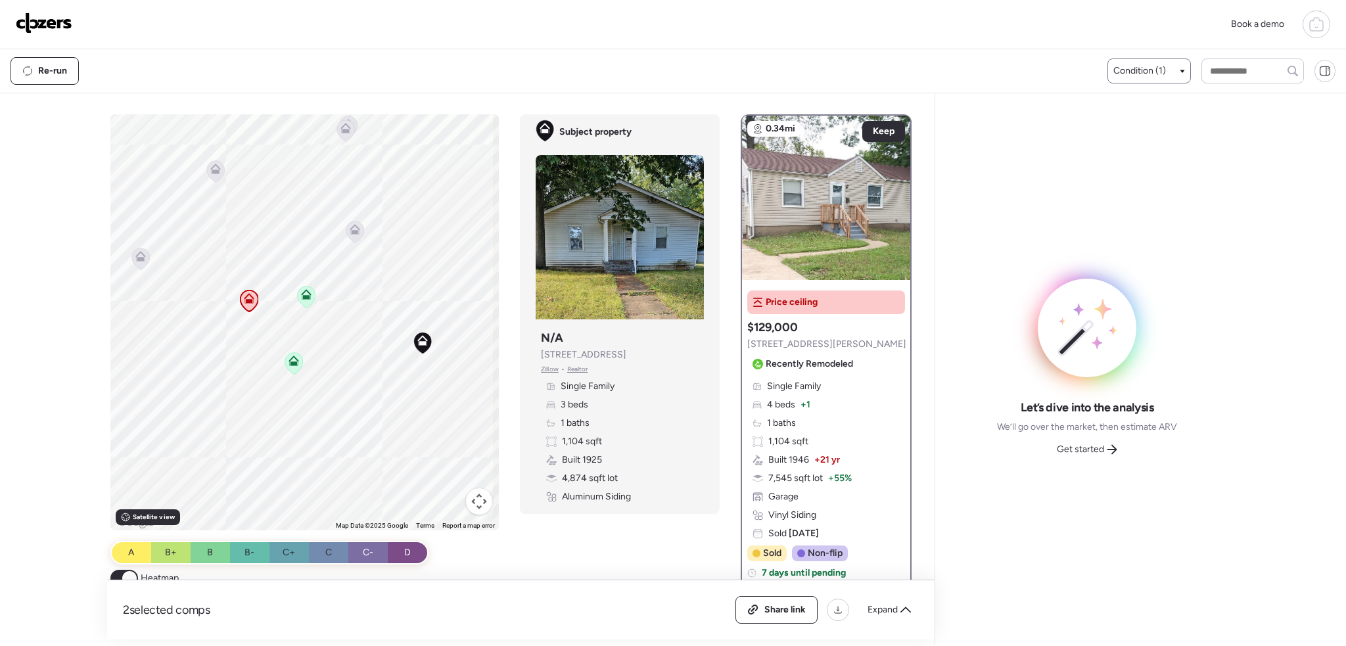
click at [293, 362] on icon at bounding box center [294, 364] width 9 height 4
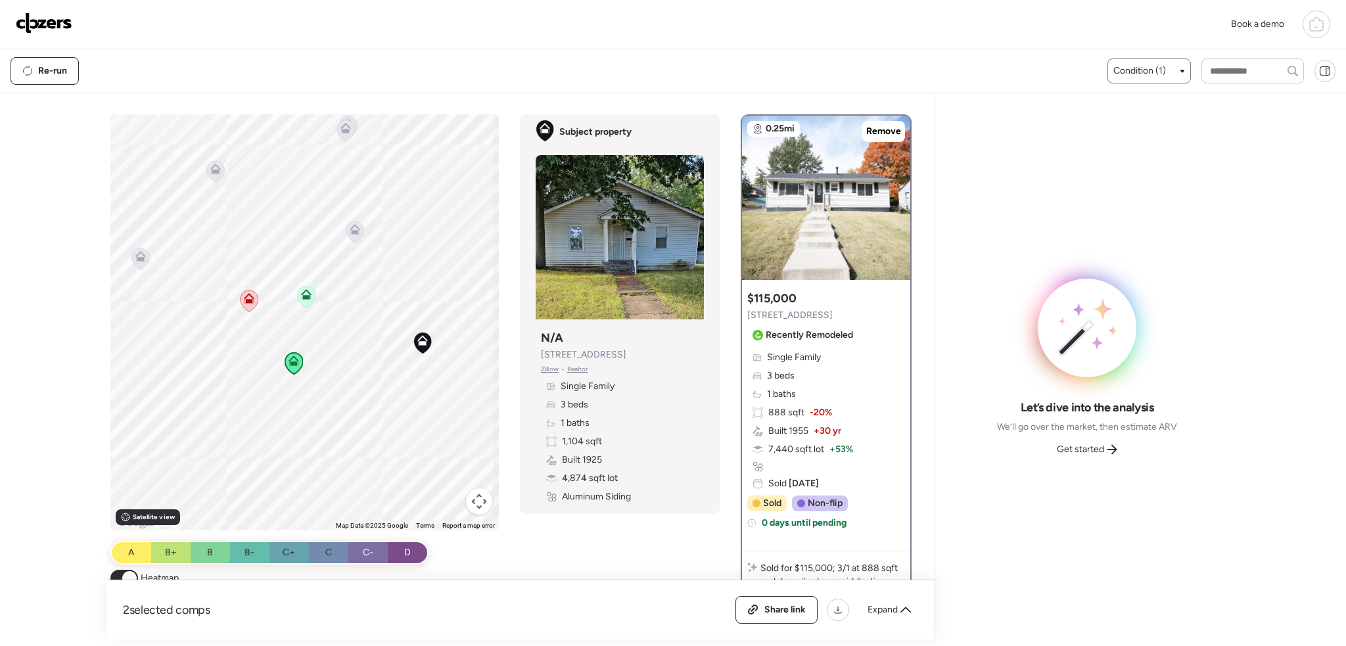
click at [303, 293] on icon at bounding box center [306, 294] width 11 height 11
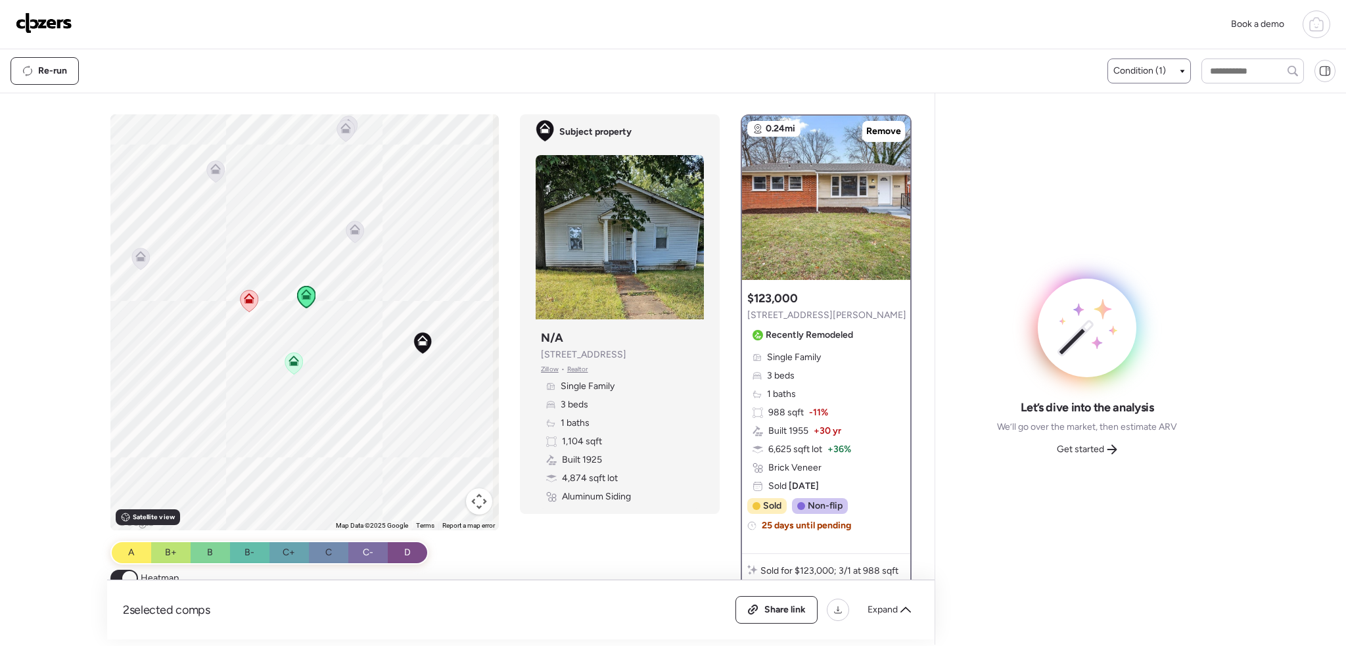
click at [1141, 70] on span "Condition (1)" at bounding box center [1140, 70] width 53 height 13
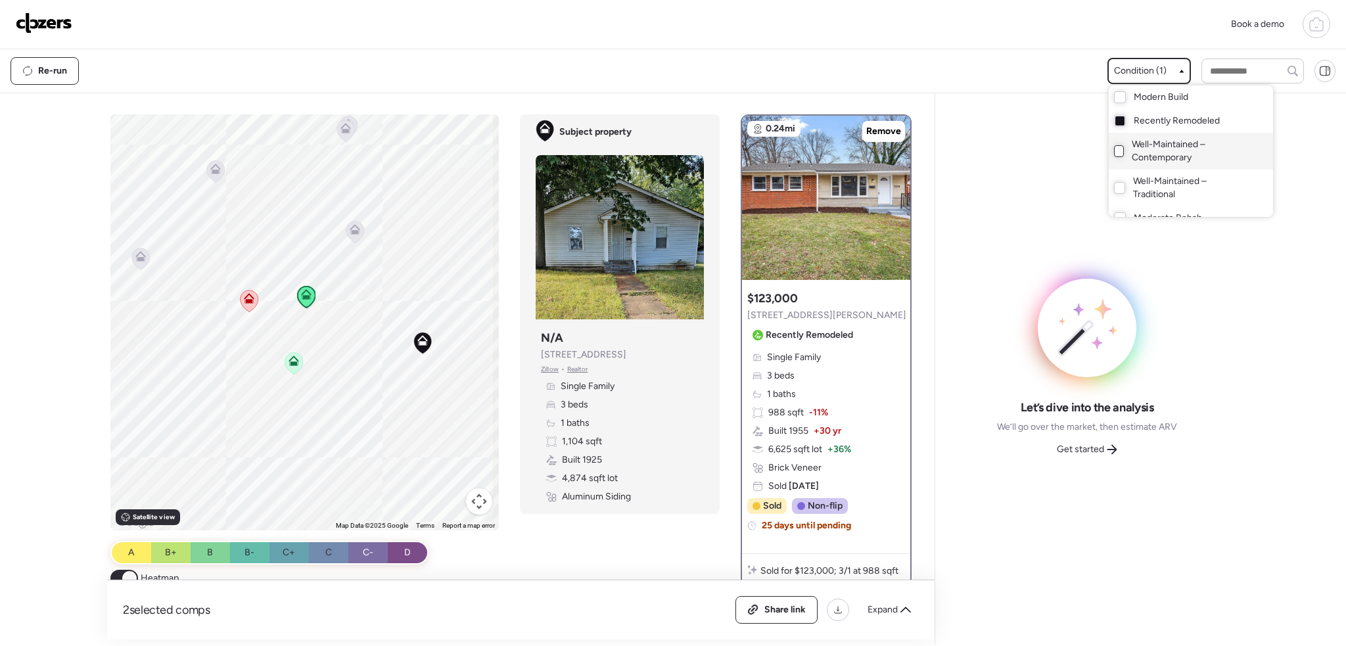
click at [1114, 151] on div at bounding box center [1119, 151] width 11 height 12
click at [377, 387] on div at bounding box center [673, 286] width 1346 height 646
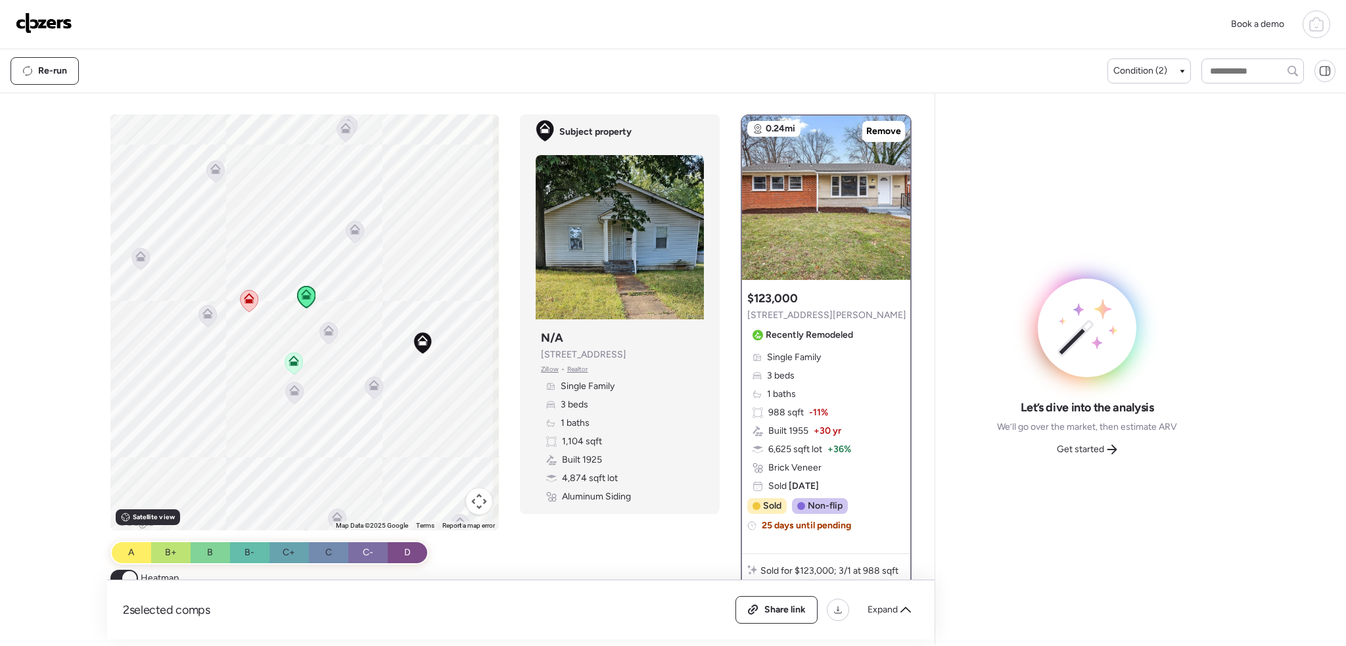
click at [372, 387] on icon at bounding box center [374, 388] width 9 height 4
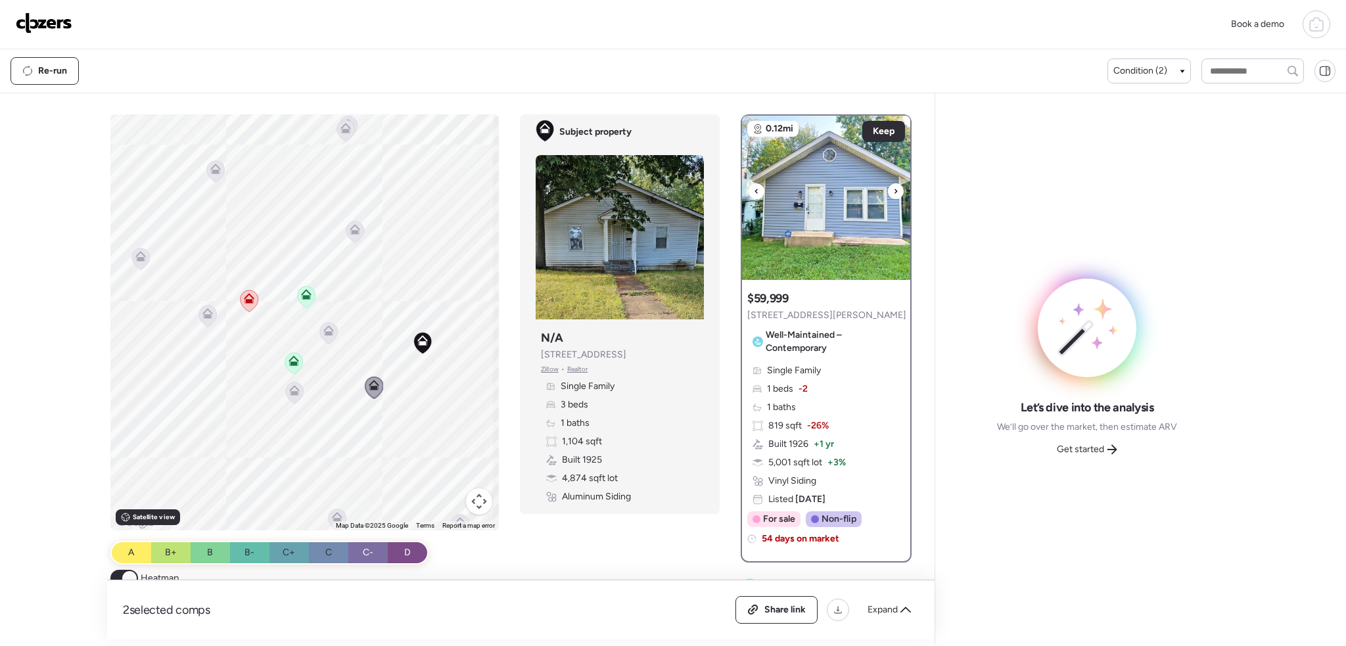
click at [893, 189] on icon at bounding box center [895, 191] width 5 height 16
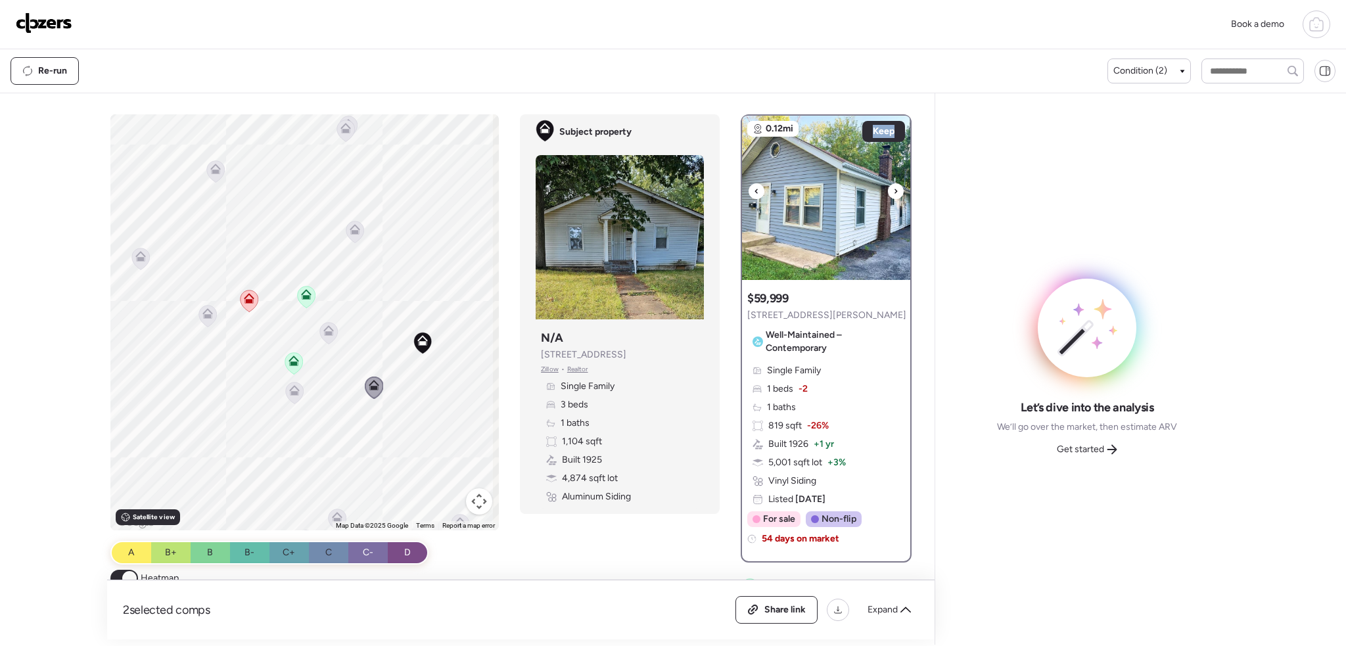
click at [893, 189] on icon at bounding box center [895, 191] width 5 height 16
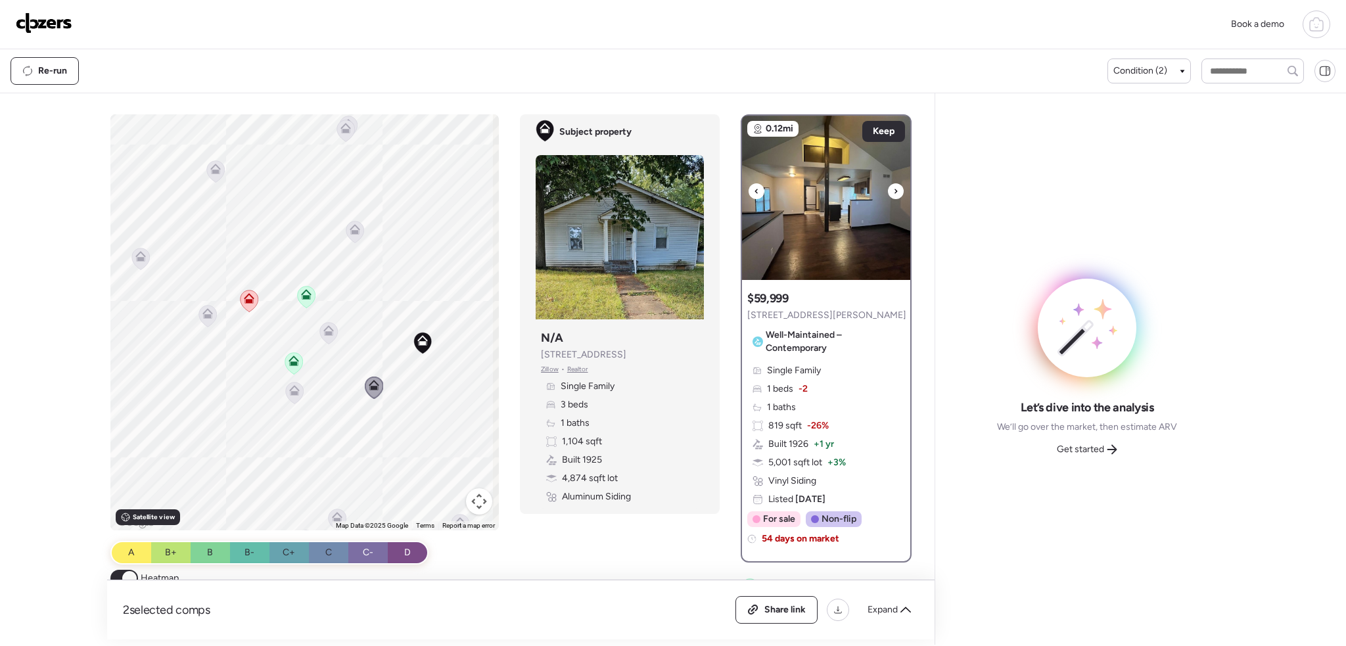
click at [893, 189] on icon at bounding box center [895, 191] width 5 height 16
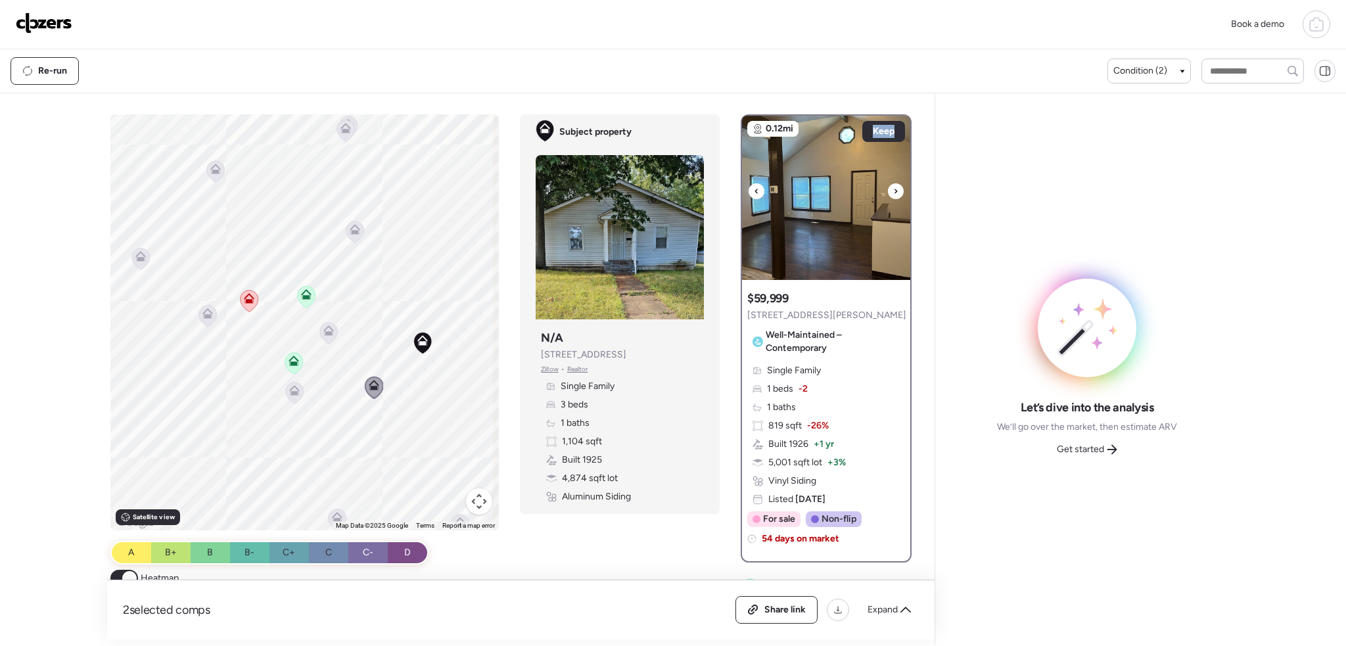
click at [893, 189] on icon at bounding box center [895, 191] width 5 height 16
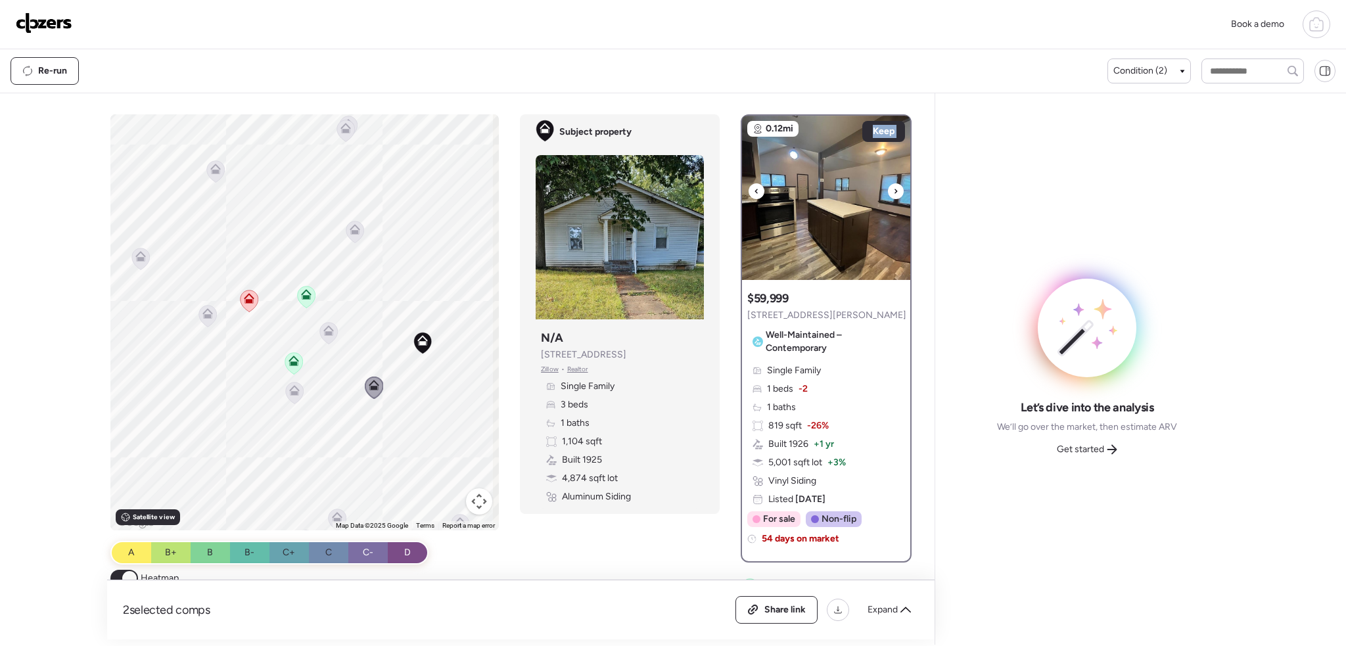
click at [893, 189] on icon at bounding box center [895, 191] width 5 height 16
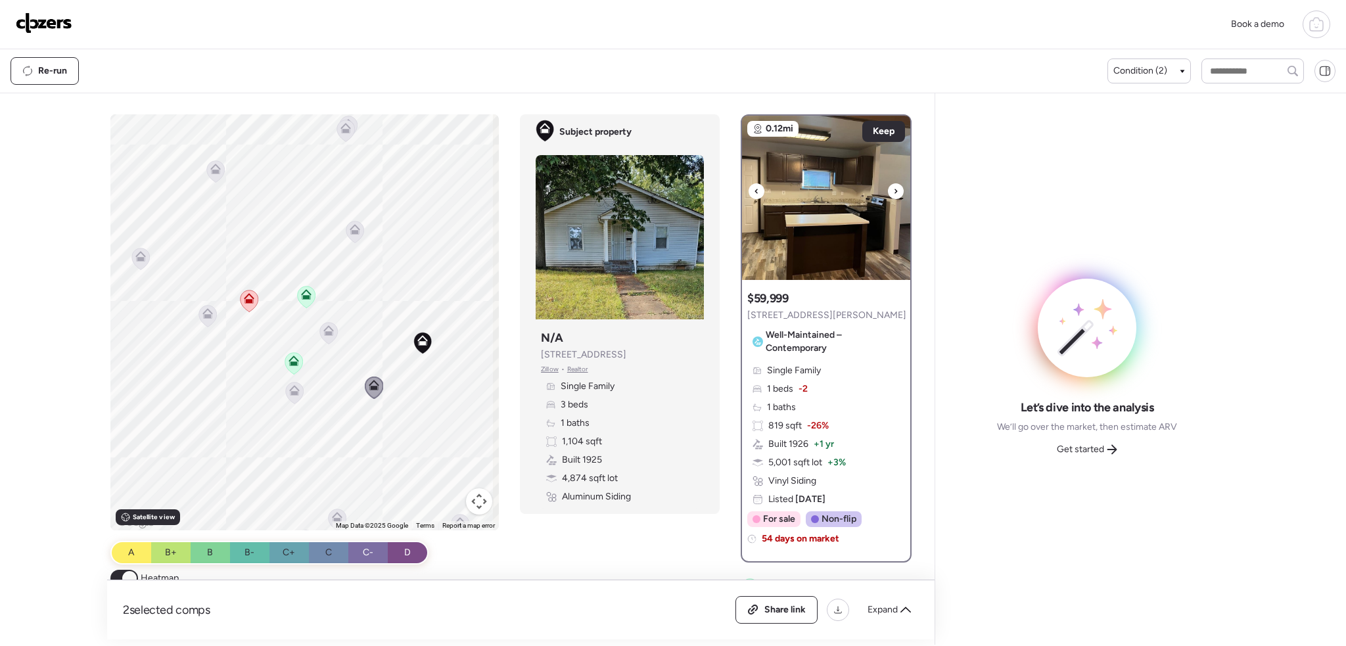
click at [893, 189] on icon at bounding box center [895, 191] width 5 height 16
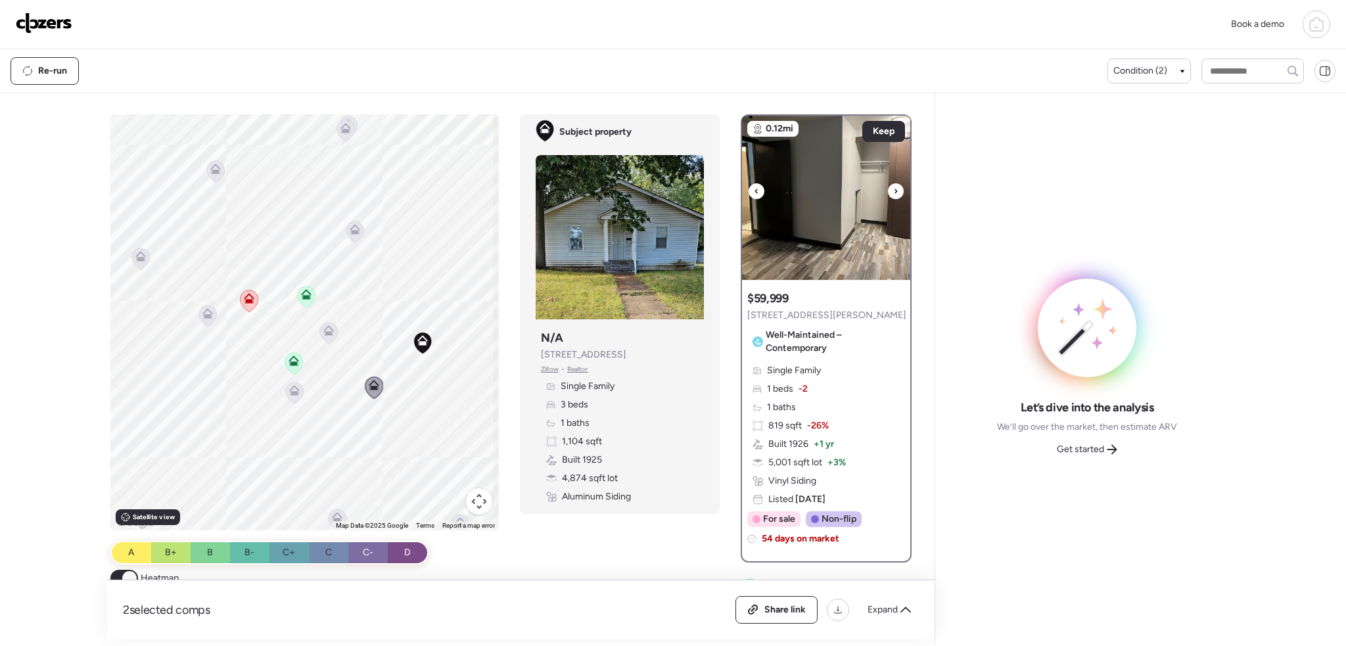
click at [893, 189] on icon at bounding box center [895, 191] width 5 height 16
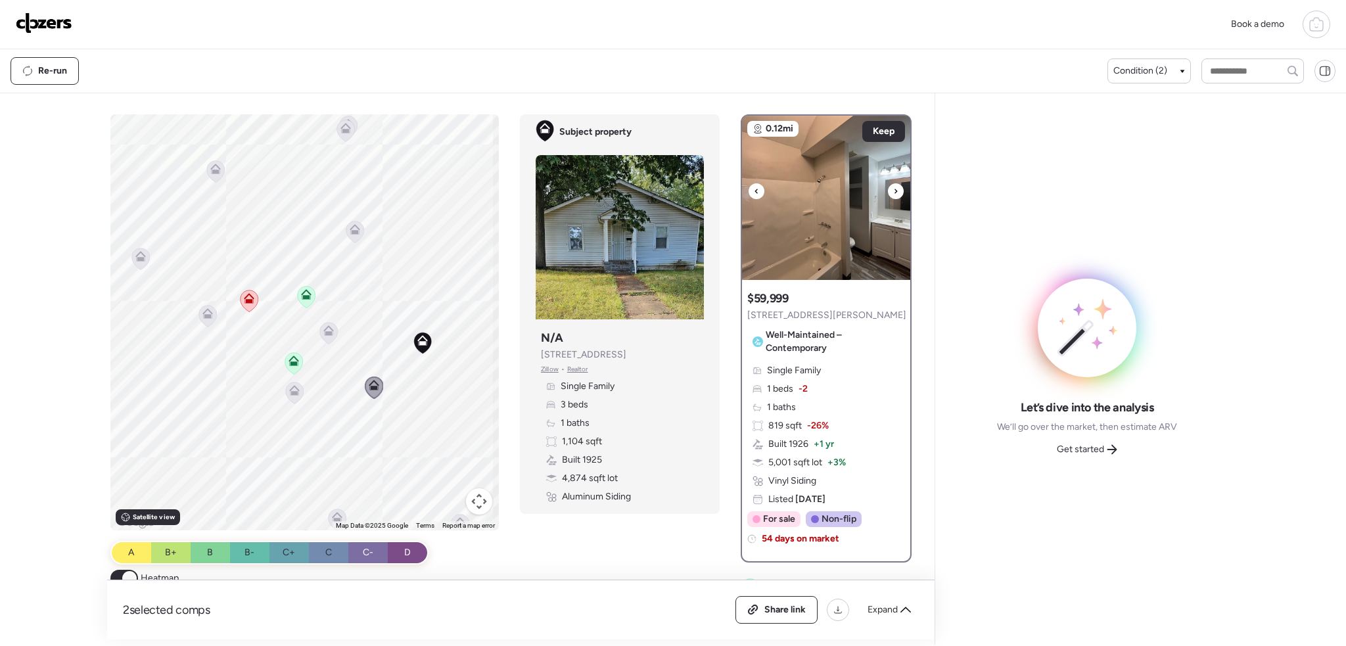
click at [893, 189] on icon at bounding box center [895, 191] width 5 height 16
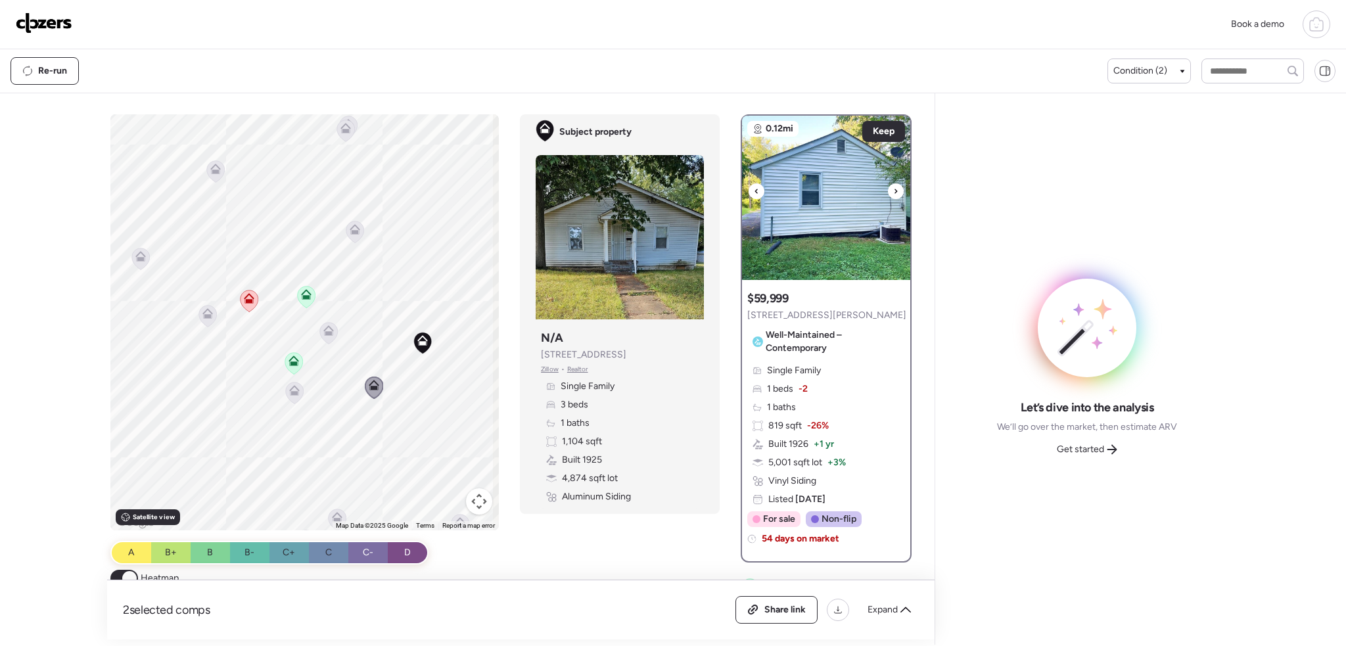
click at [893, 189] on icon at bounding box center [895, 191] width 5 height 16
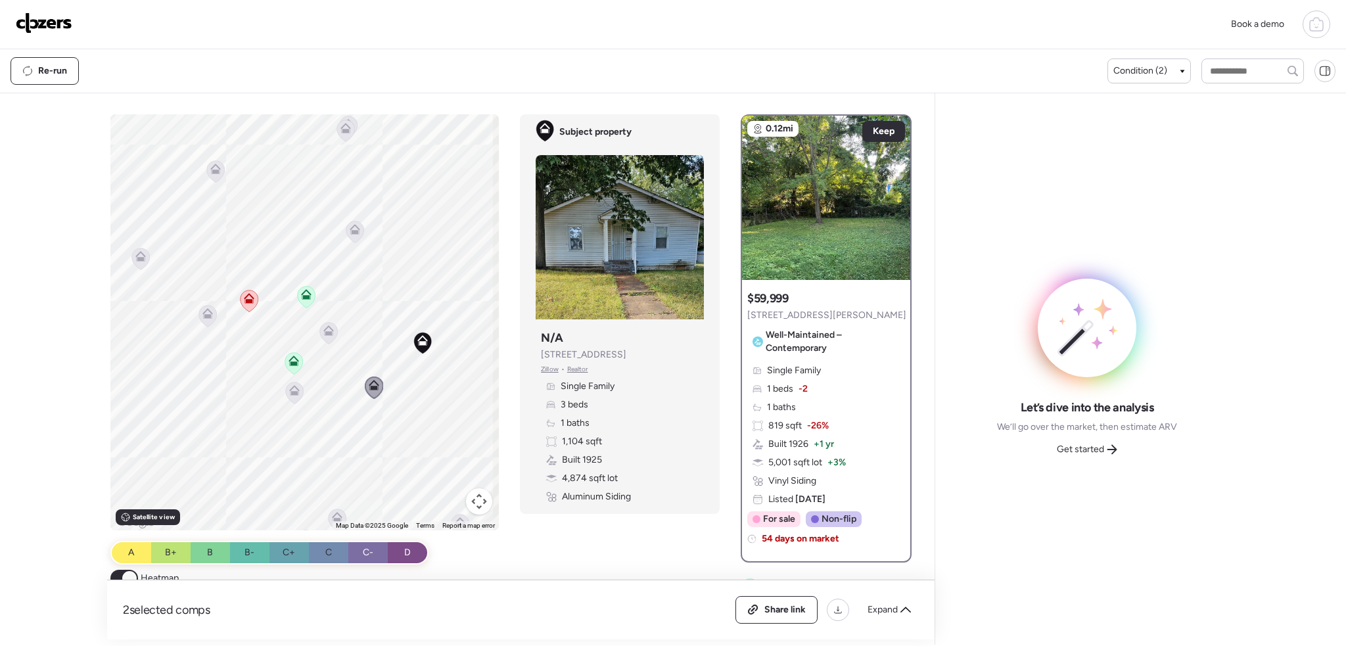
click at [333, 332] on icon at bounding box center [329, 333] width 18 height 22
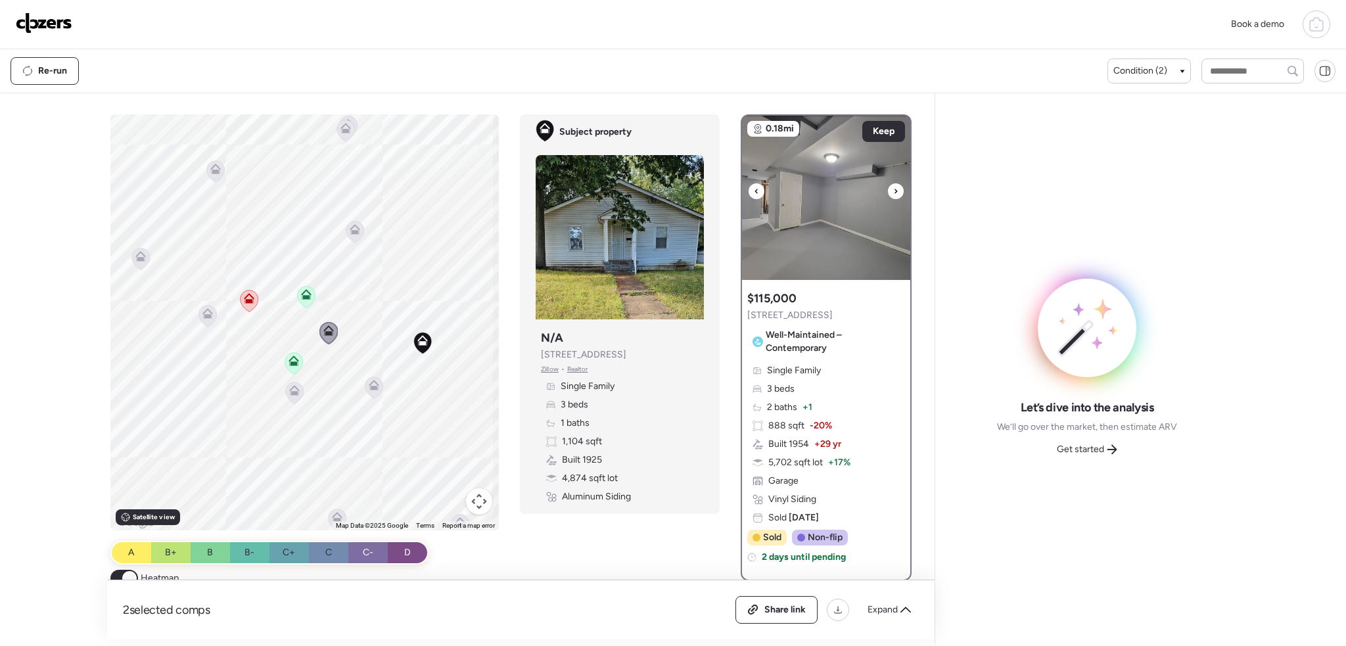
click at [880, 193] on img at bounding box center [826, 198] width 168 height 164
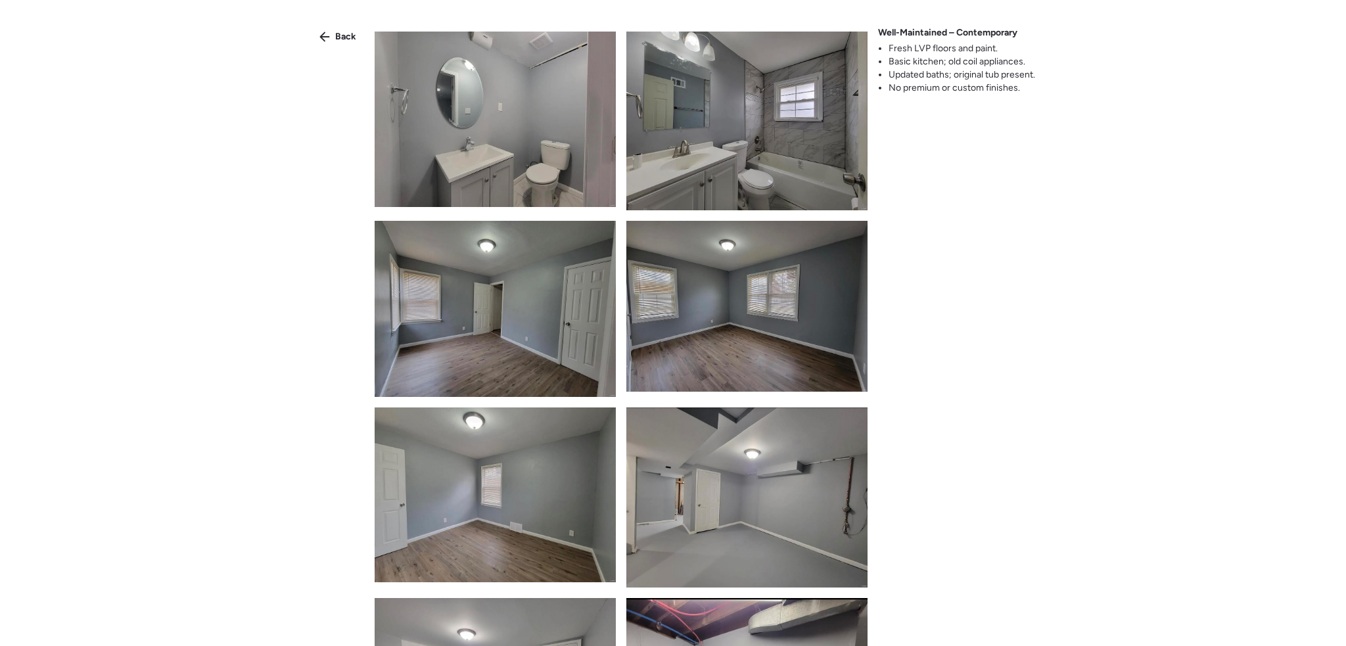
scroll to position [233, 0]
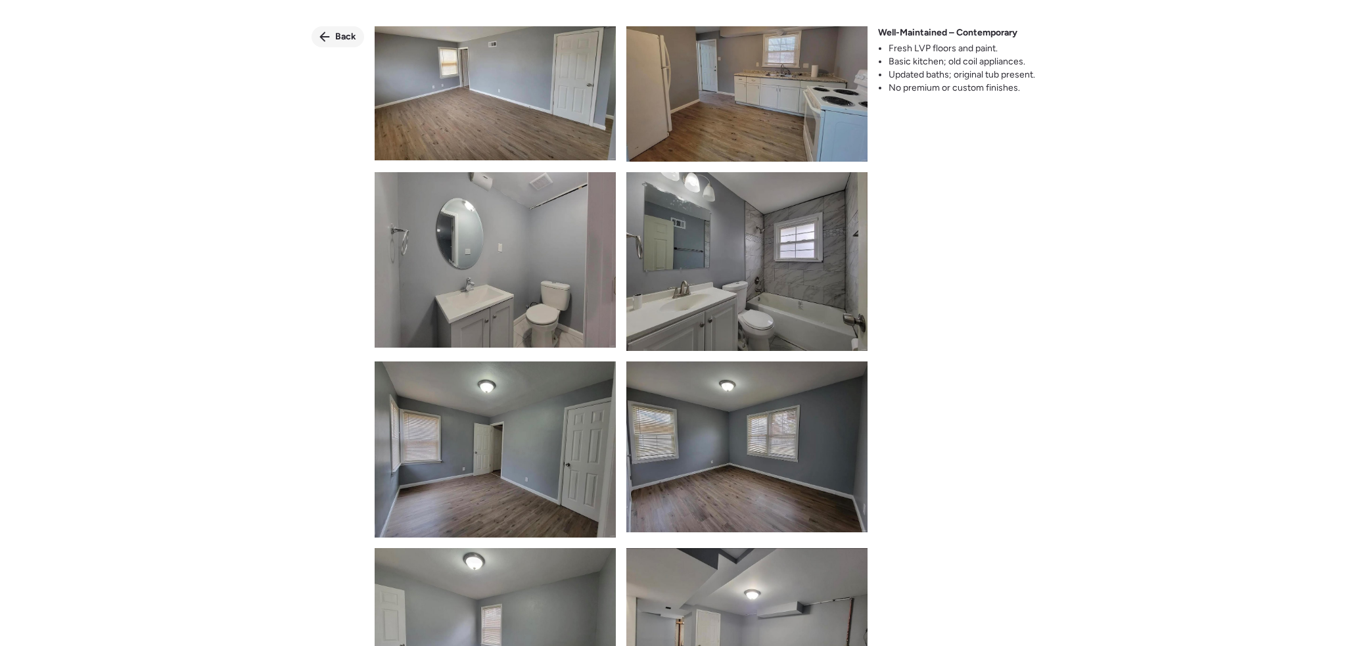
click at [332, 37] on div "Back" at bounding box center [338, 36] width 53 height 21
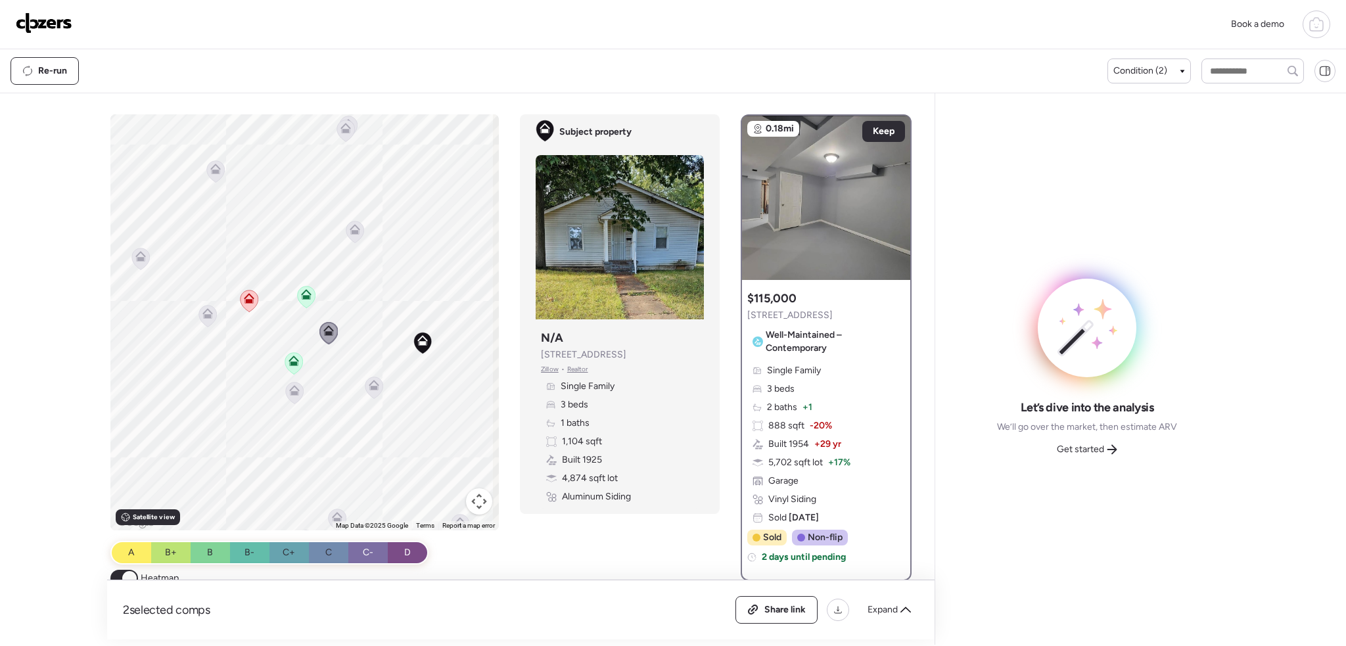
click at [375, 384] on icon at bounding box center [374, 385] width 11 height 11
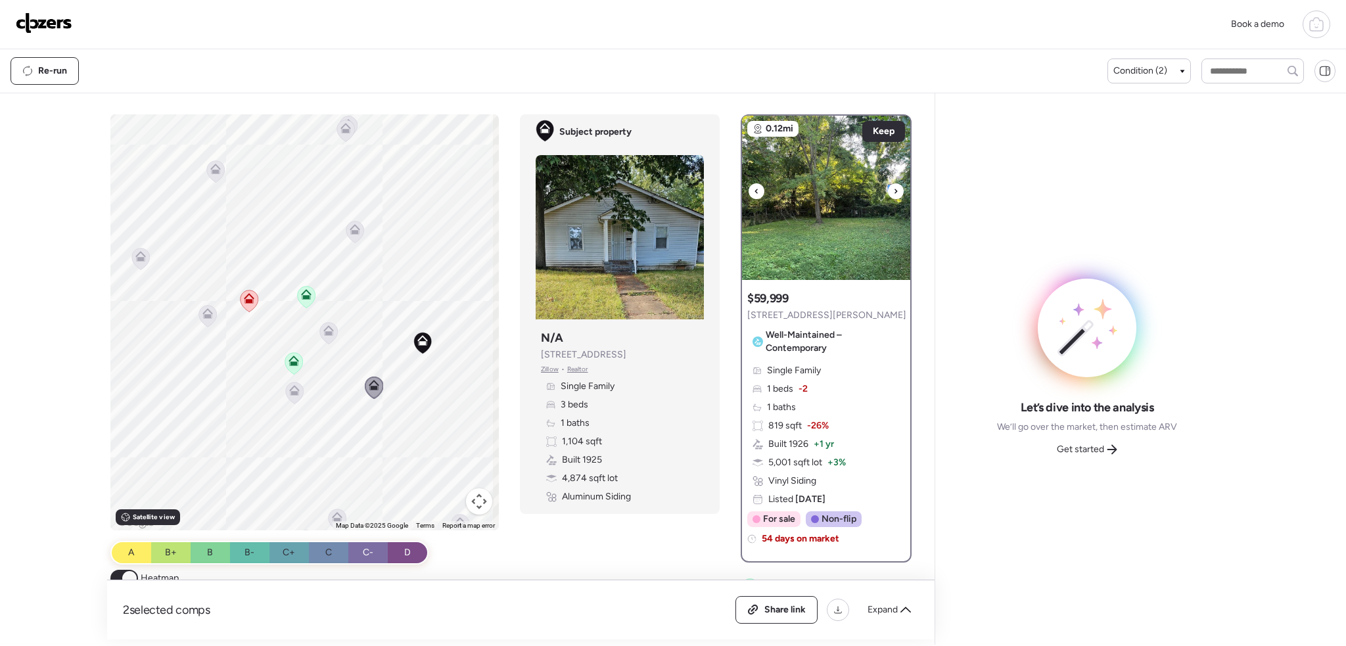
click at [749, 190] on div at bounding box center [757, 191] width 16 height 16
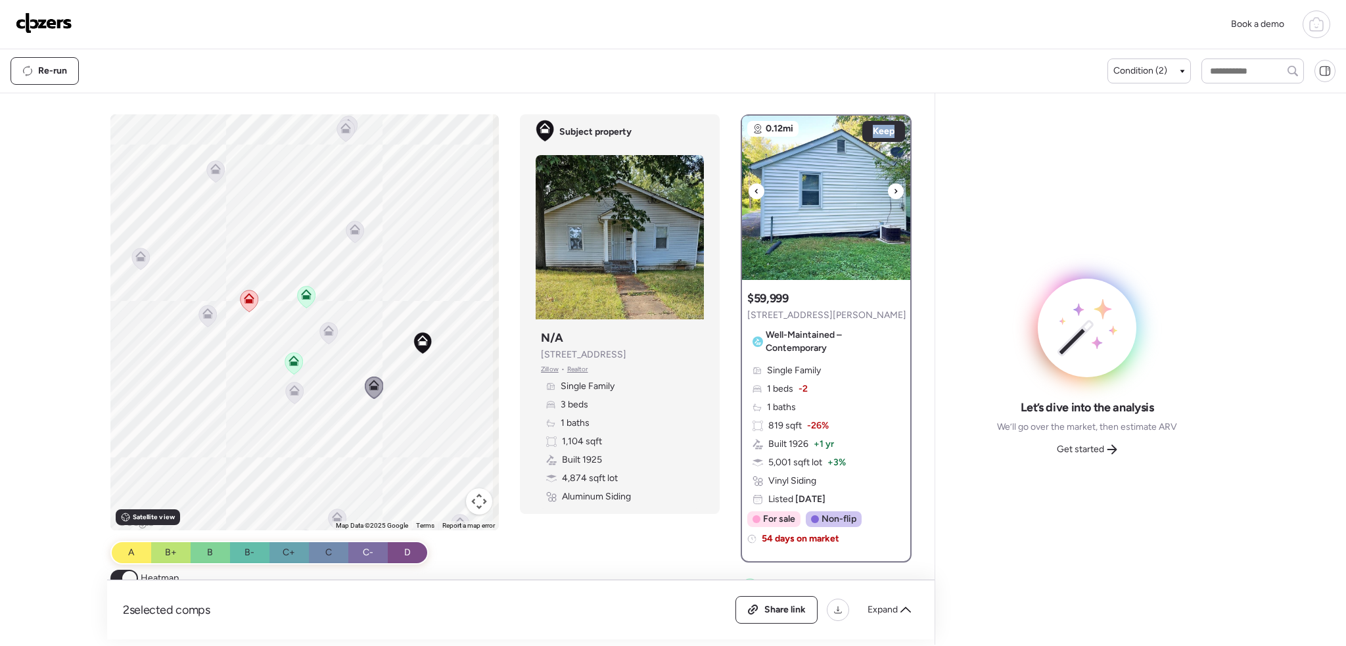
click at [749, 190] on div at bounding box center [757, 191] width 16 height 16
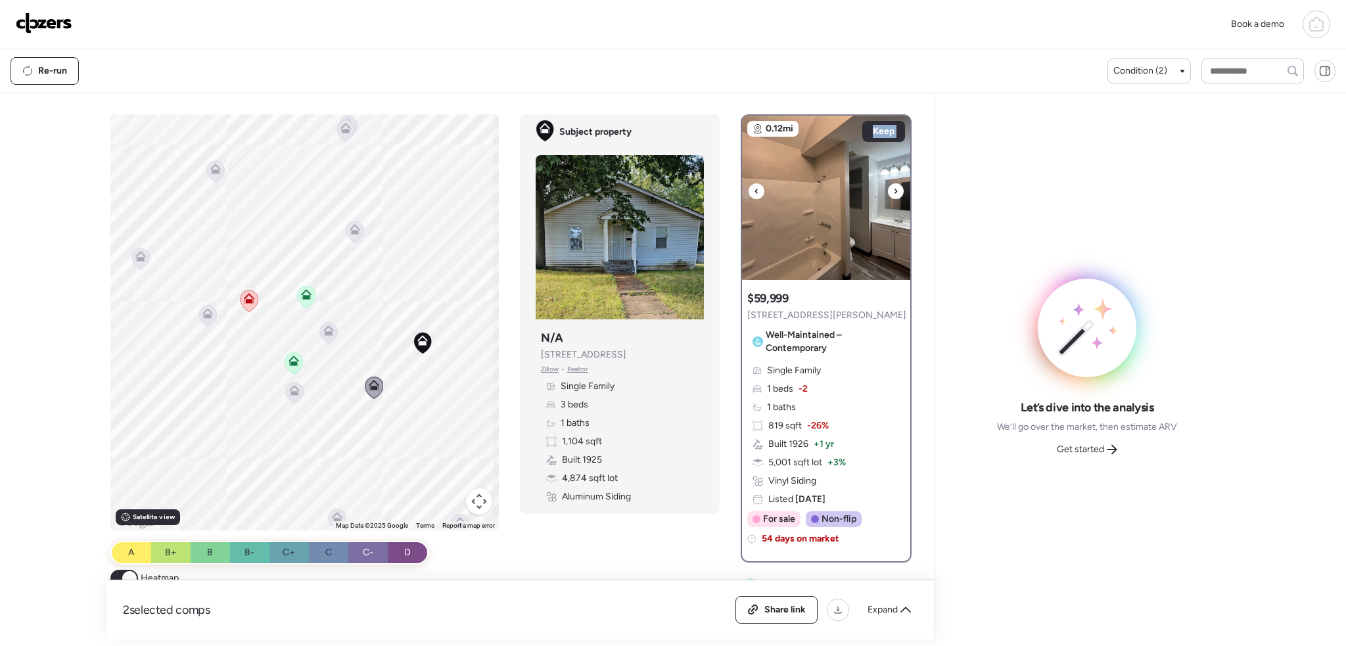
click at [749, 190] on div at bounding box center [757, 191] width 16 height 16
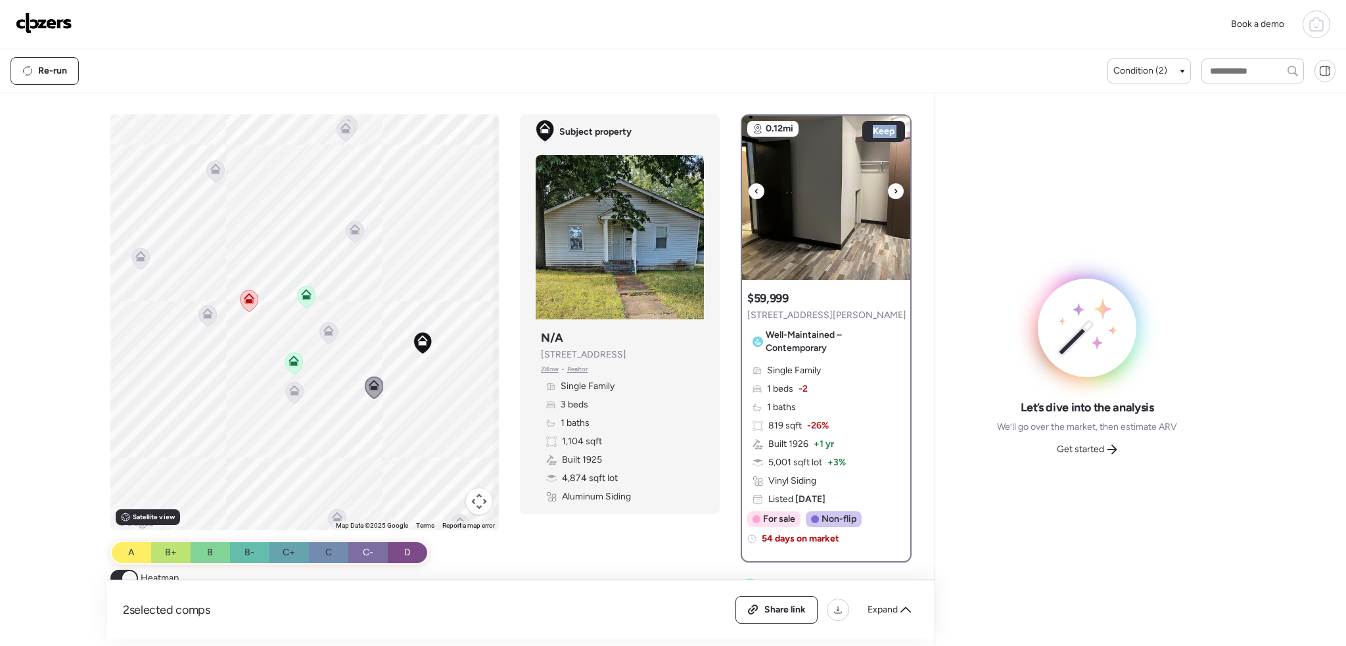
click at [749, 190] on div at bounding box center [757, 191] width 16 height 16
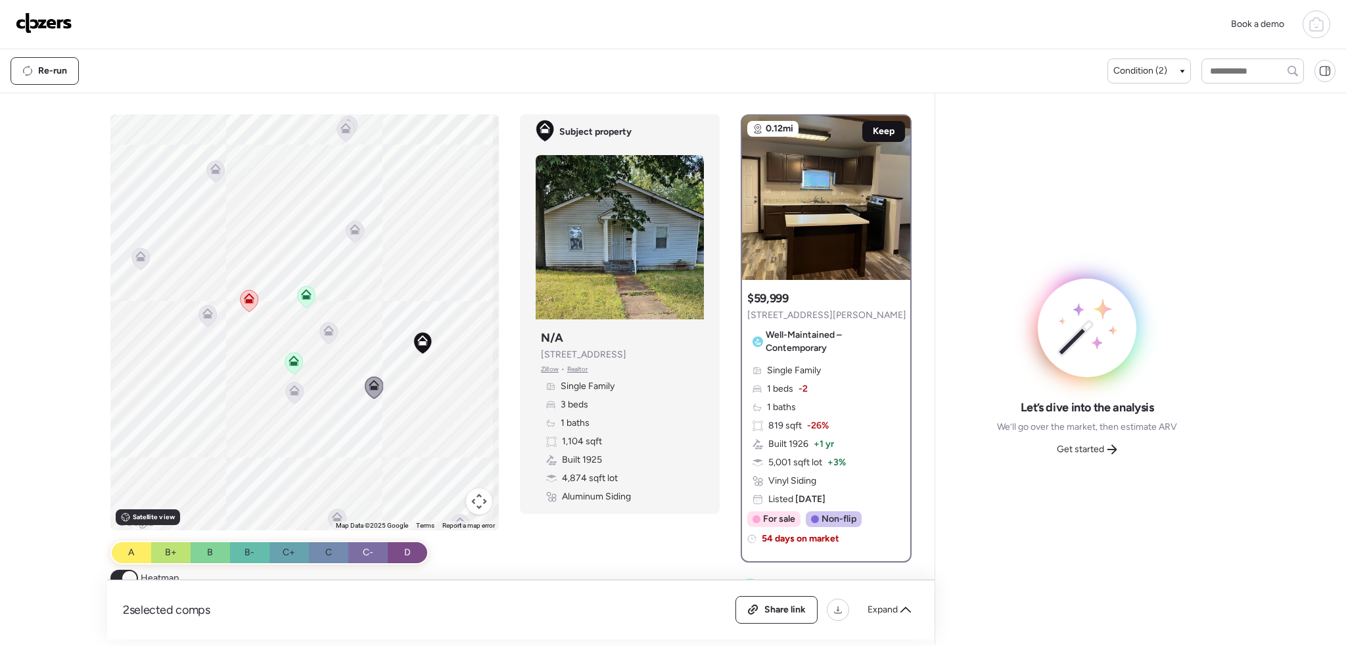
click at [875, 133] on span "Keep" at bounding box center [884, 131] width 22 height 13
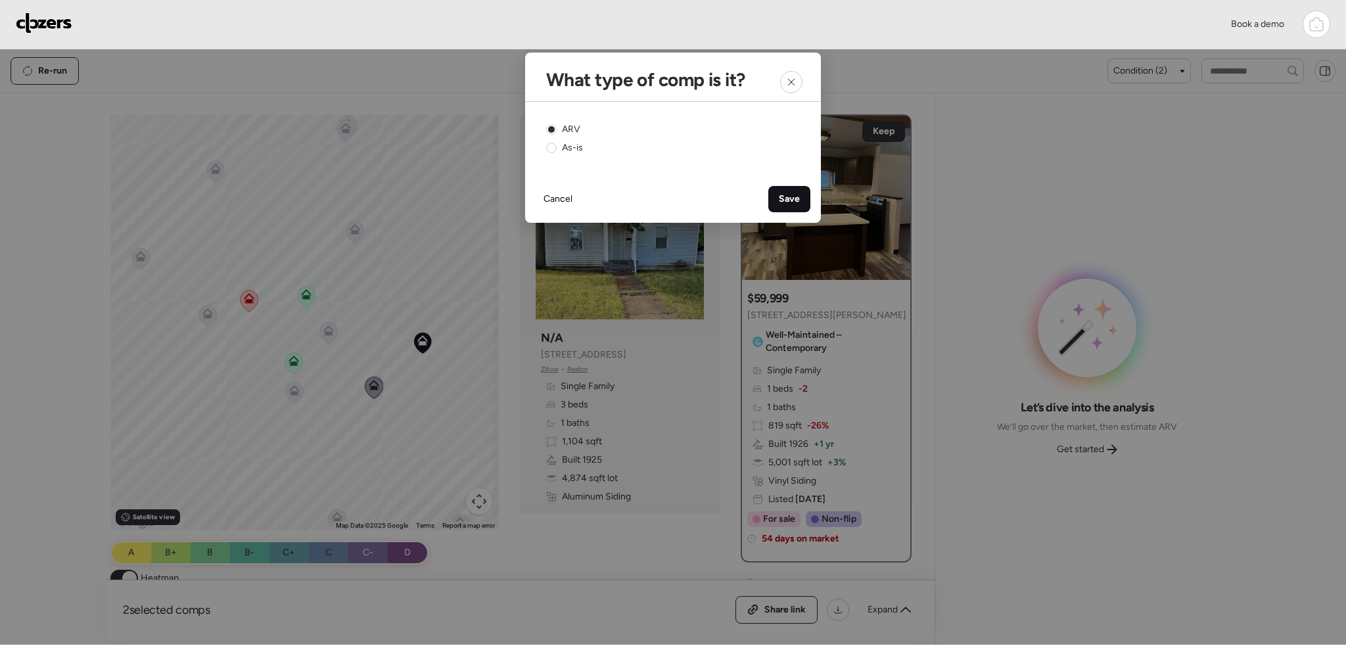
click at [784, 203] on span "Save" at bounding box center [789, 199] width 21 height 13
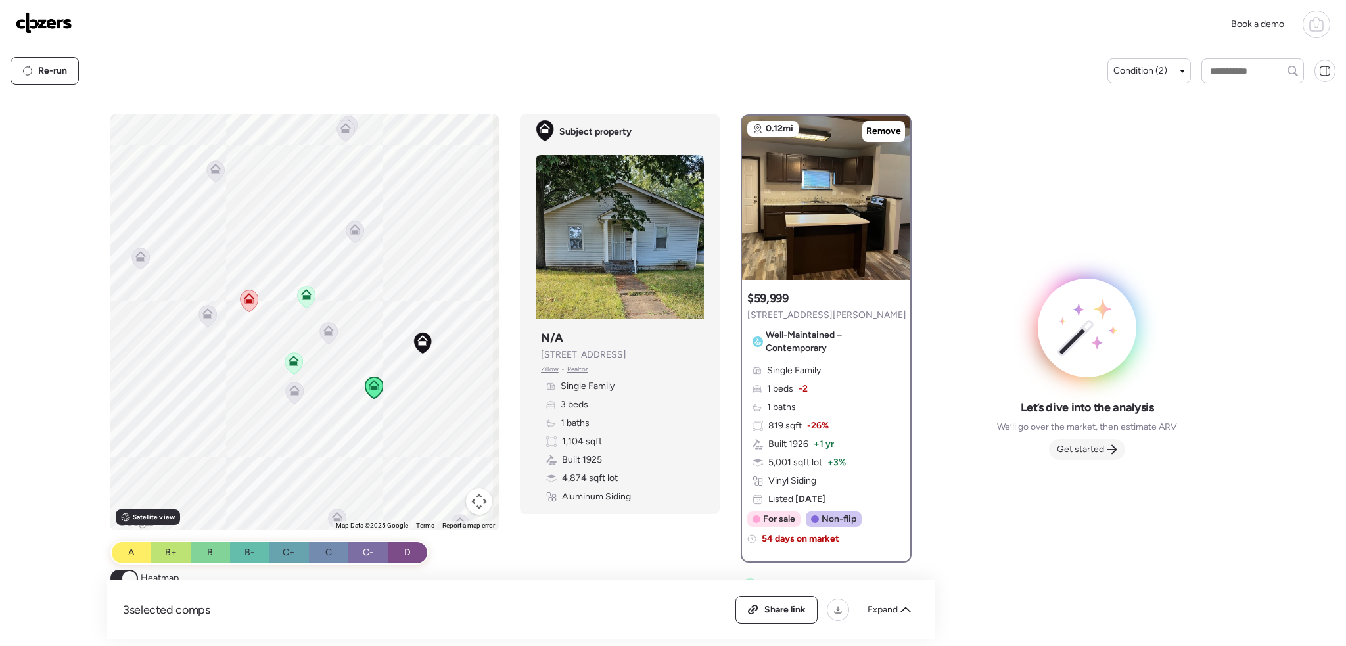
click at [1073, 453] on span "Get started" at bounding box center [1080, 449] width 47 height 13
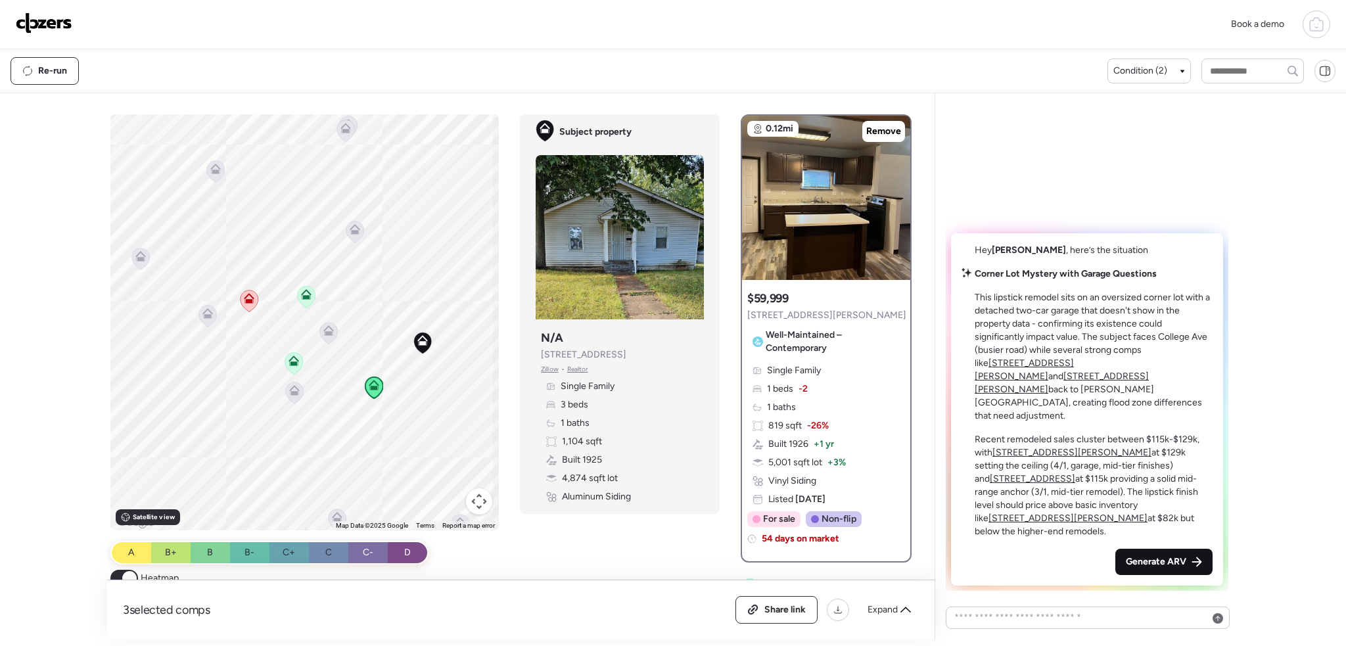
click at [1171, 564] on span "Generate ARV" at bounding box center [1156, 561] width 60 height 13
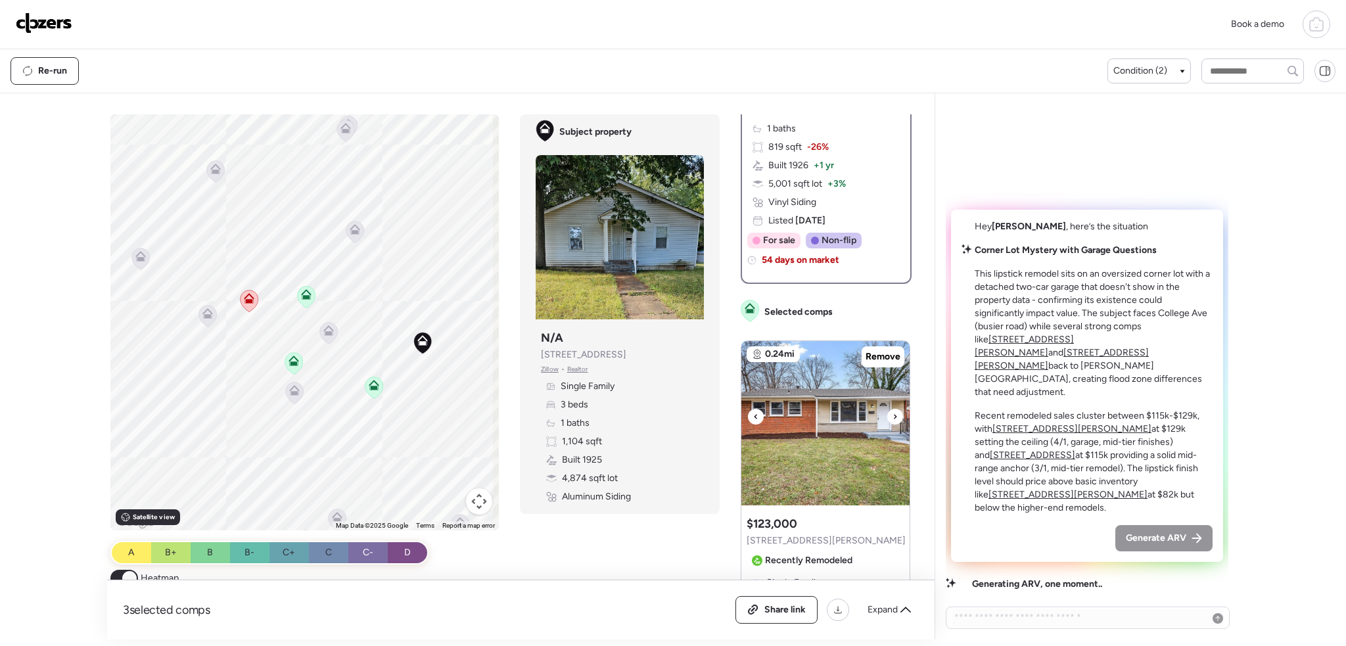
scroll to position [329, 0]
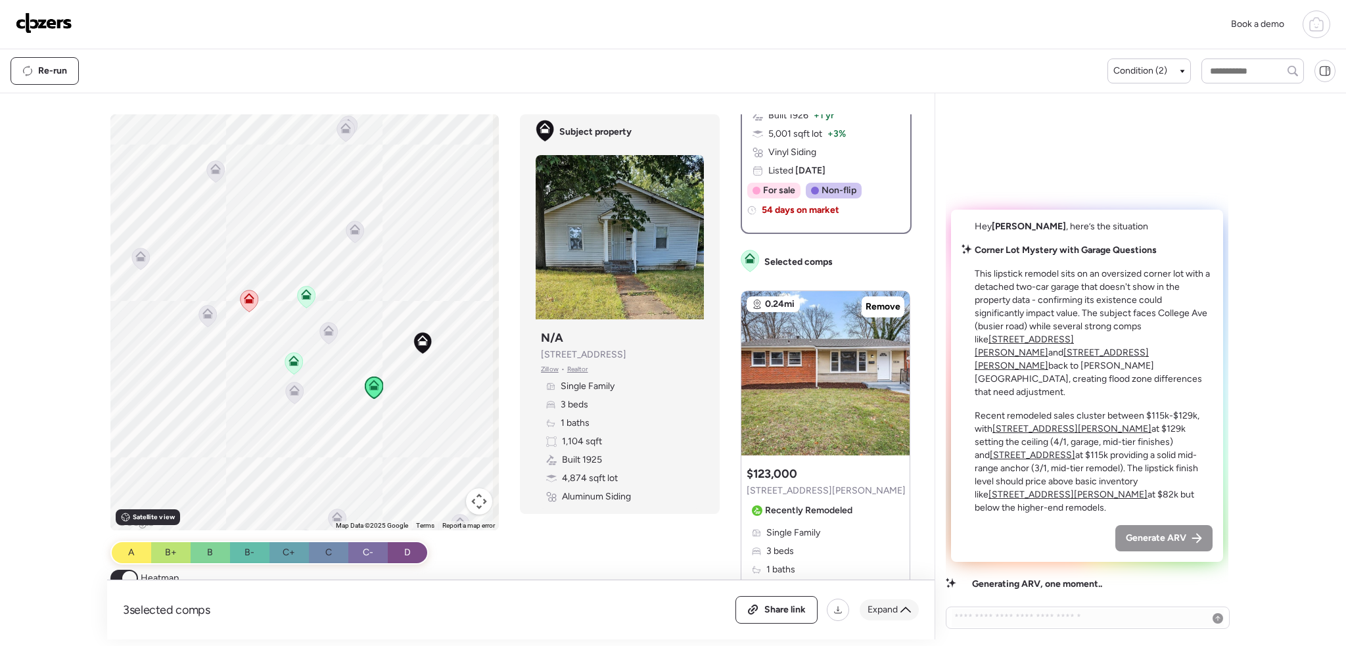
click at [891, 610] on span "Expand" at bounding box center [883, 609] width 30 height 13
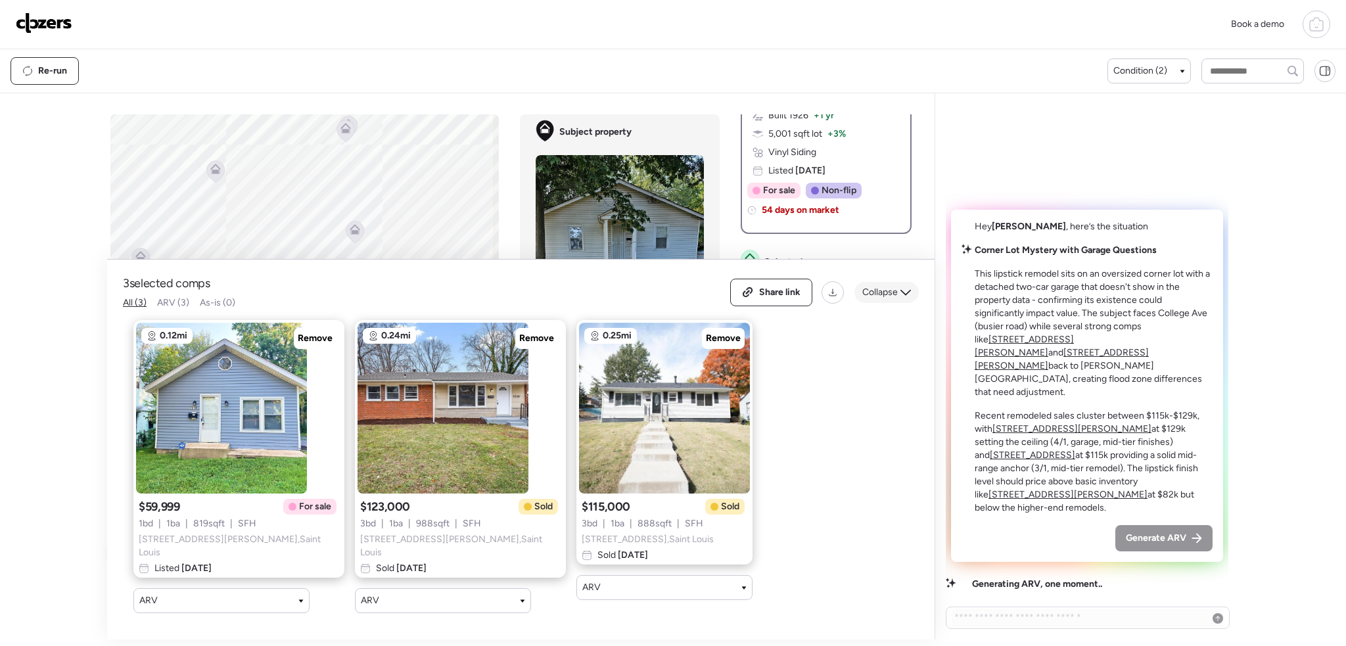
click at [902, 293] on icon at bounding box center [906, 292] width 11 height 11
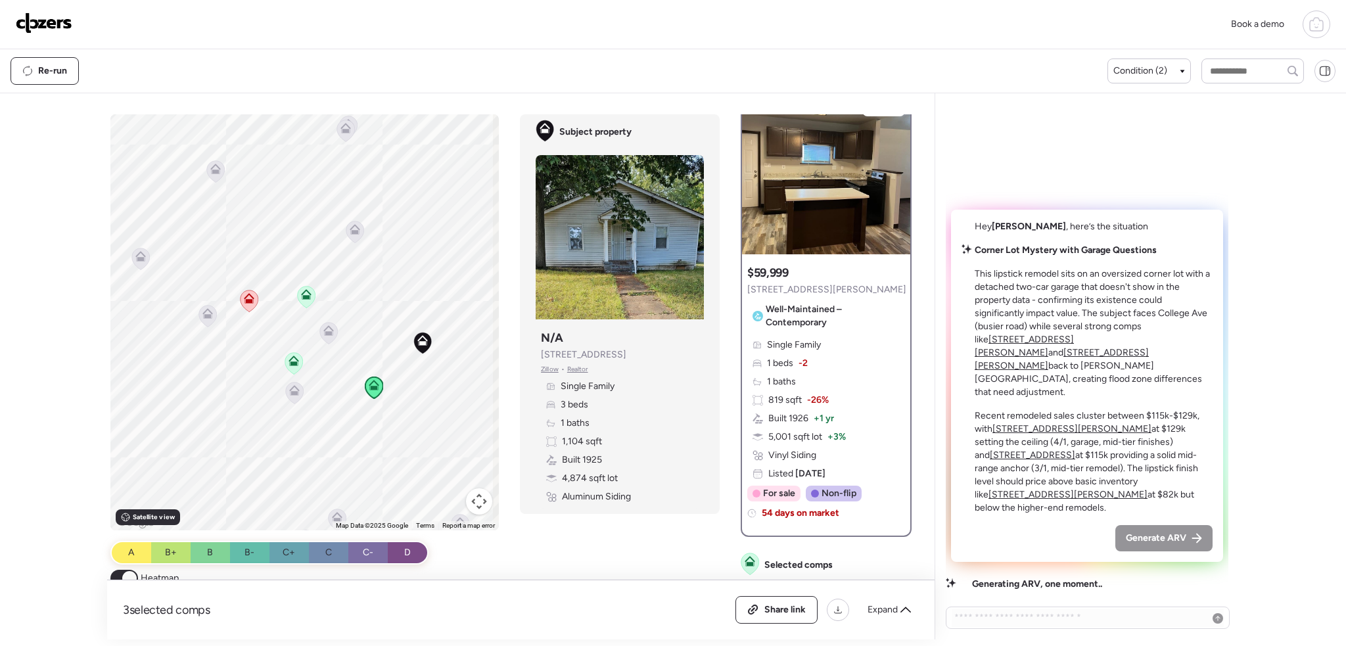
scroll to position [0, 0]
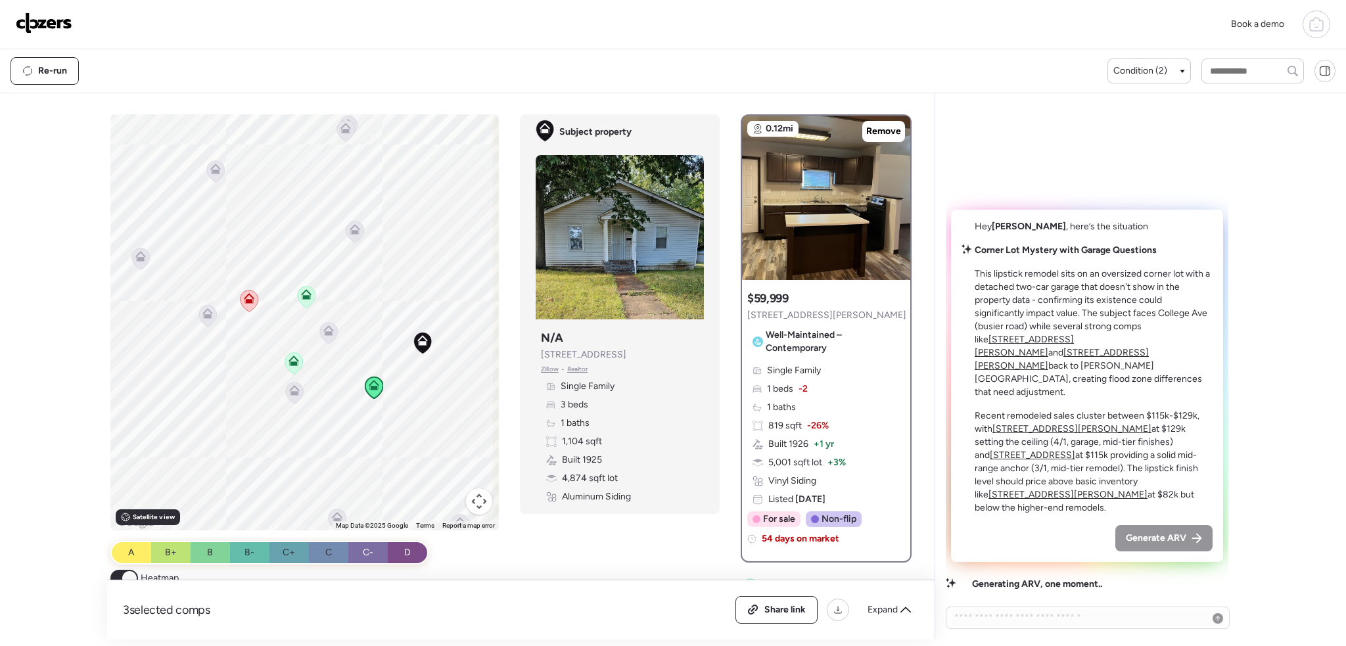
click at [1057, 550] on div "Generate ARV" at bounding box center [1087, 538] width 251 height 26
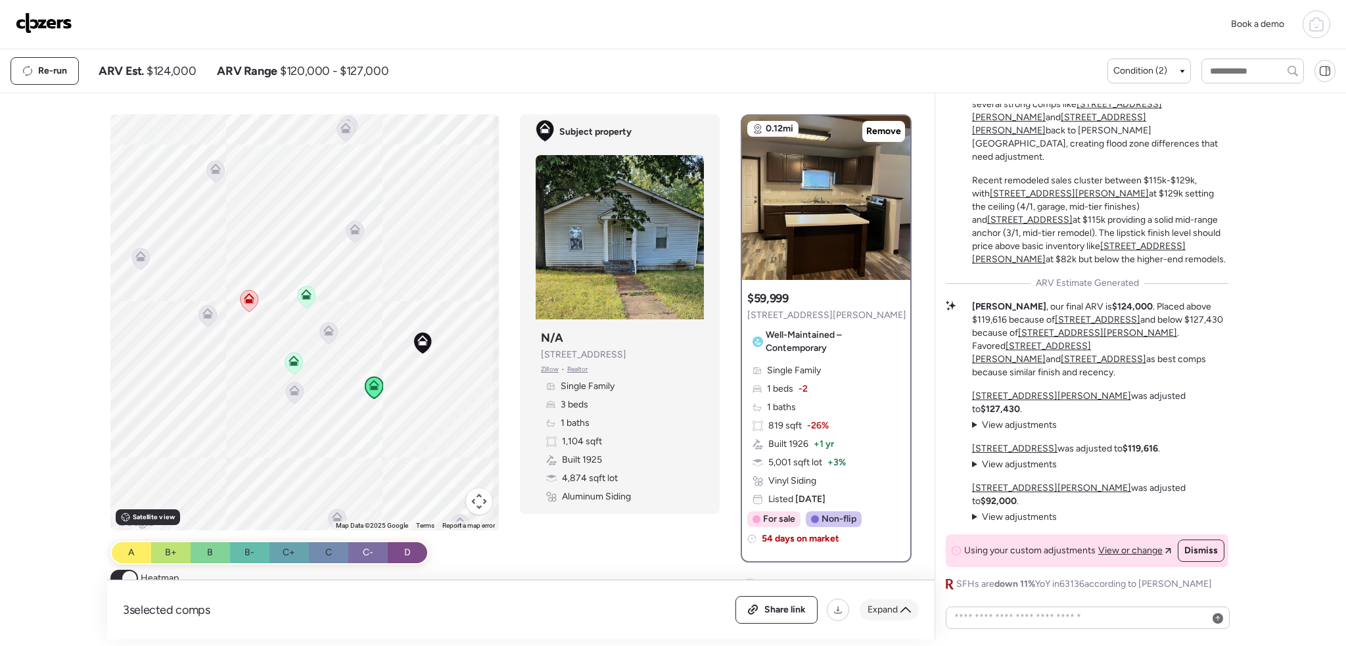
click at [892, 603] on div "Expand" at bounding box center [889, 610] width 59 height 21
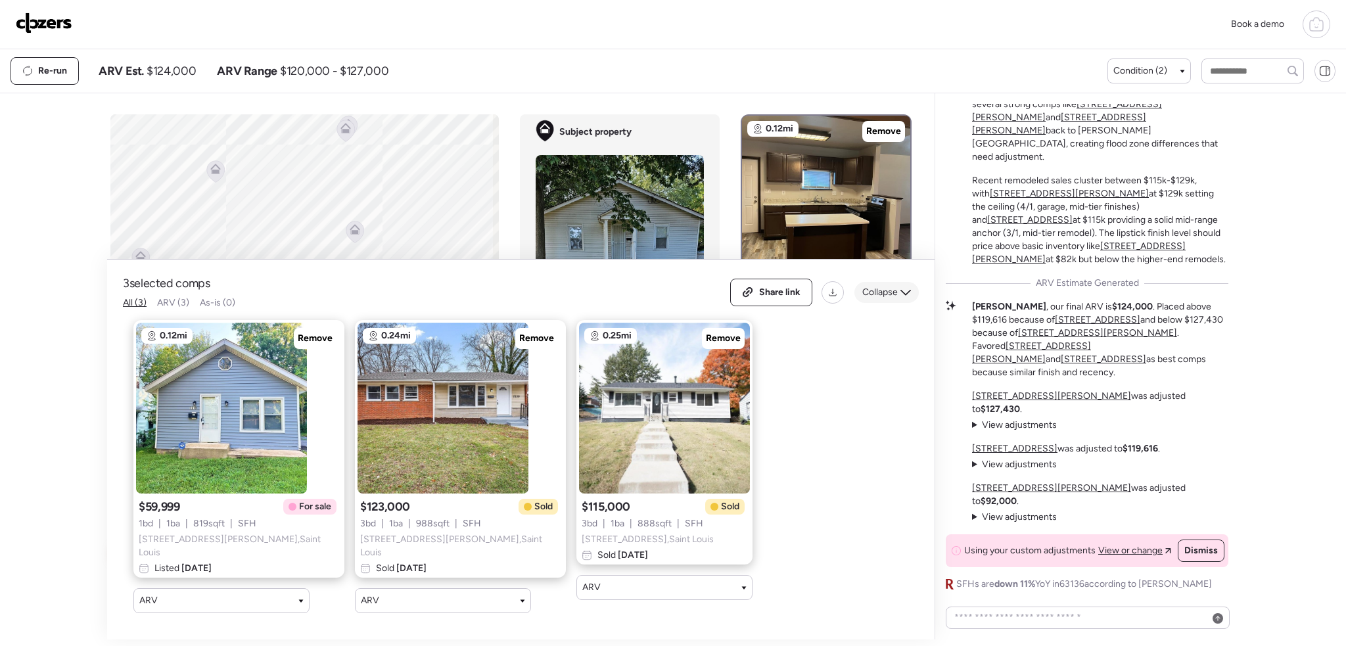
click at [893, 290] on span "Collapse" at bounding box center [879, 292] width 35 height 13
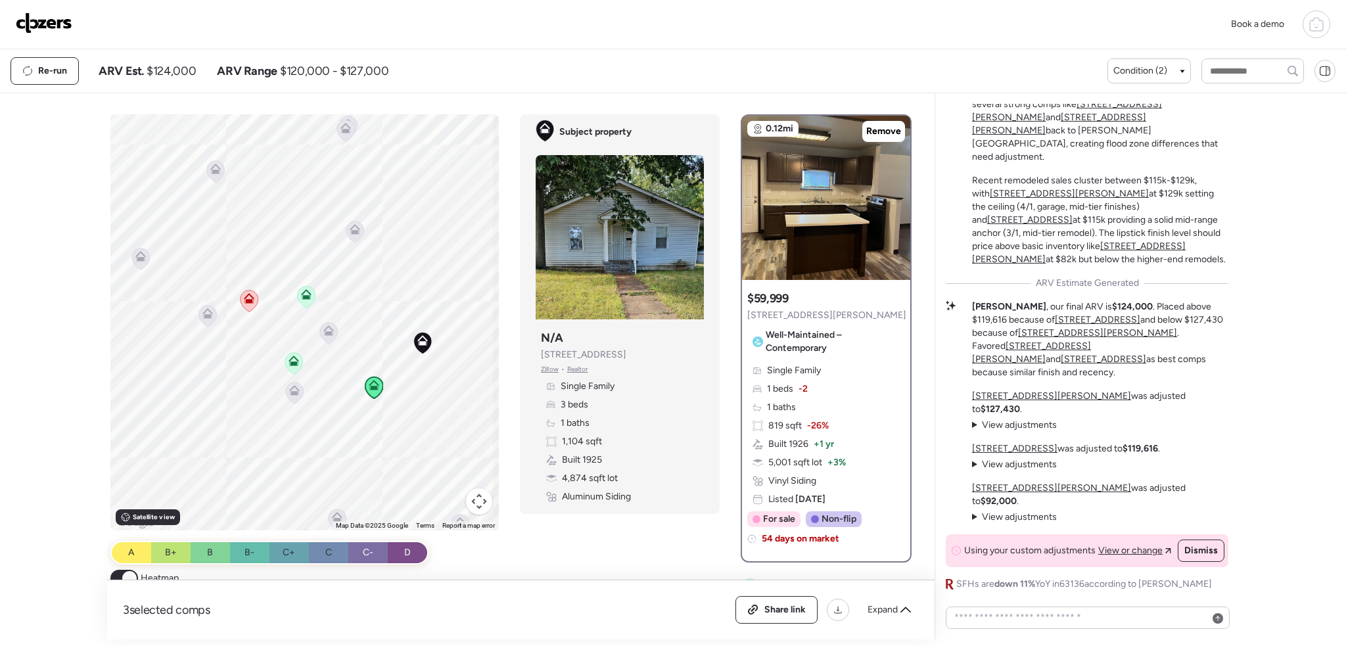
click at [64, 24] on img at bounding box center [44, 22] width 57 height 21
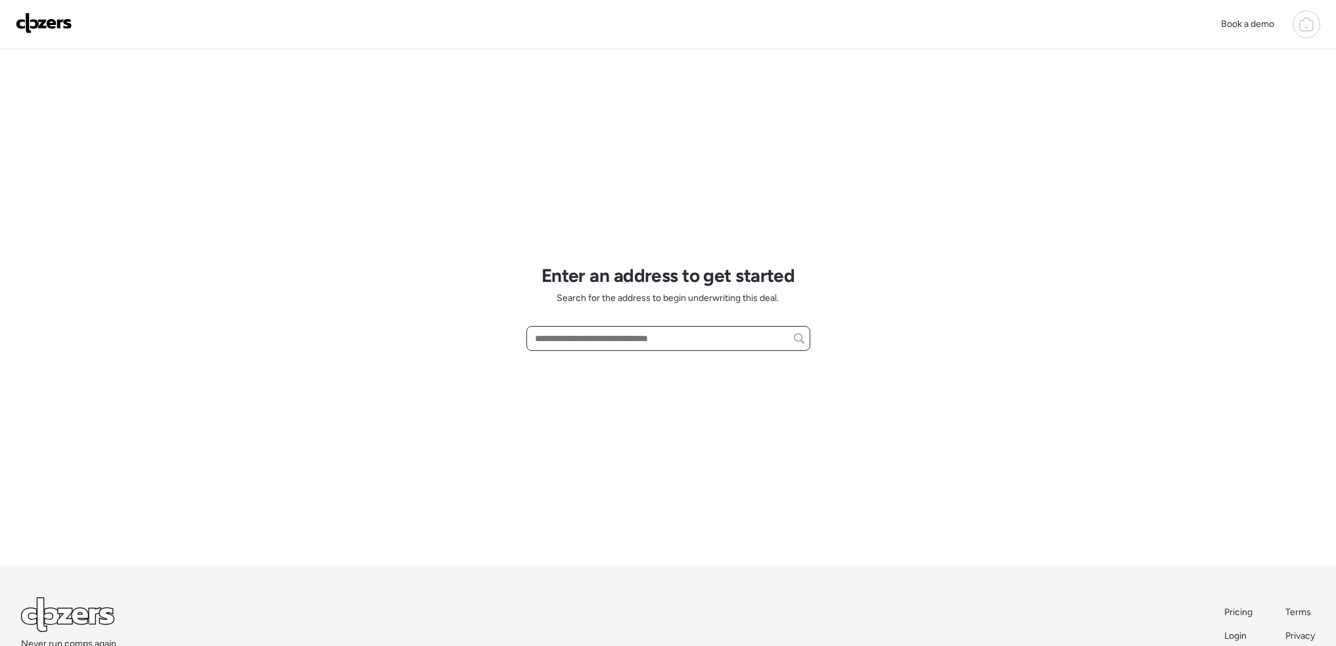
click at [609, 346] on input "text" at bounding box center [668, 338] width 272 height 18
paste input "**********"
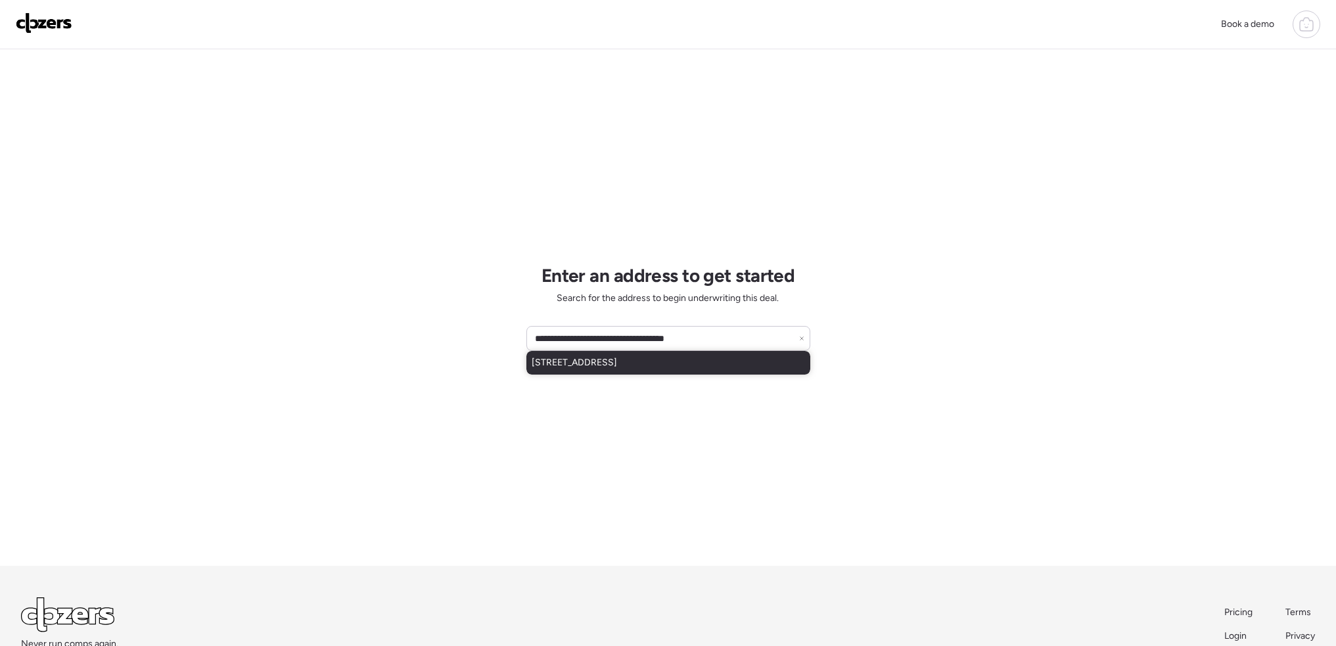
click at [592, 367] on span "1708 Dellwood Ct, Saint Louis, MO, 63136" at bounding box center [574, 362] width 85 height 13
type input "**********"
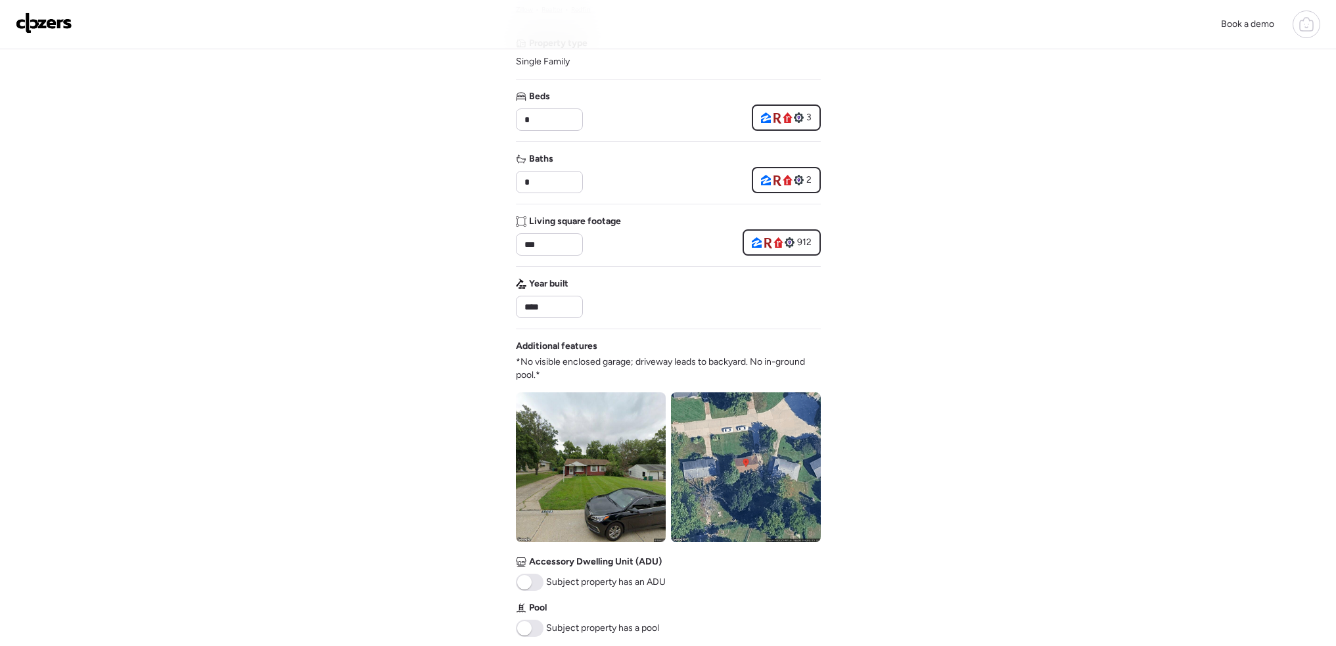
scroll to position [263, 0]
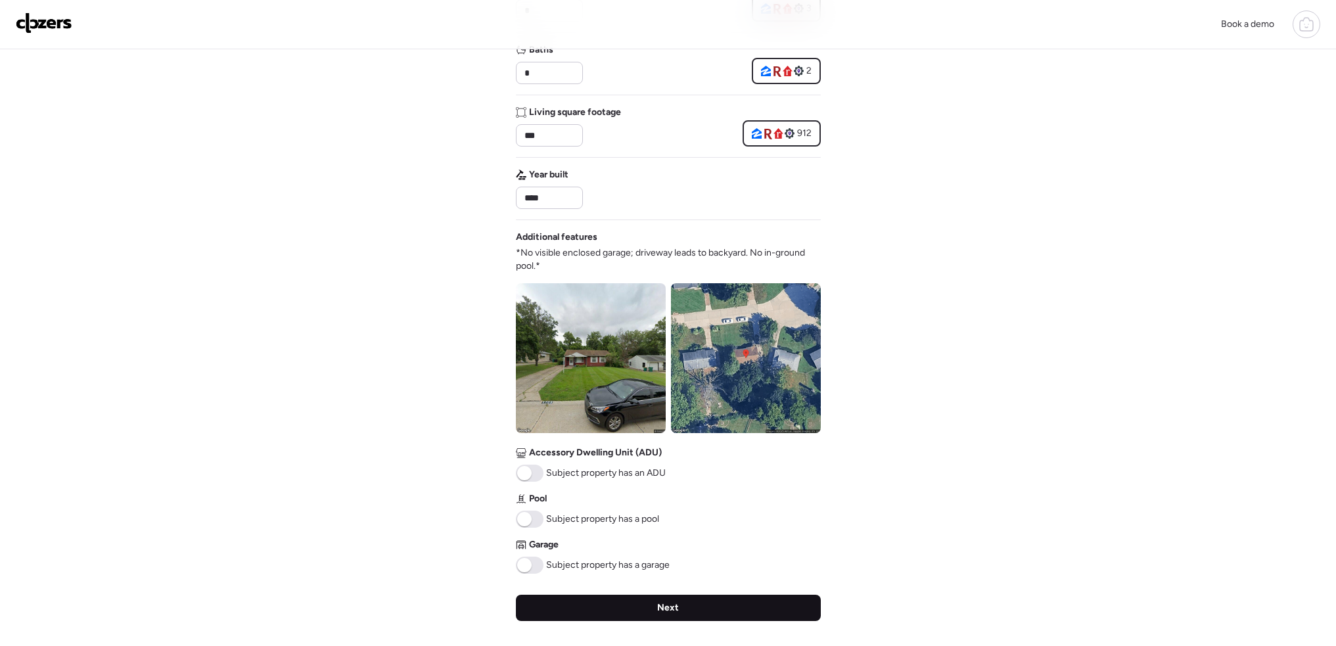
click at [731, 608] on div "Next" at bounding box center [668, 608] width 305 height 26
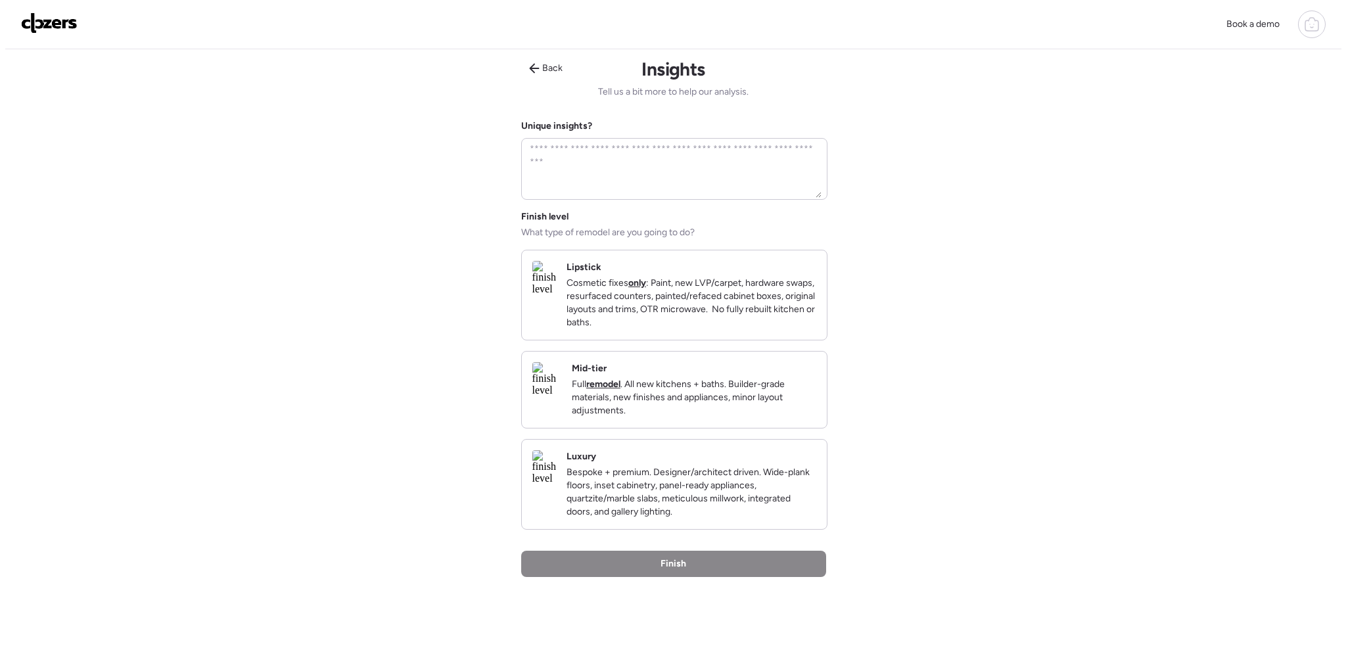
scroll to position [0, 0]
click at [747, 292] on p "Cosmetic fixes only : Paint, new LVP/carpet, hardware swaps, resurfaced counter…" at bounding box center [686, 305] width 250 height 53
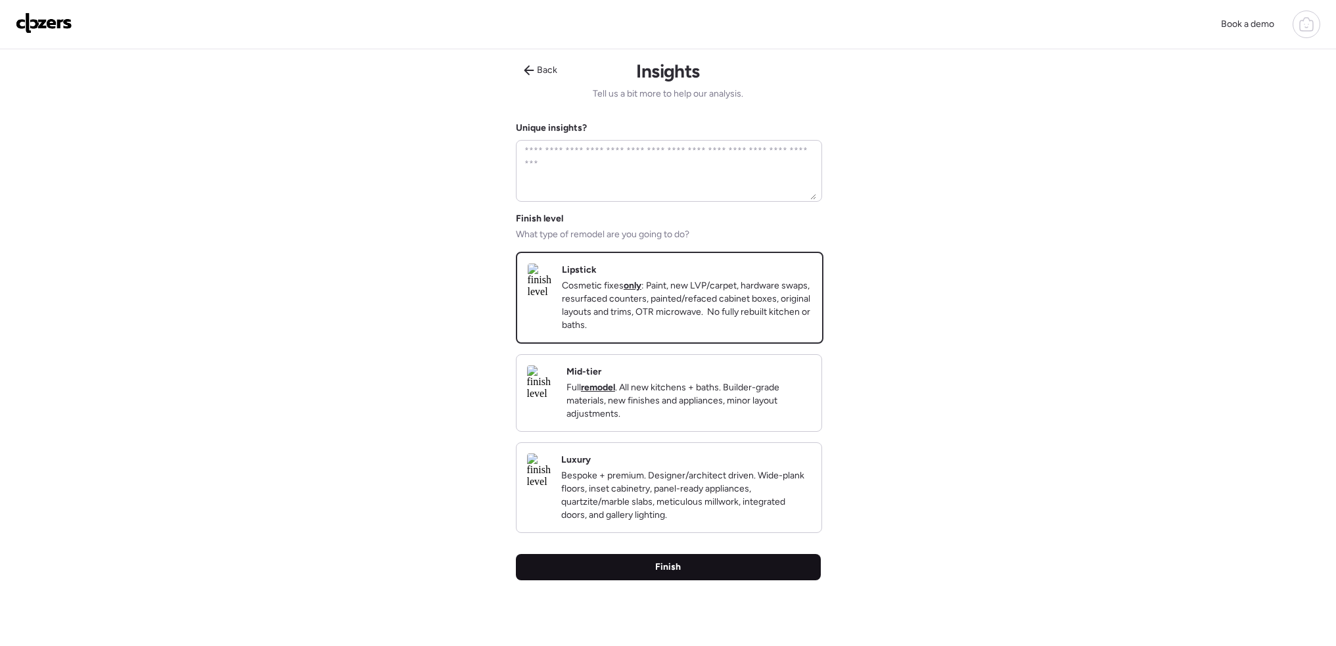
click at [720, 580] on div "Finish" at bounding box center [668, 567] width 305 height 26
